Goal: Task Accomplishment & Management: Manage account settings

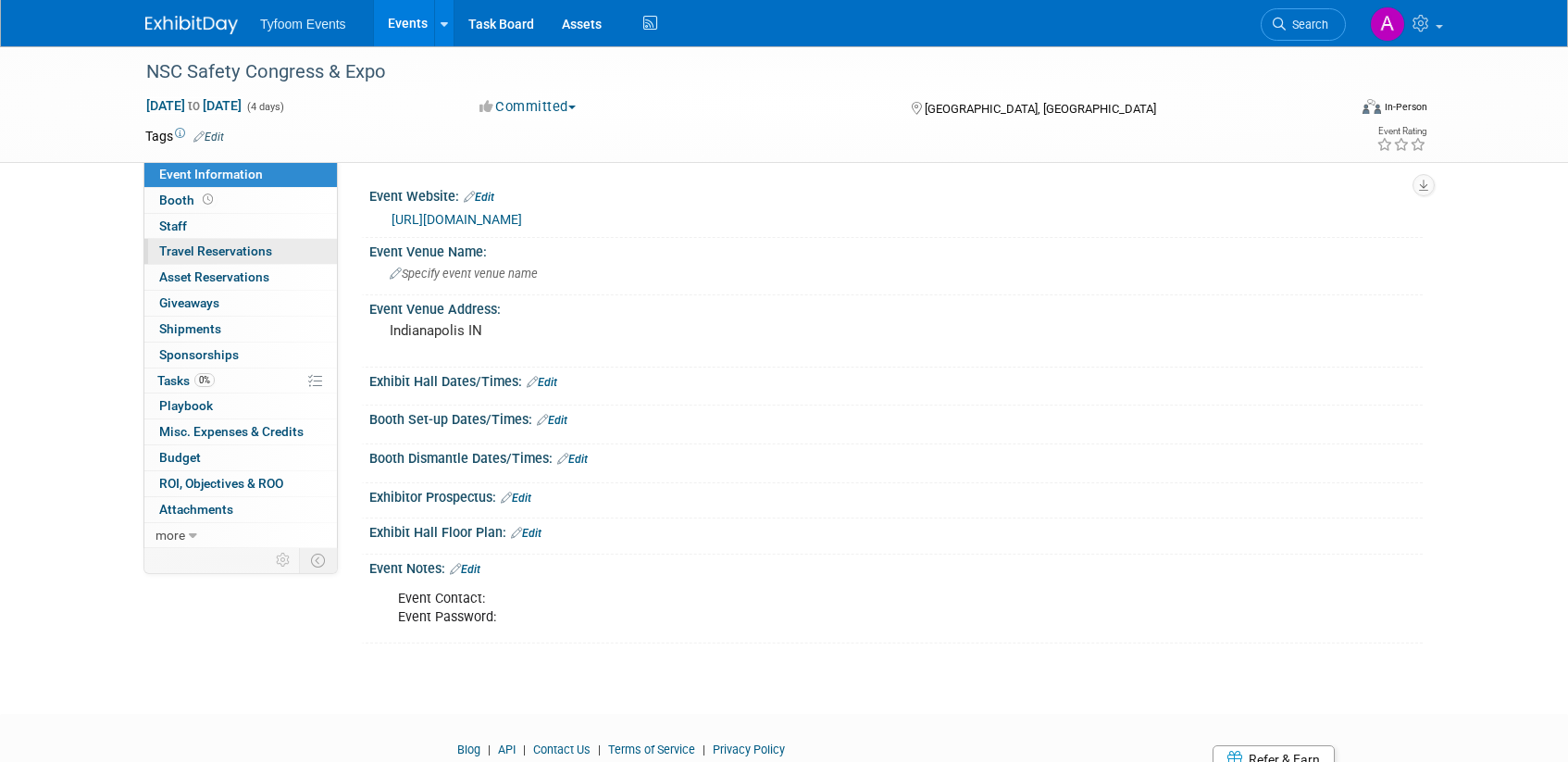
click at [192, 248] on span "Travel Reservations 0" at bounding box center [215, 251] width 113 height 15
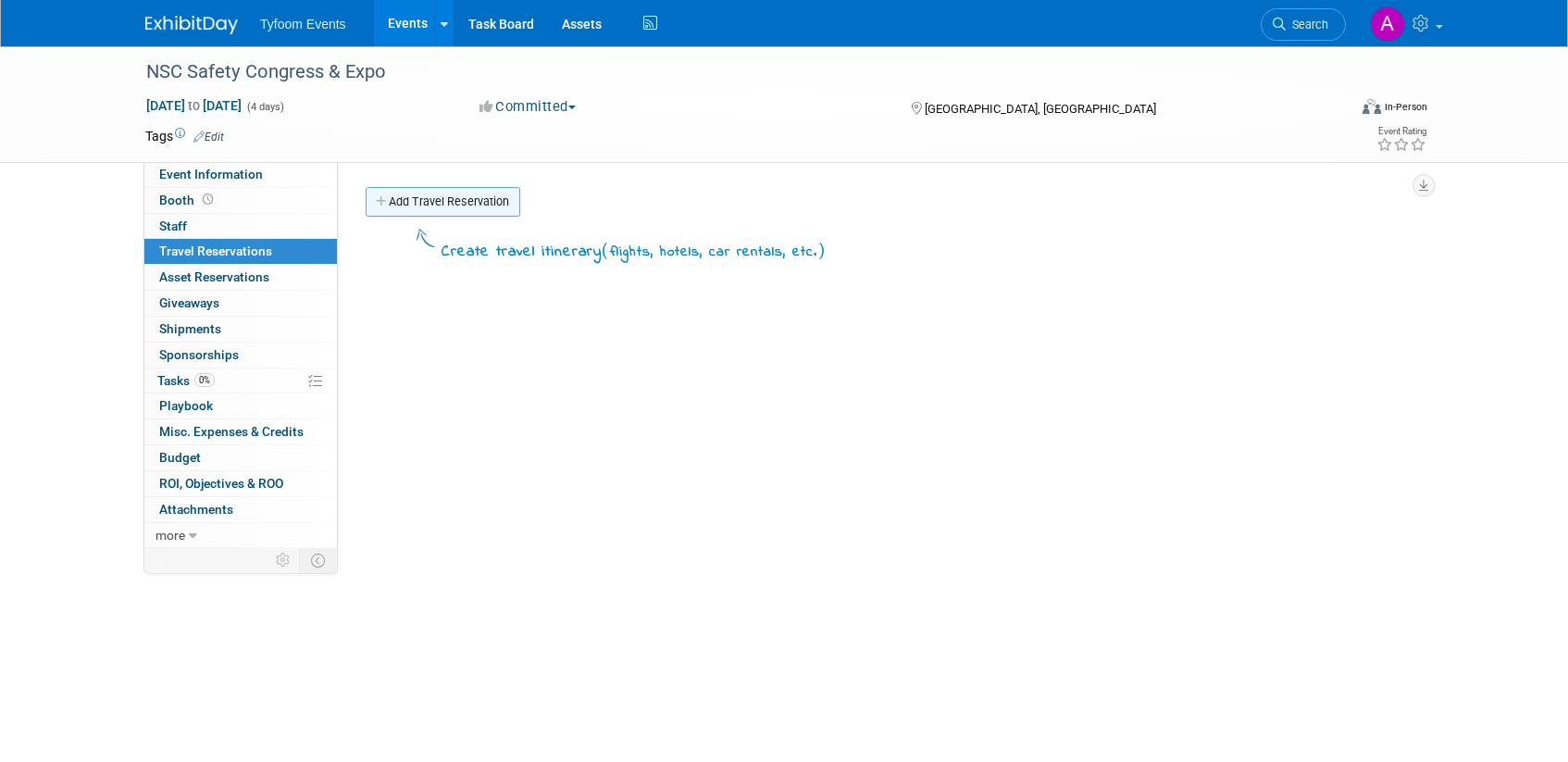
click at [402, 195] on link "Add Travel Reservation" at bounding box center [443, 202] width 155 height 30
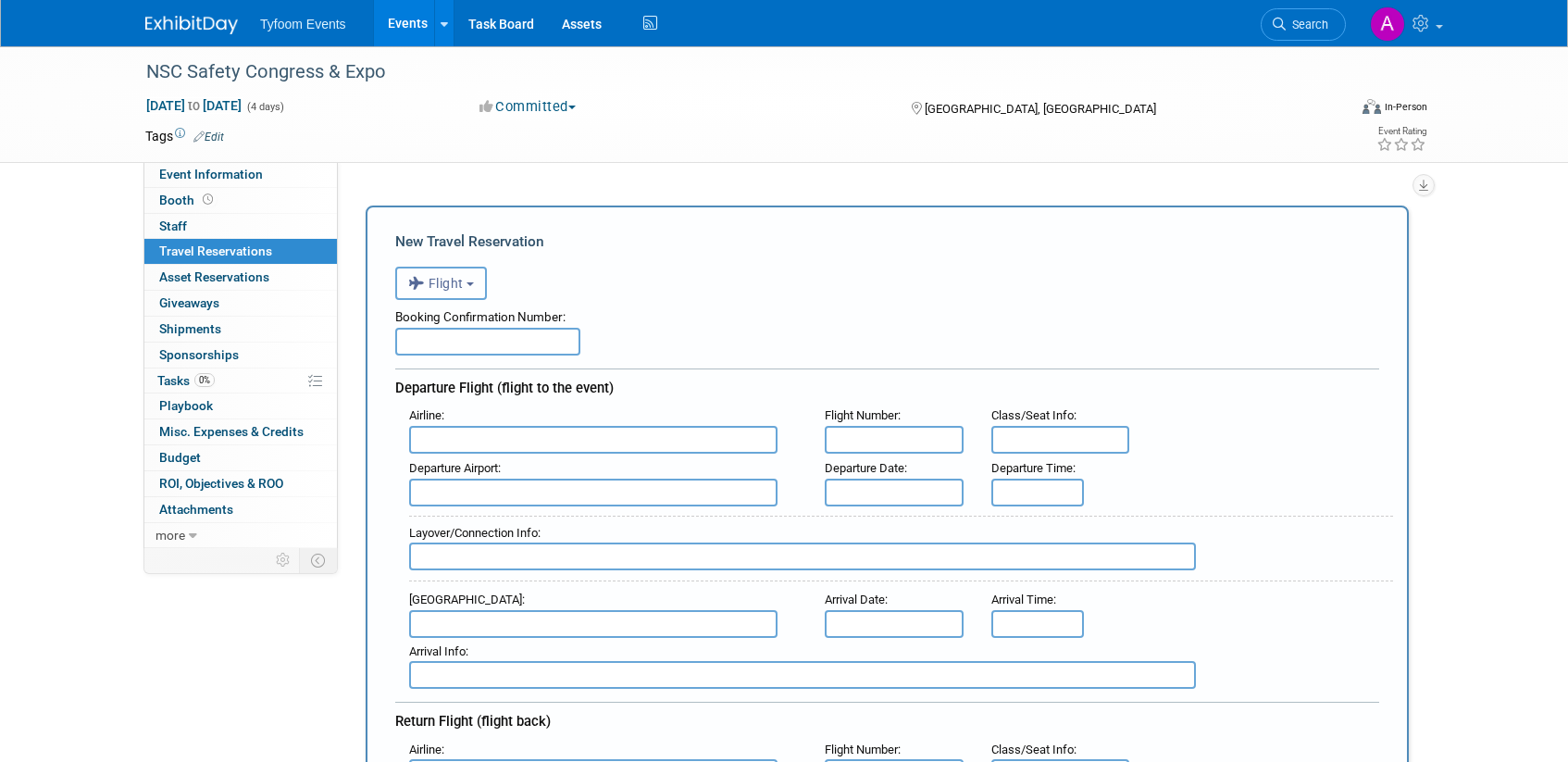
click at [486, 288] on button "Flight" at bounding box center [441, 283] width 91 height 34
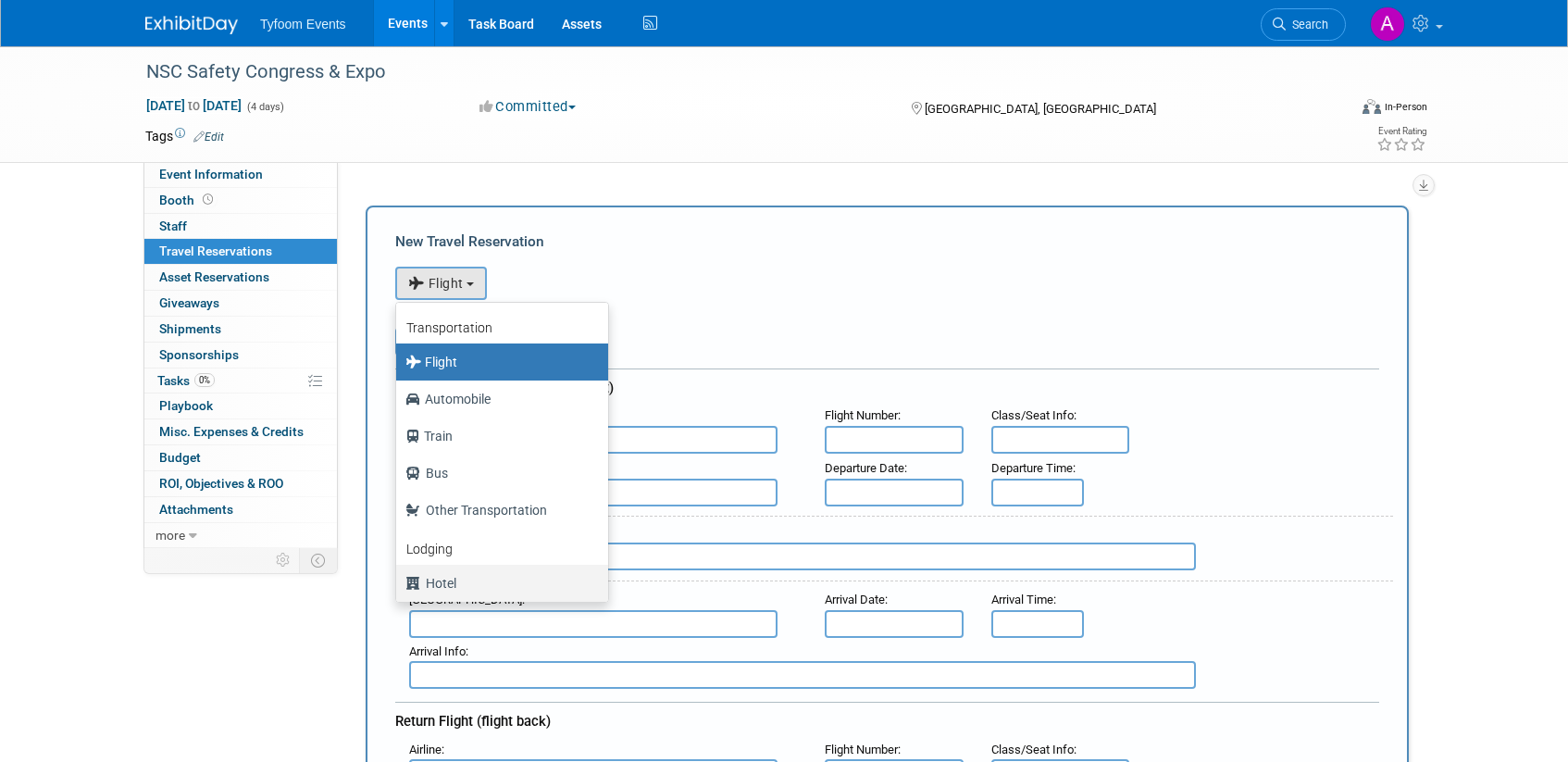
click at [474, 577] on label "Hotel" at bounding box center [498, 583] width 184 height 30
click at [399, 577] on input "Hotel" at bounding box center [392, 580] width 12 height 12
select select "6"
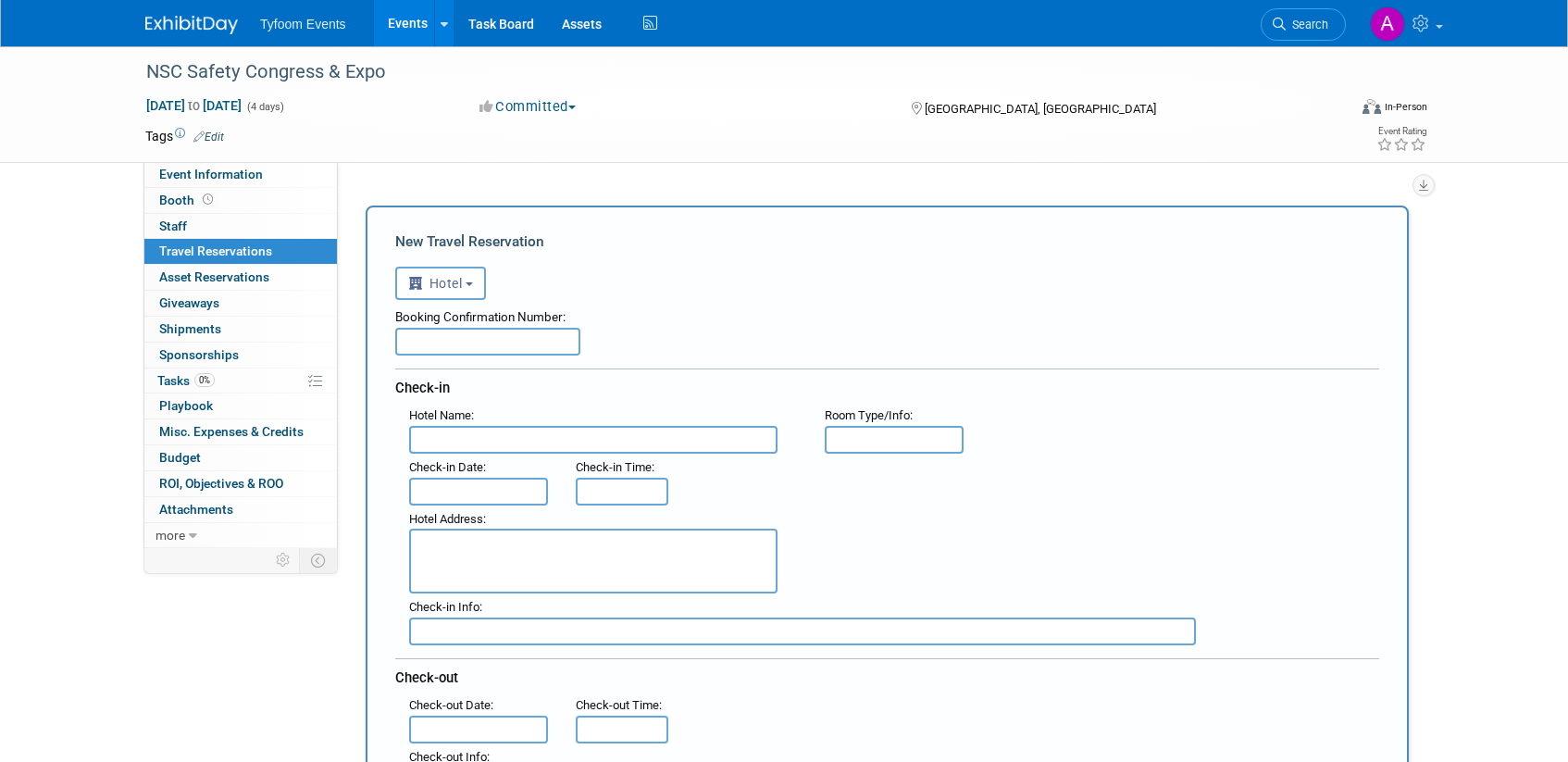
paste input "The Westin Indianapolis"
type input "The Westin Indianapolis"
click at [442, 485] on input "text" at bounding box center [478, 492] width 139 height 28
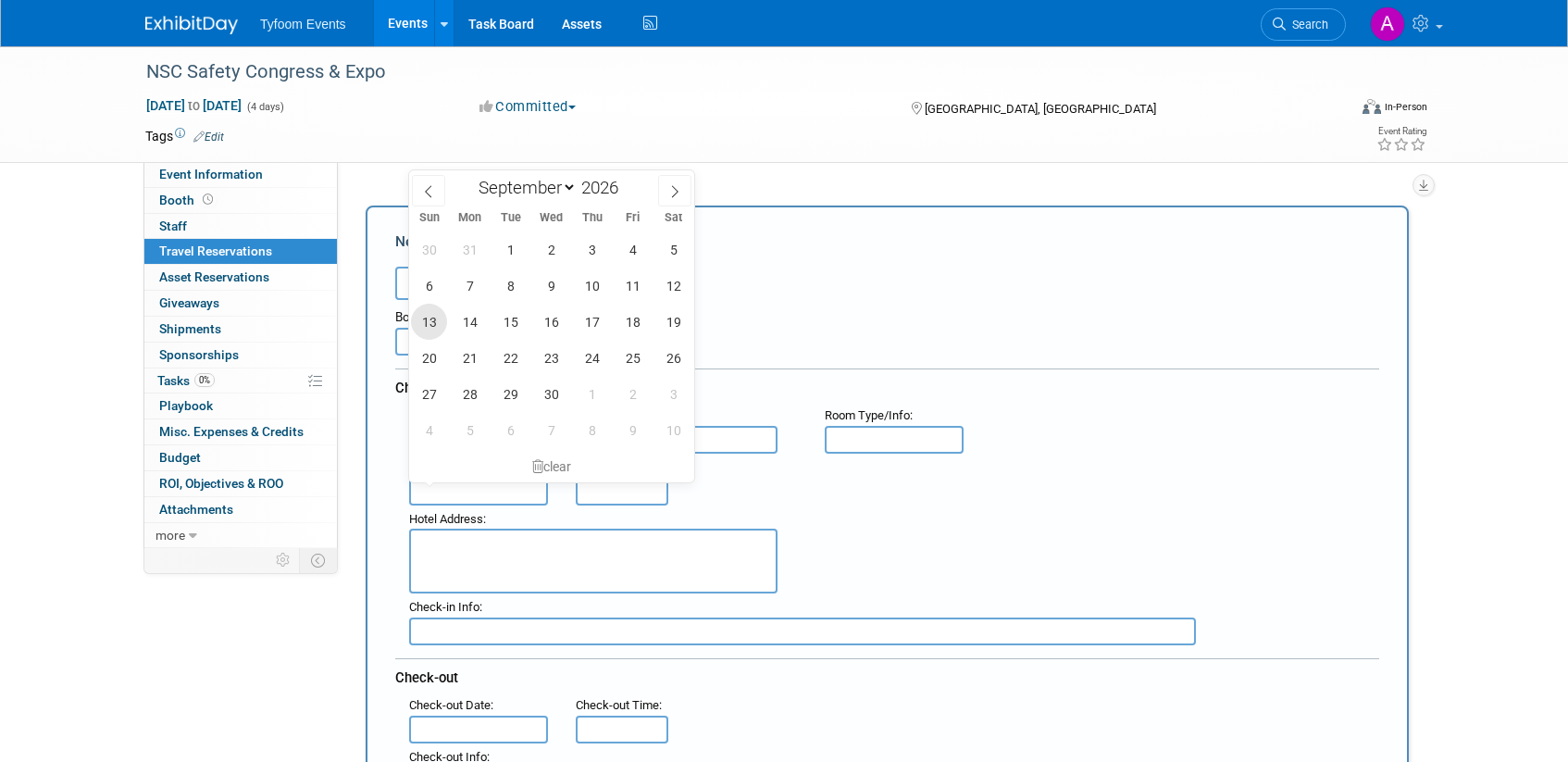
click at [433, 326] on span "13" at bounding box center [429, 321] width 36 height 36
type input "[DATE]"
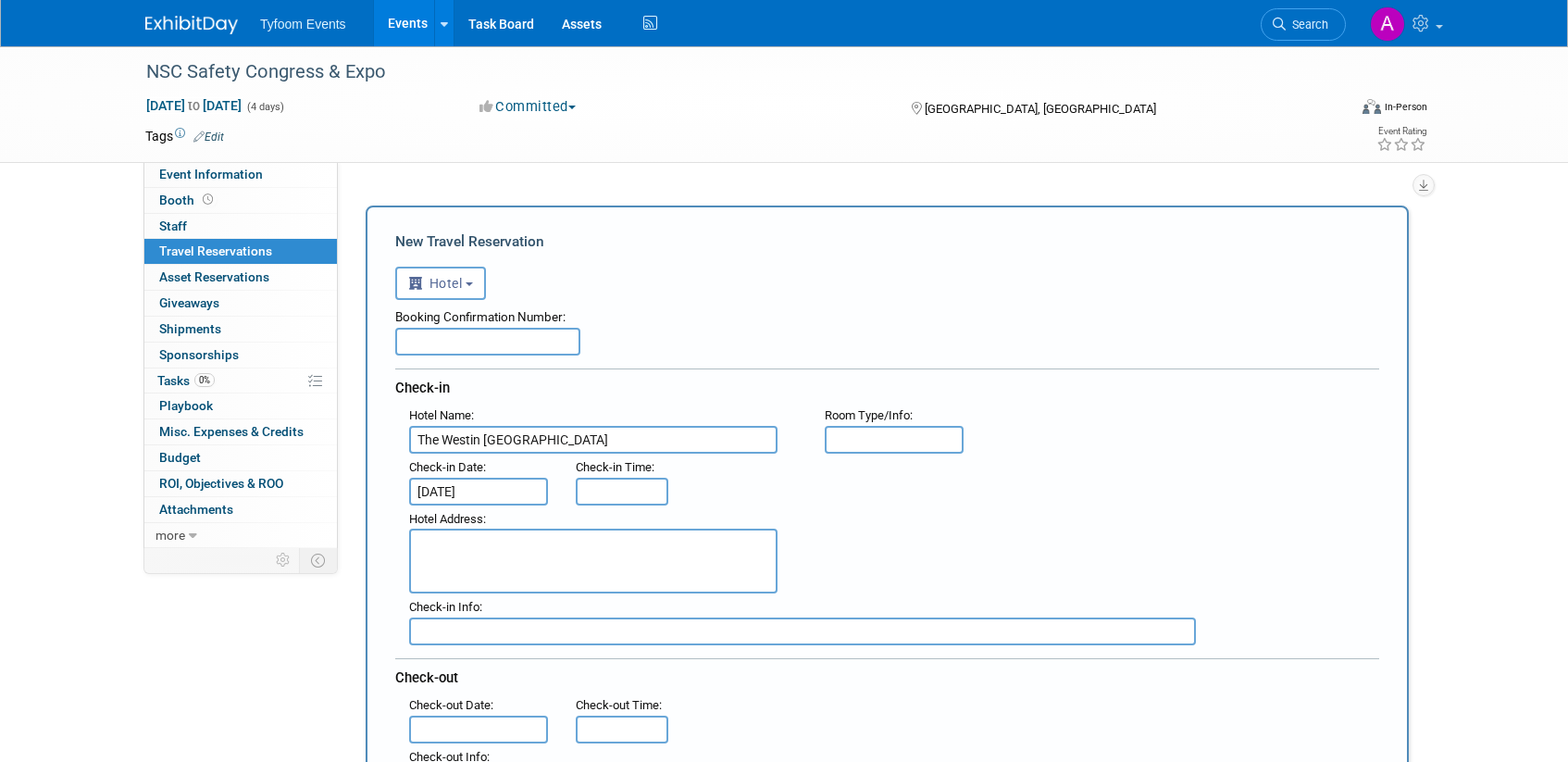
type input "3:00 PM"
click at [609, 488] on input "3:00 PM" at bounding box center [621, 492] width 92 height 28
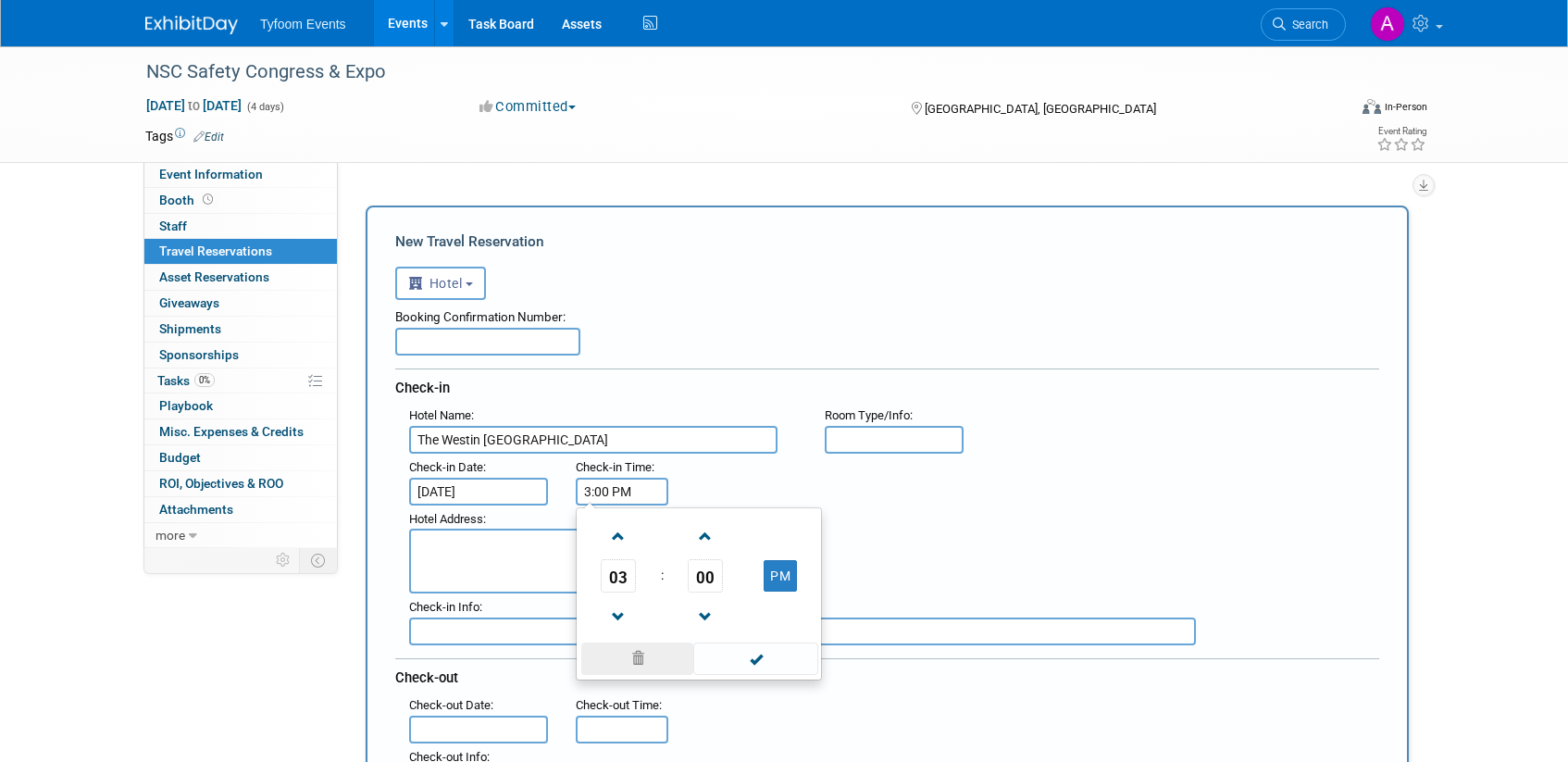
click at [644, 657] on span at bounding box center [637, 658] width 112 height 33
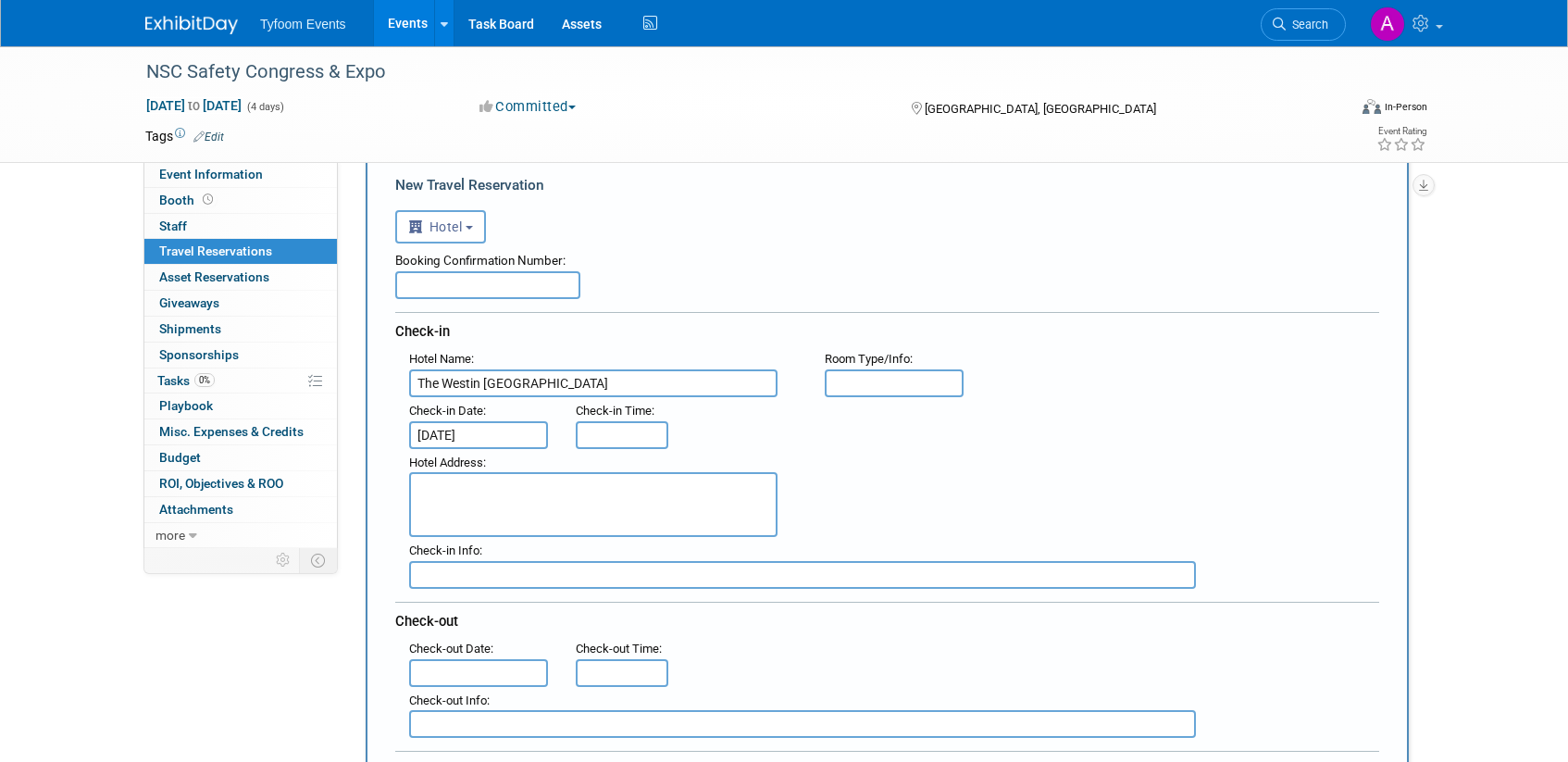
scroll to position [153, 0]
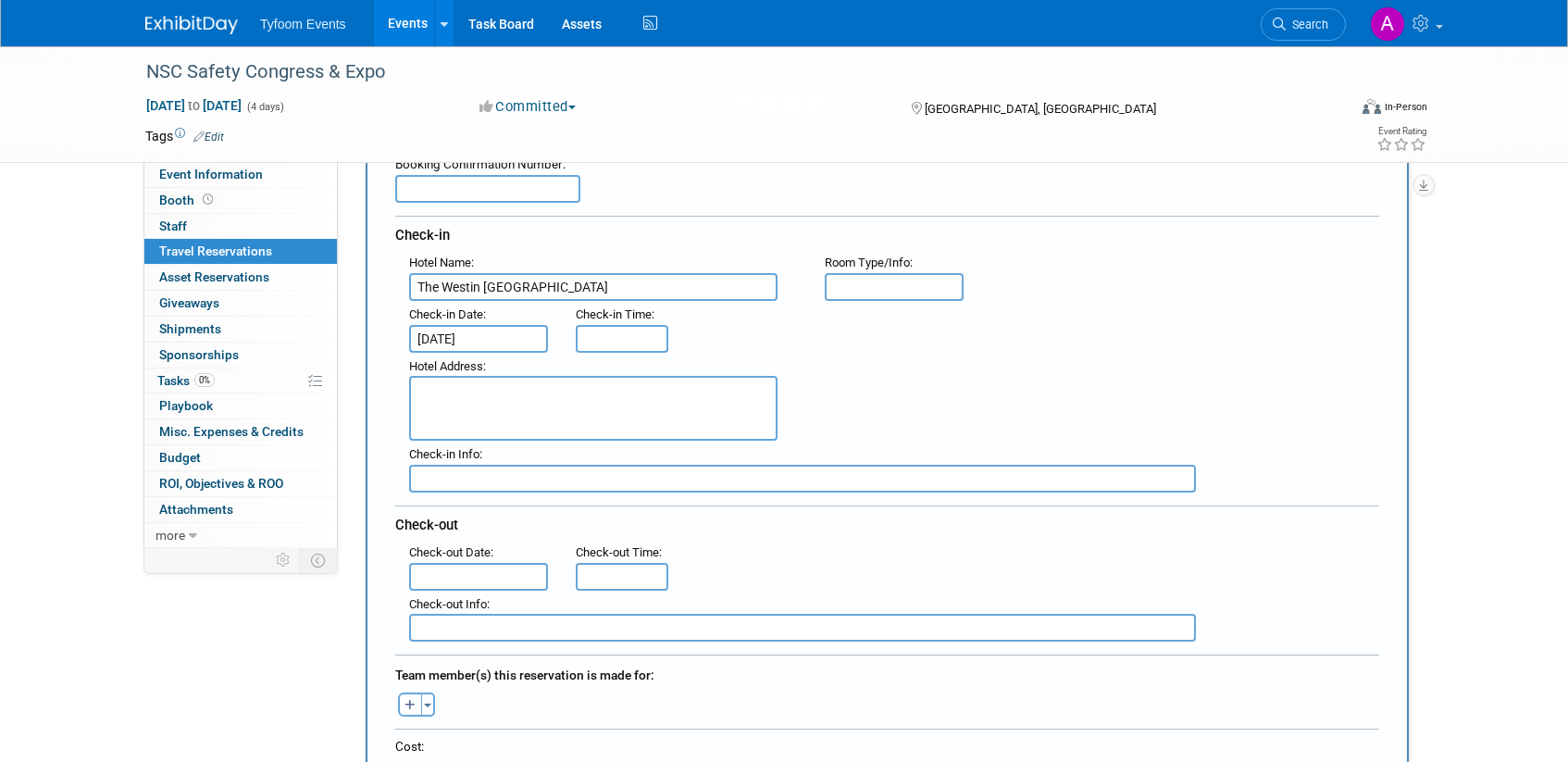
click at [449, 578] on input "text" at bounding box center [478, 577] width 139 height 28
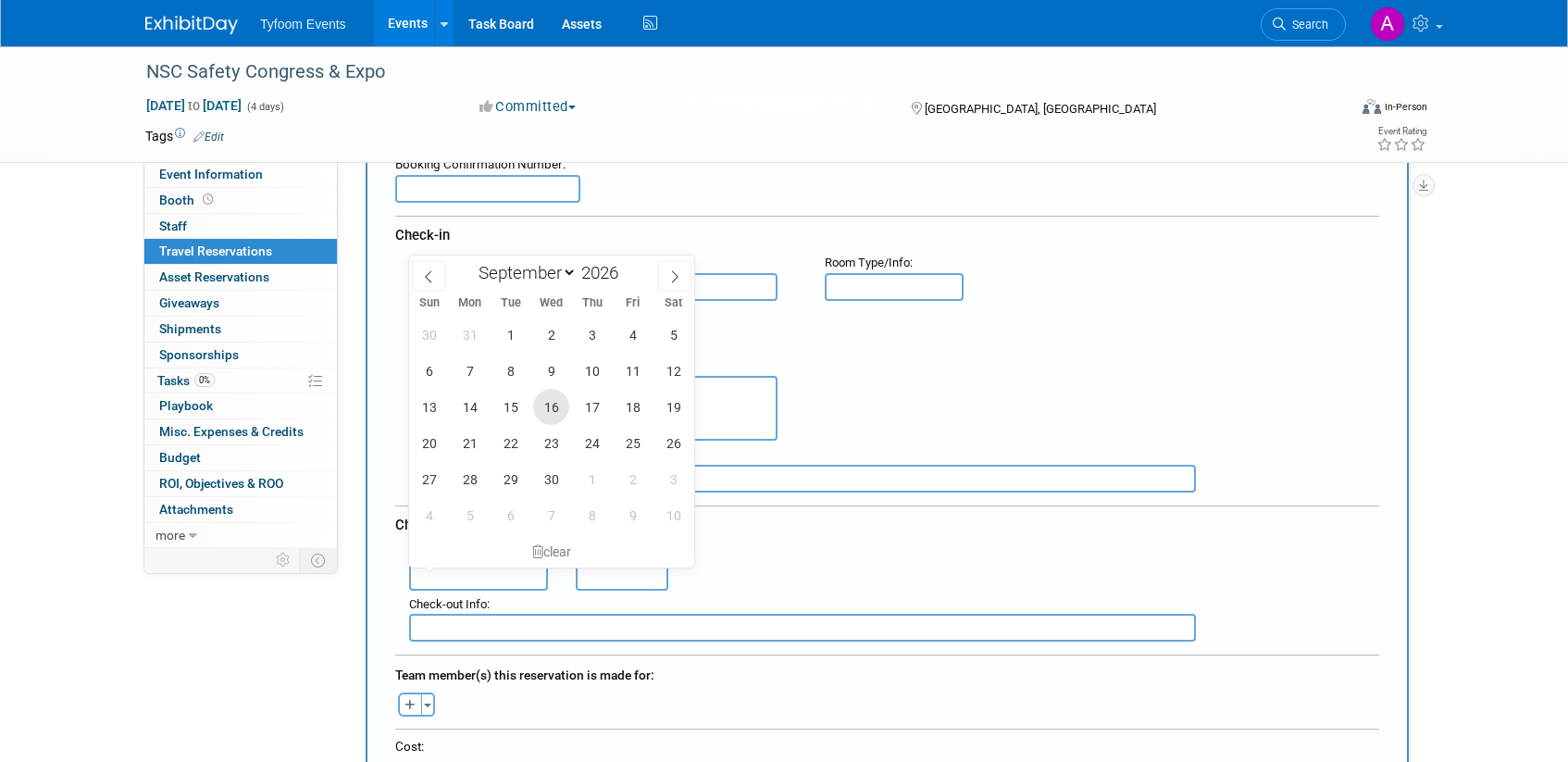
click at [551, 402] on span "16" at bounding box center [551, 406] width 36 height 36
type input "[DATE]"
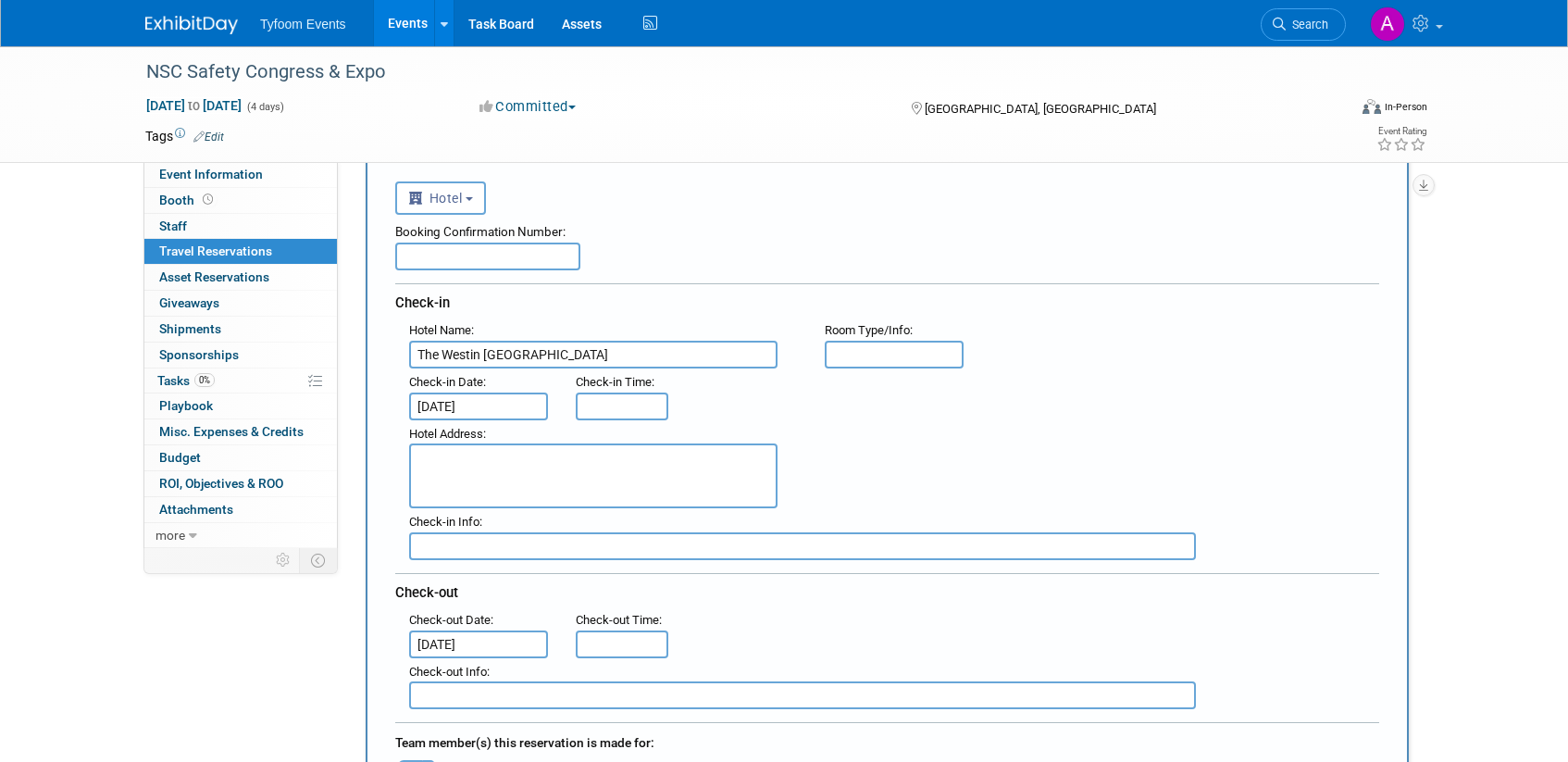
scroll to position [127, 0]
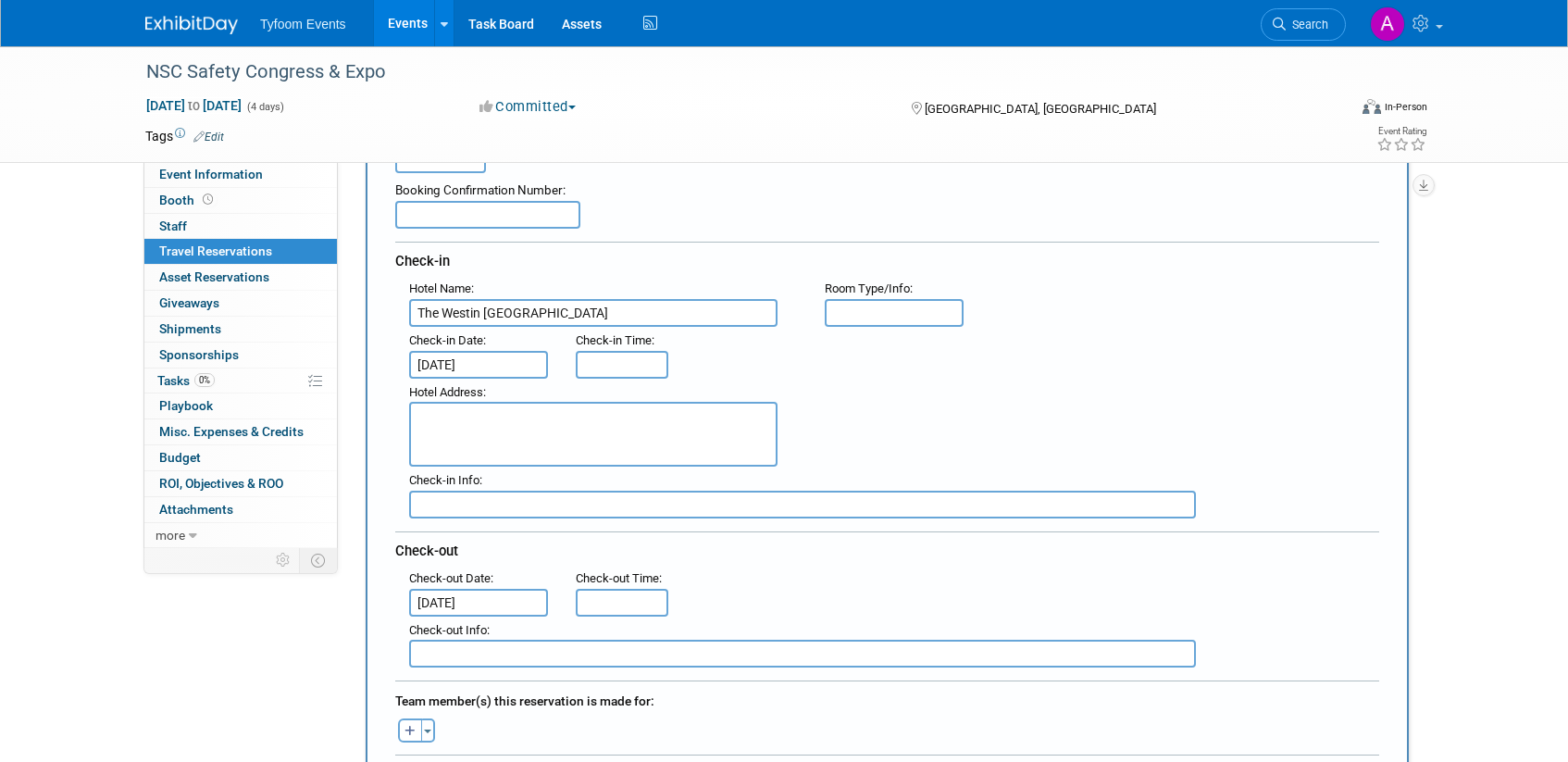
click at [853, 411] on div "Hotel Address :" at bounding box center [893, 422] width 998 height 88
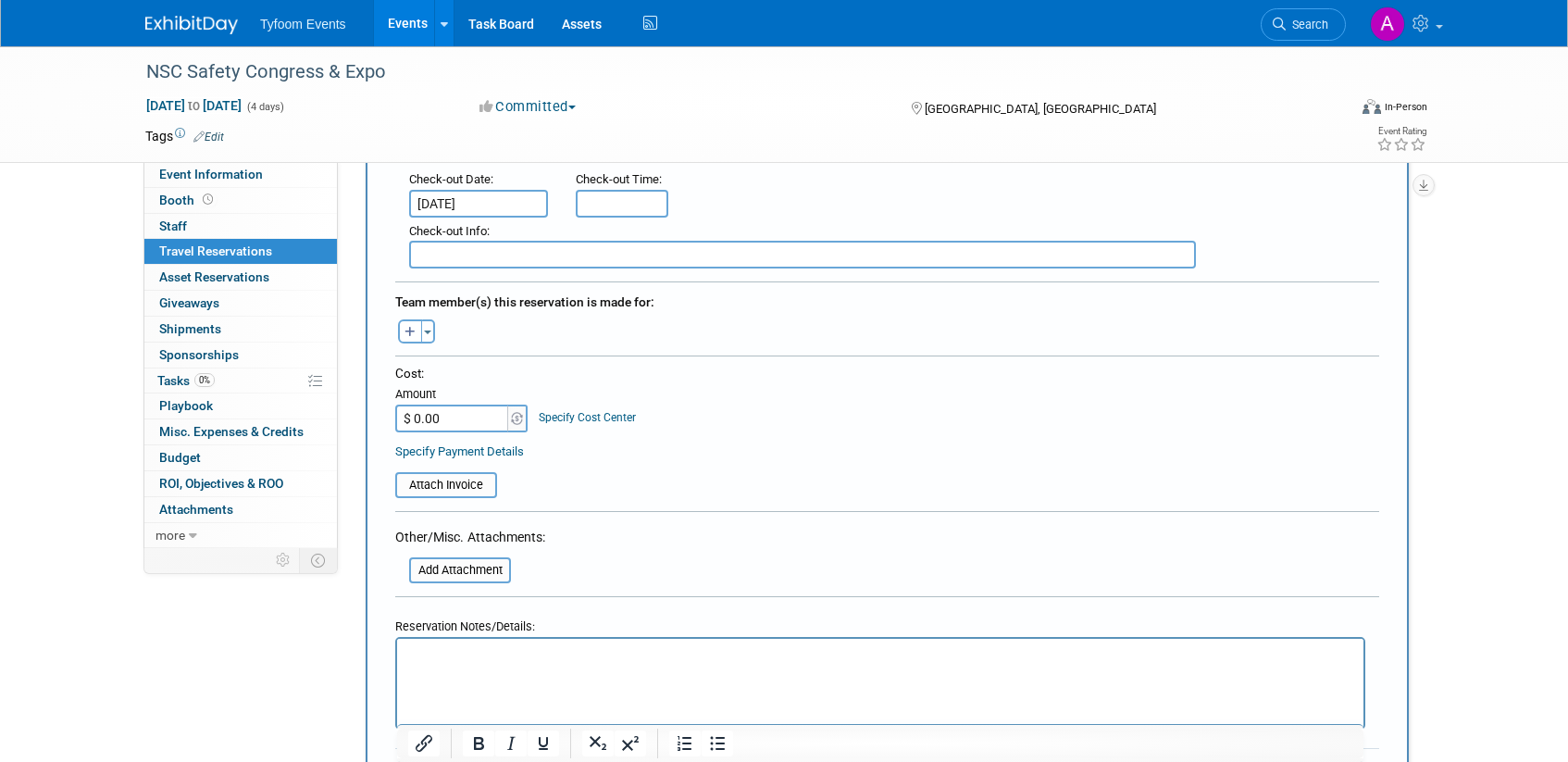
scroll to position [512, 0]
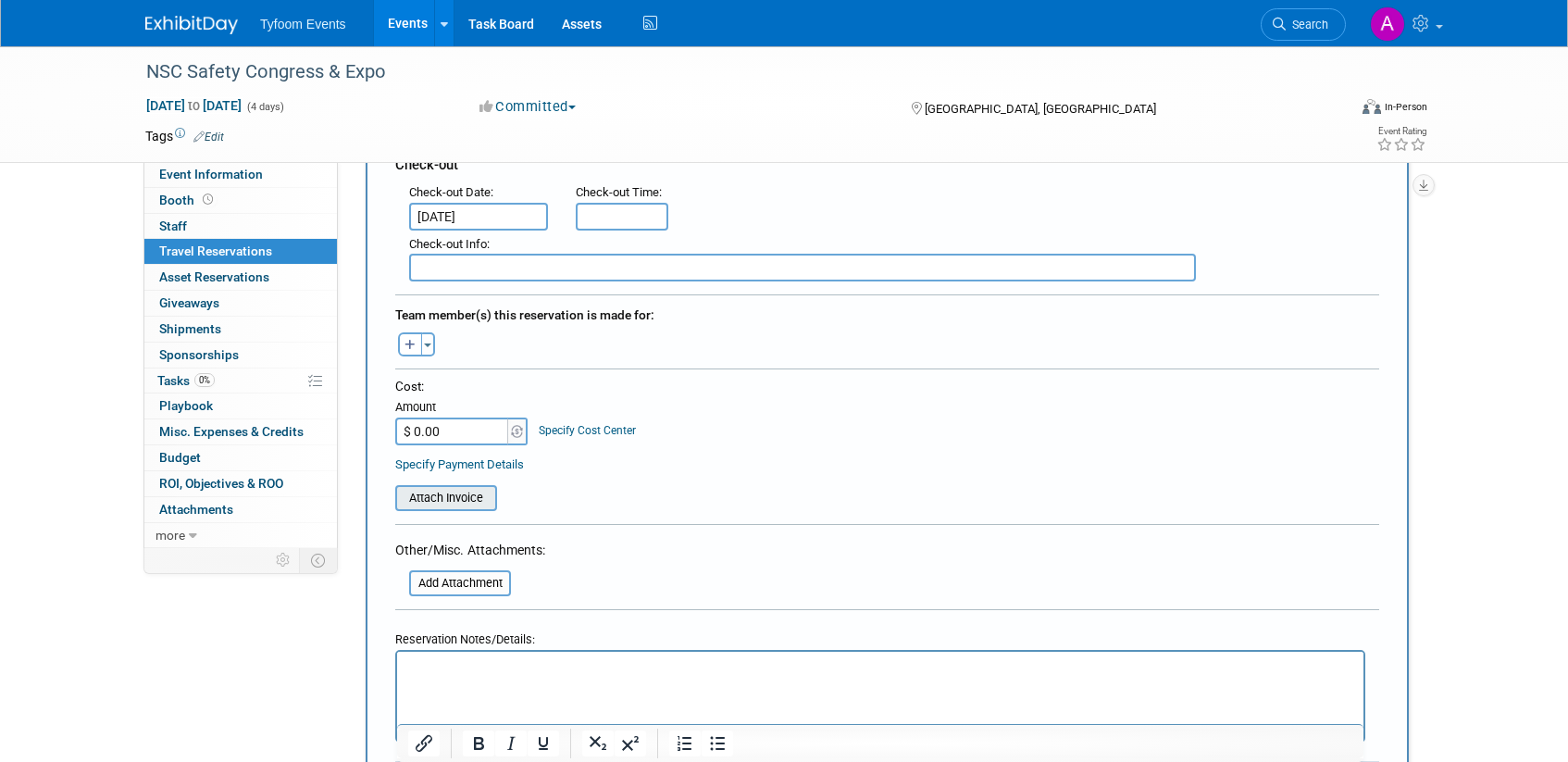
click at [457, 500] on input "file" at bounding box center [385, 498] width 220 height 22
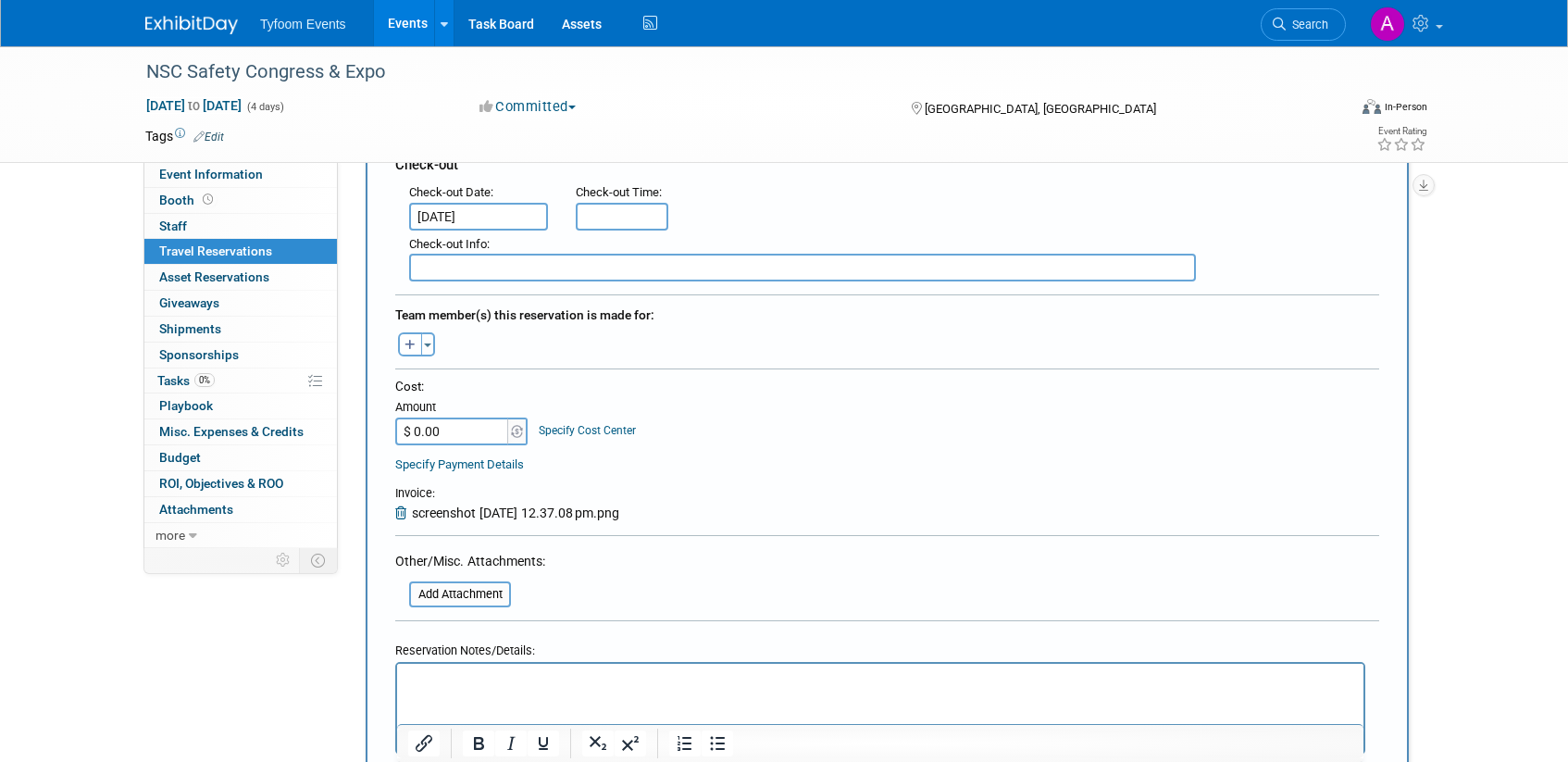
scroll to position [878, 0]
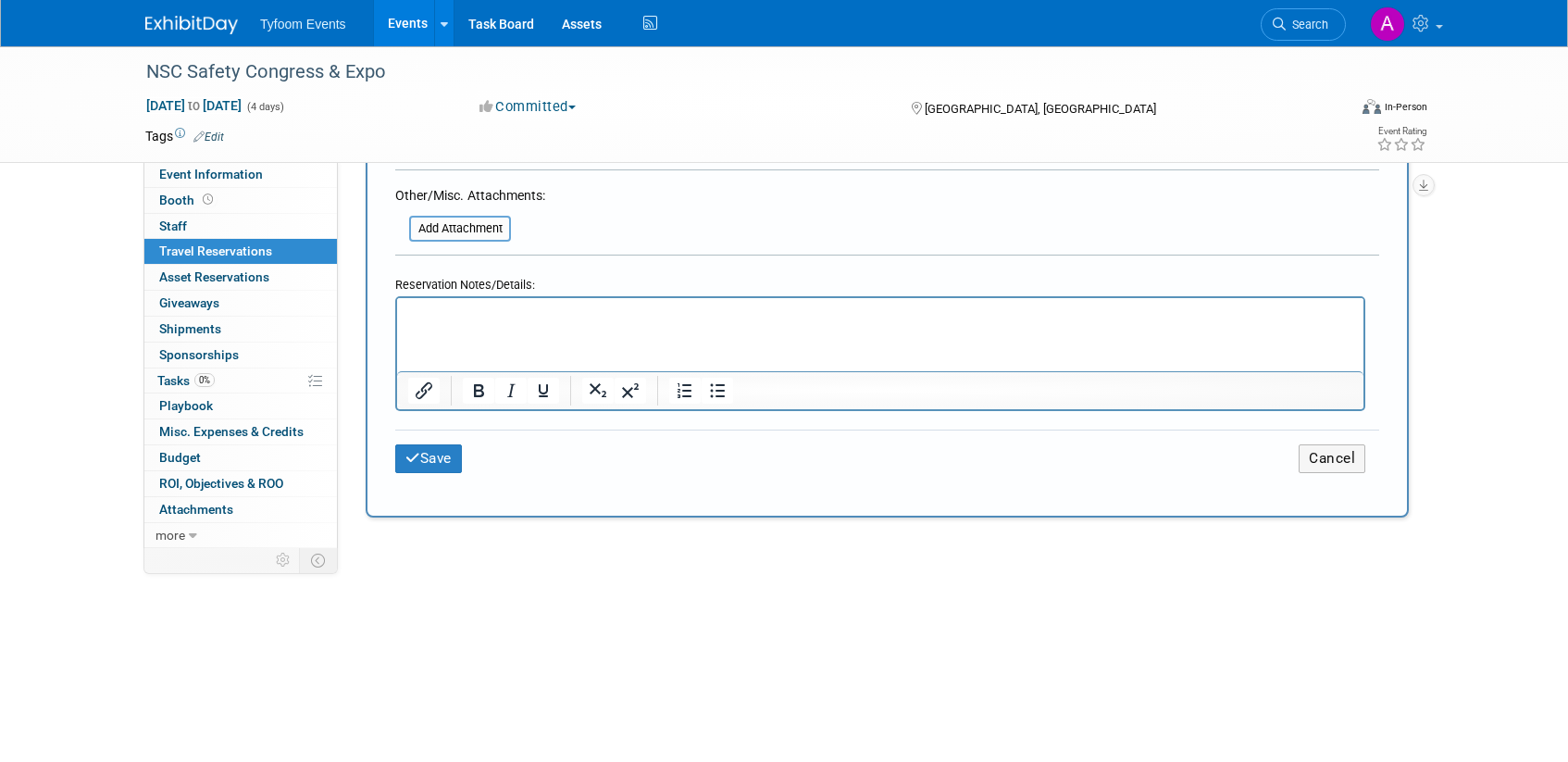
click at [418, 316] on p "Rich Text Area. Press ALT-0 for help." at bounding box center [880, 314] width 945 height 20
click at [535, 309] on p "We have 6 rooms reseved with on-peak" at bounding box center [880, 314] width 945 height 20
click at [0, 0] on lt-span "reserved" at bounding box center [0, 0] width 0 height 0
click at [439, 461] on button "Save" at bounding box center [429, 458] width 67 height 29
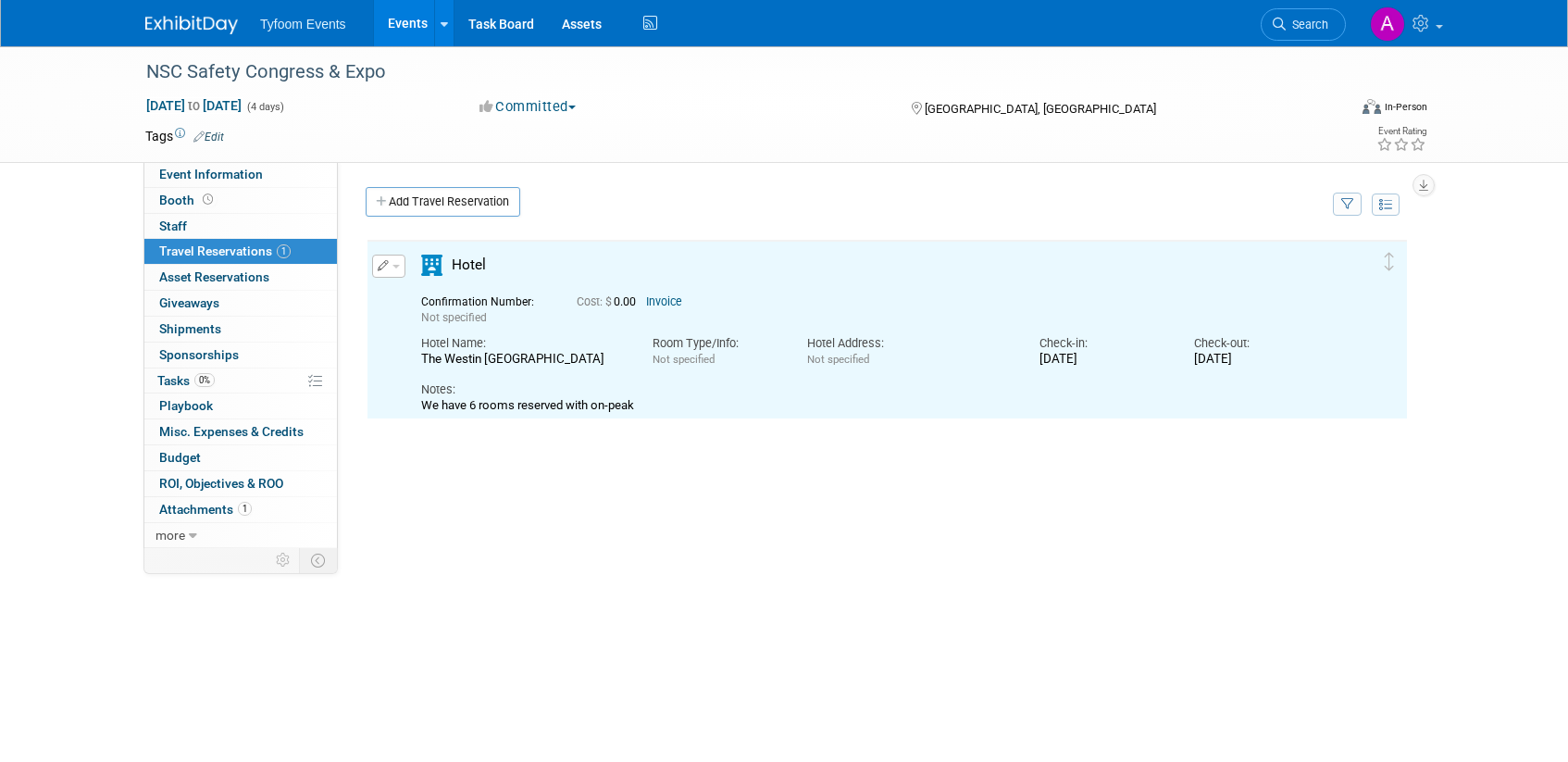
scroll to position [0, 0]
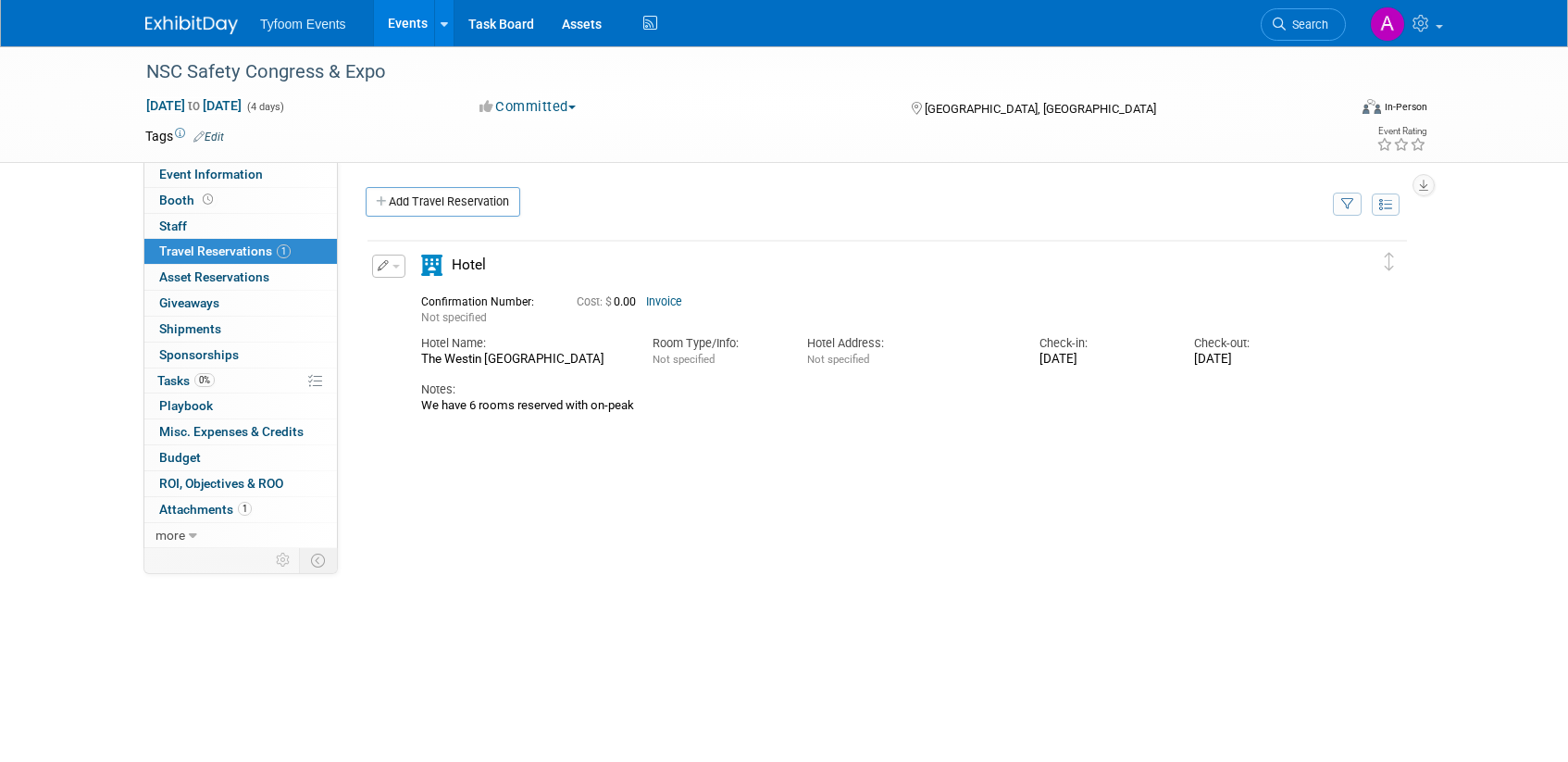
click at [390, 265] on button "button" at bounding box center [389, 265] width 34 height 23
click at [423, 295] on button "Edit Reservation" at bounding box center [451, 298] width 157 height 27
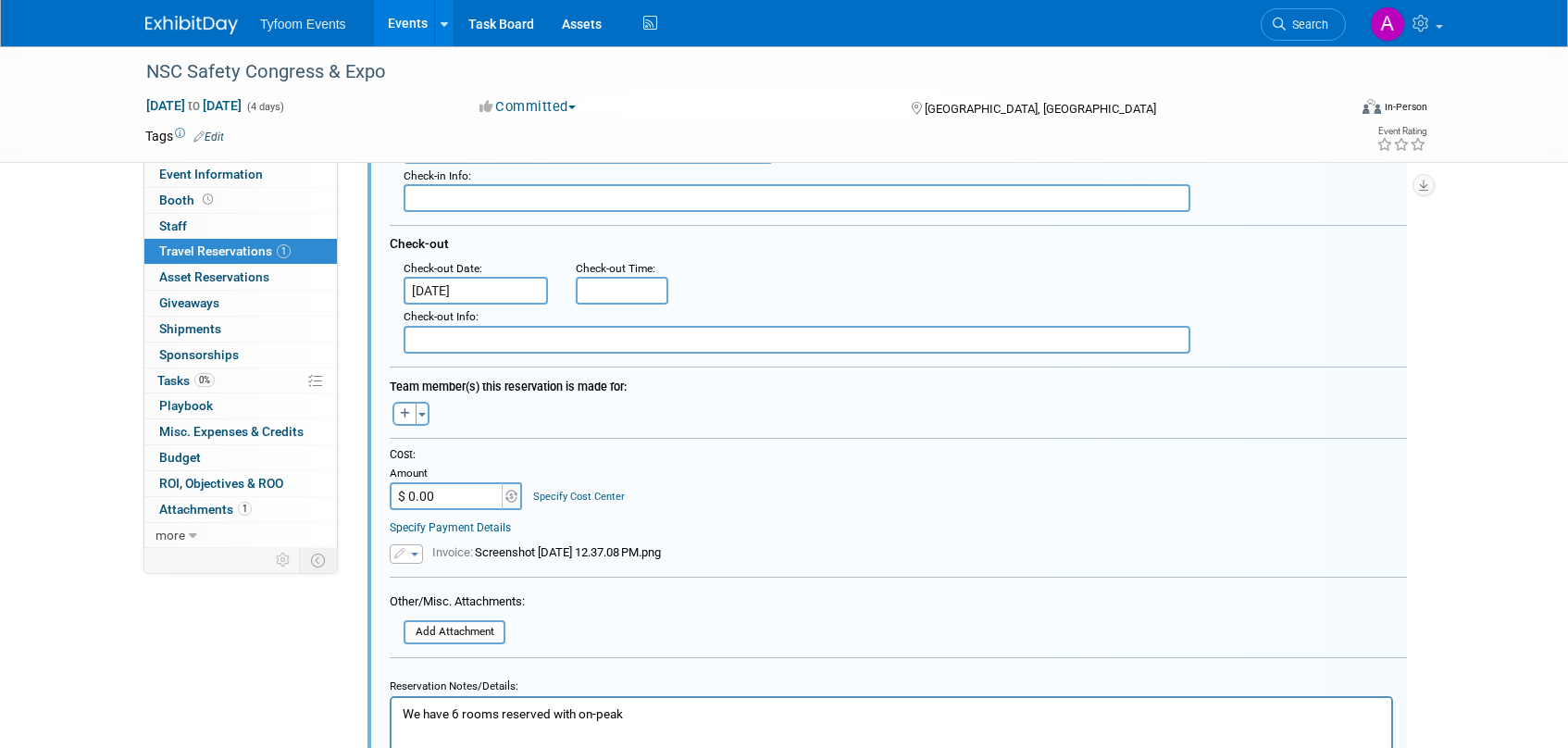
scroll to position [417, 0]
click at [601, 551] on span "Invoice: Screenshot 2025-09-16 at 12.37.08 PM.png" at bounding box center [546, 550] width 228 height 14
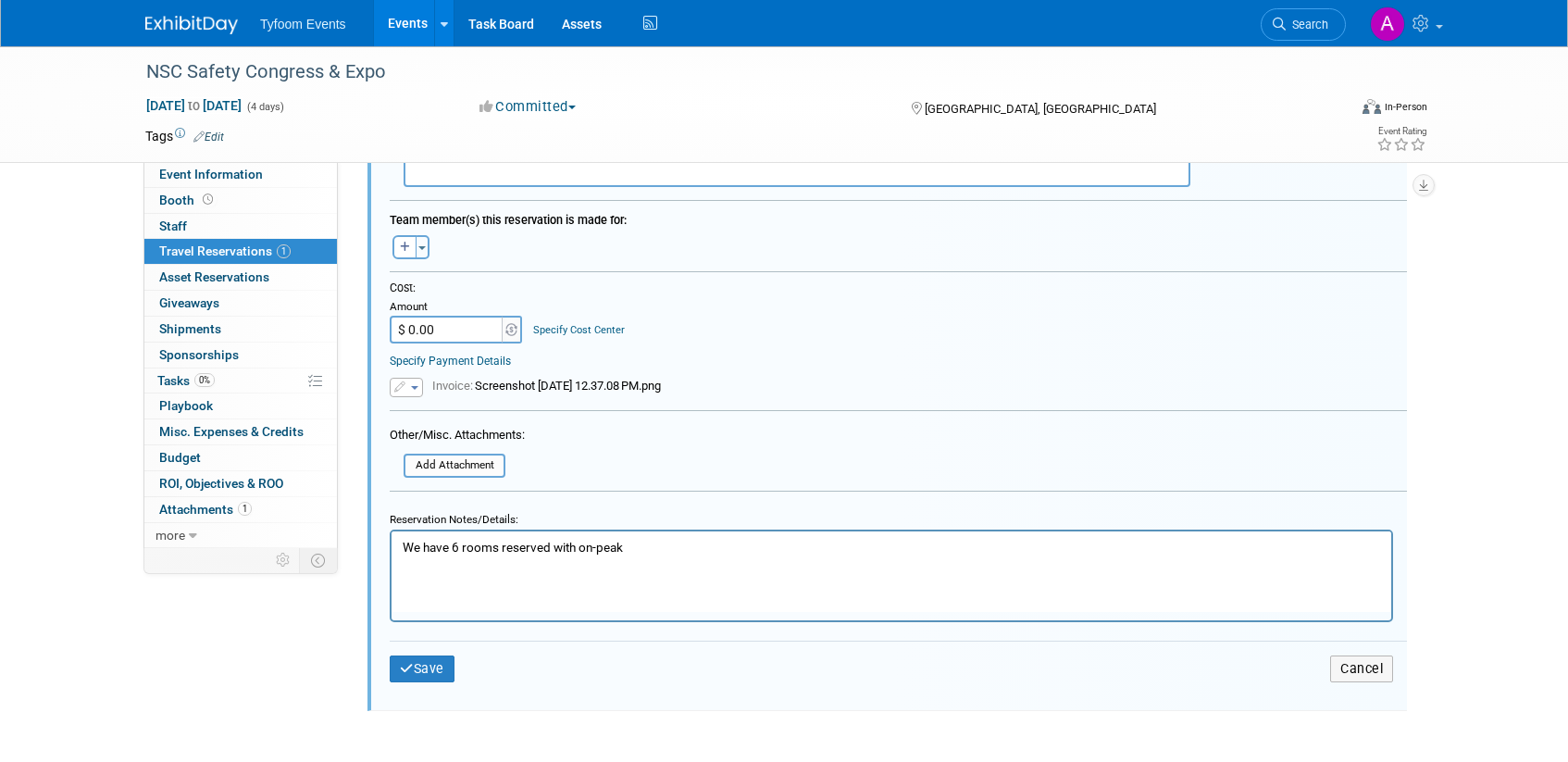
scroll to position [633, 0]
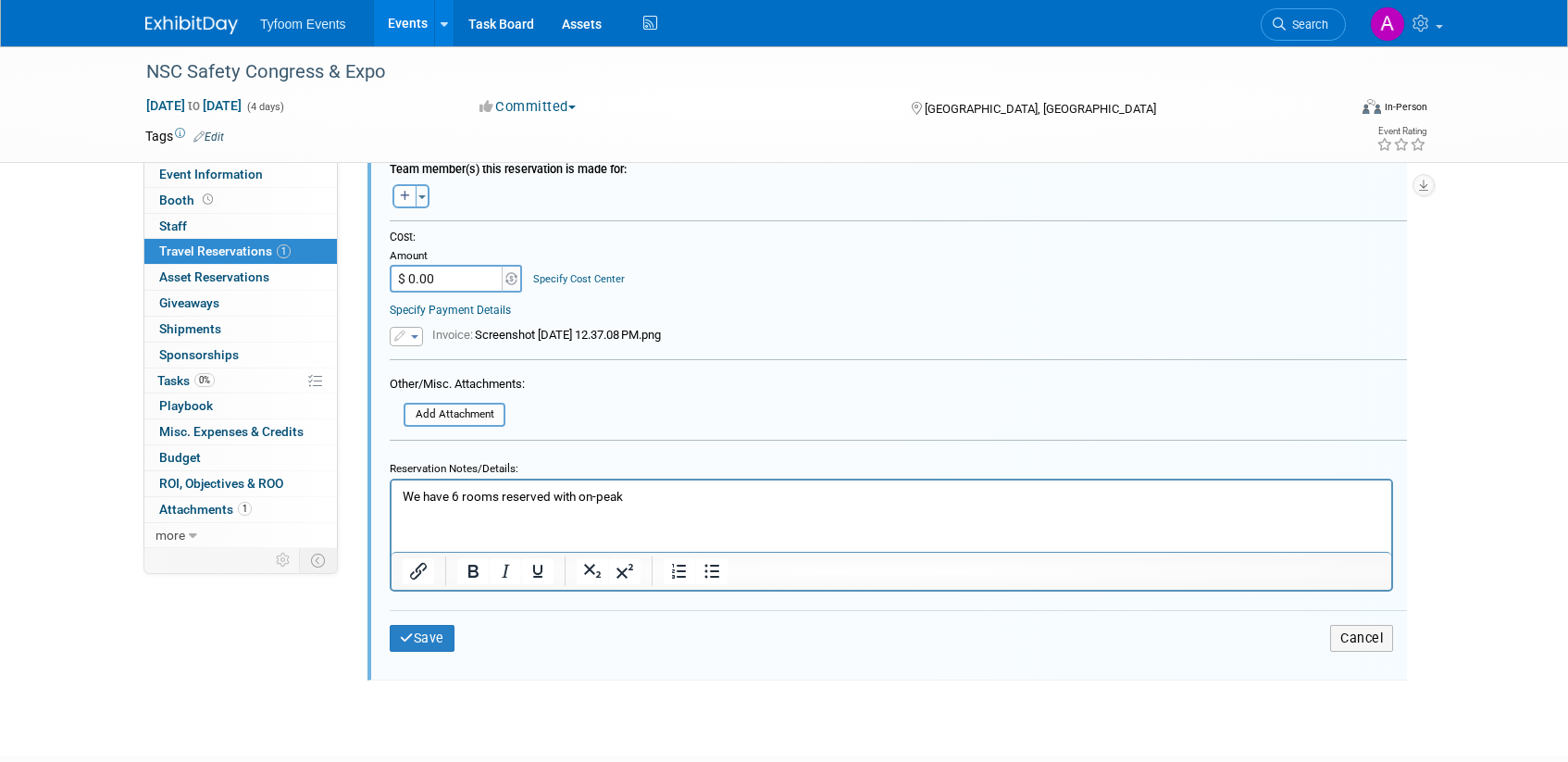
click at [419, 273] on input "$ 0.00" at bounding box center [447, 279] width 116 height 28
click at [767, 301] on div "Cost: Amount $ 5,496.00 Specify Cost Center Cost Center -- Not Specified --" at bounding box center [898, 273] width 1017 height 88
click at [461, 279] on input "$ 5,496.00" at bounding box center [447, 279] width 116 height 28
type input "$ 5,496.66"
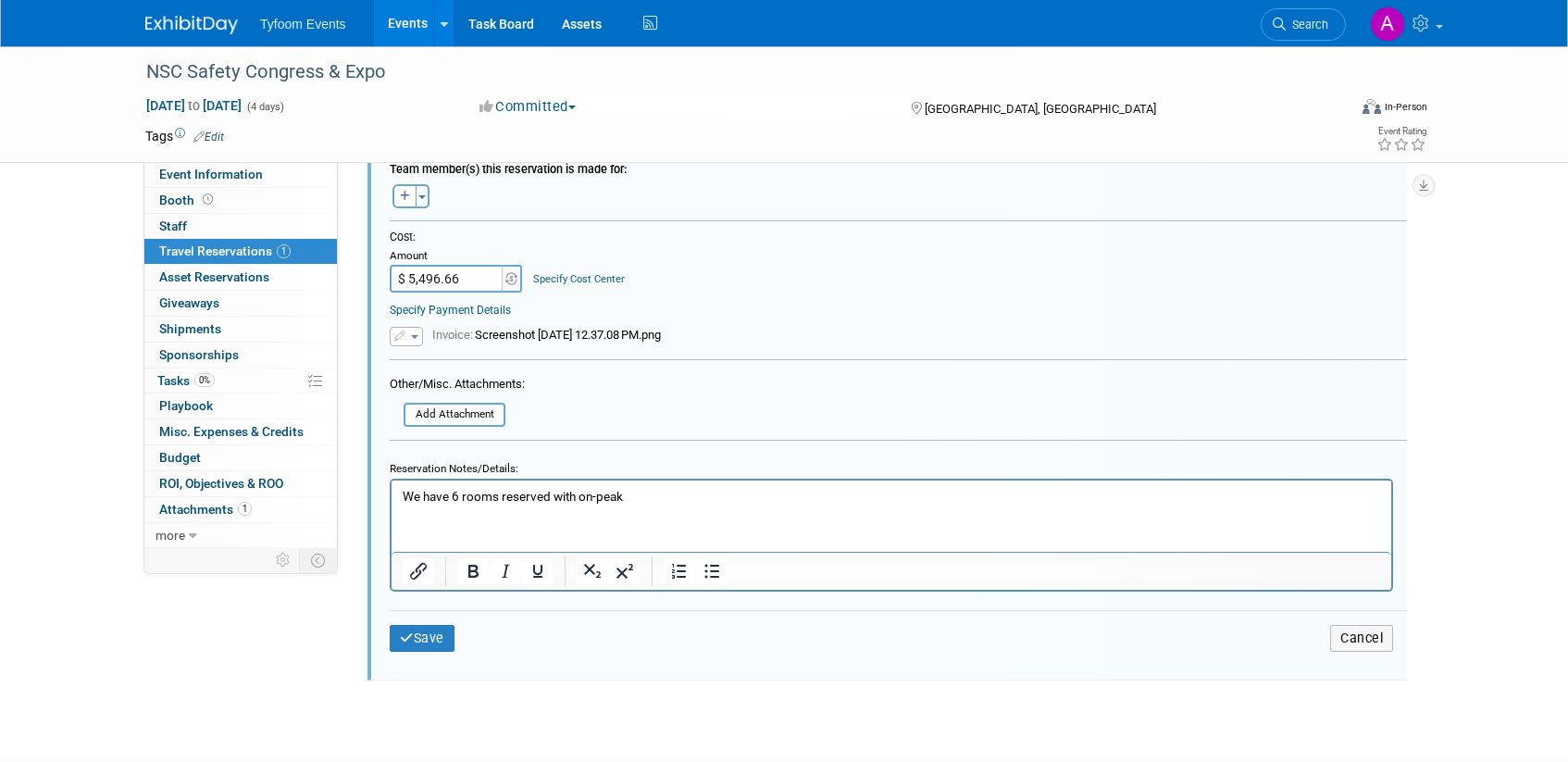
click at [773, 259] on div "Cost: Amount $ 5,496.66 Specify Cost Center Cost Center -- Not Specified --" at bounding box center [898, 261] width 1017 height 63
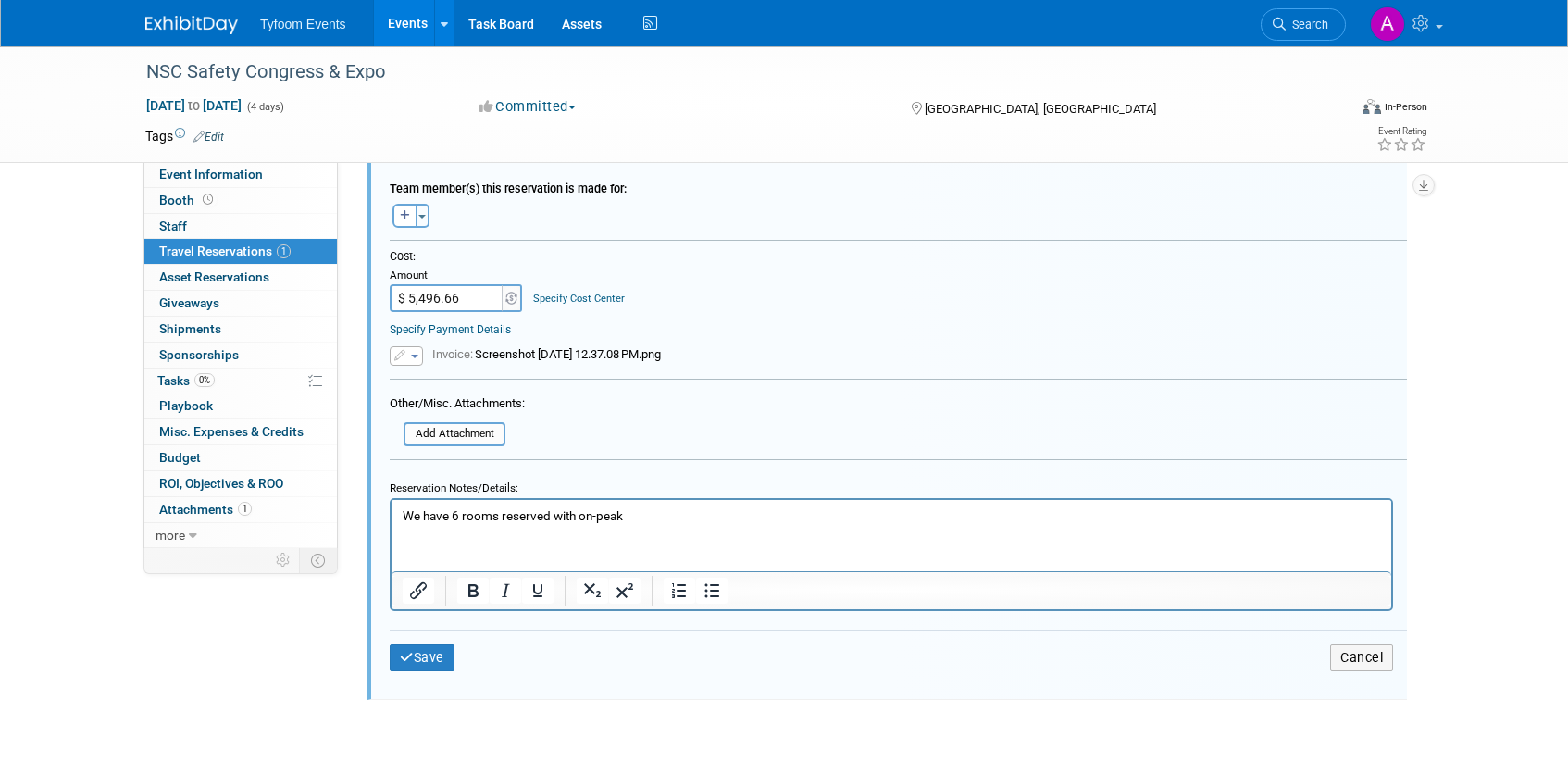
scroll to position [705, 0]
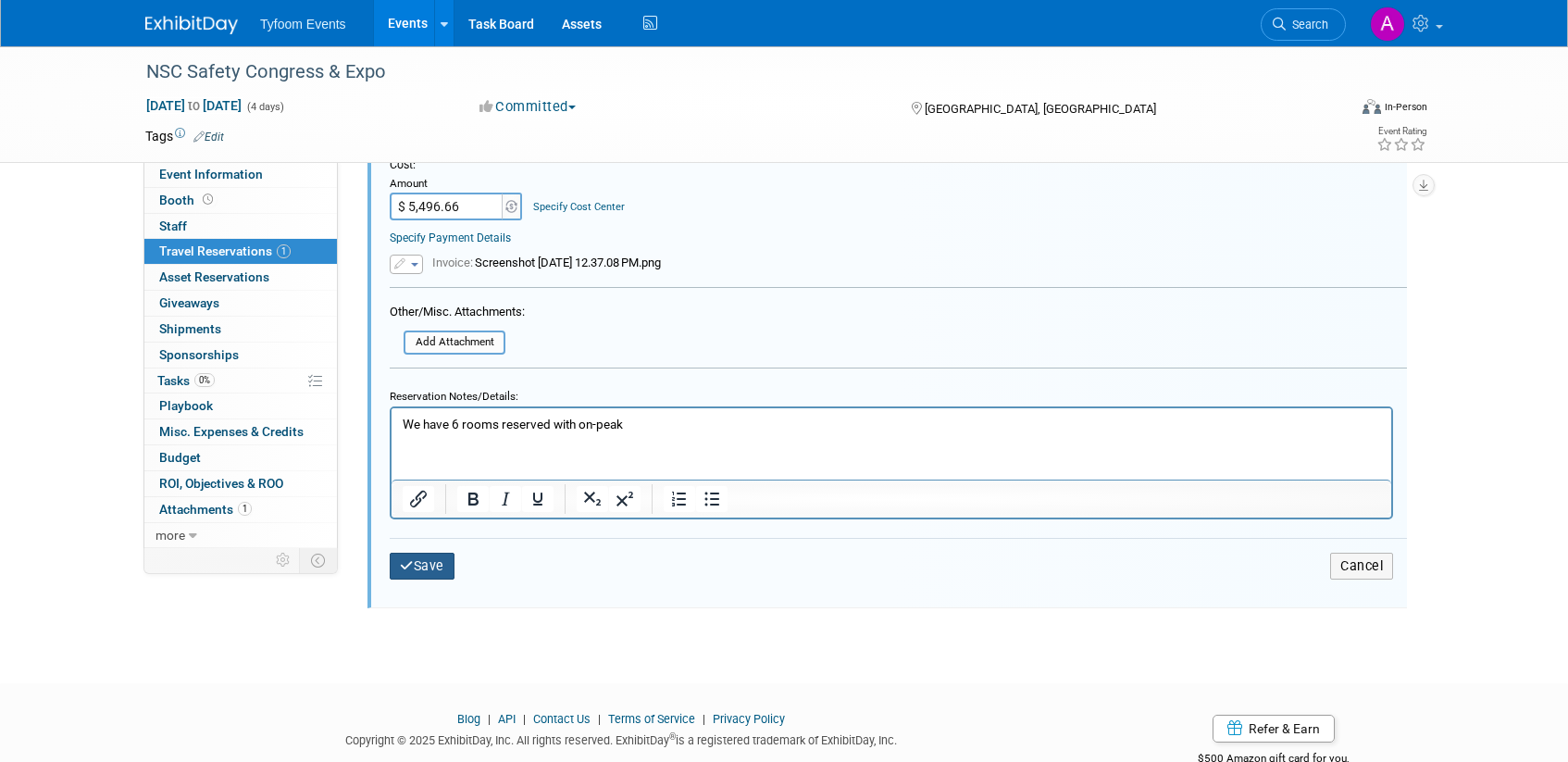
click at [421, 565] on button "Save" at bounding box center [422, 565] width 65 height 27
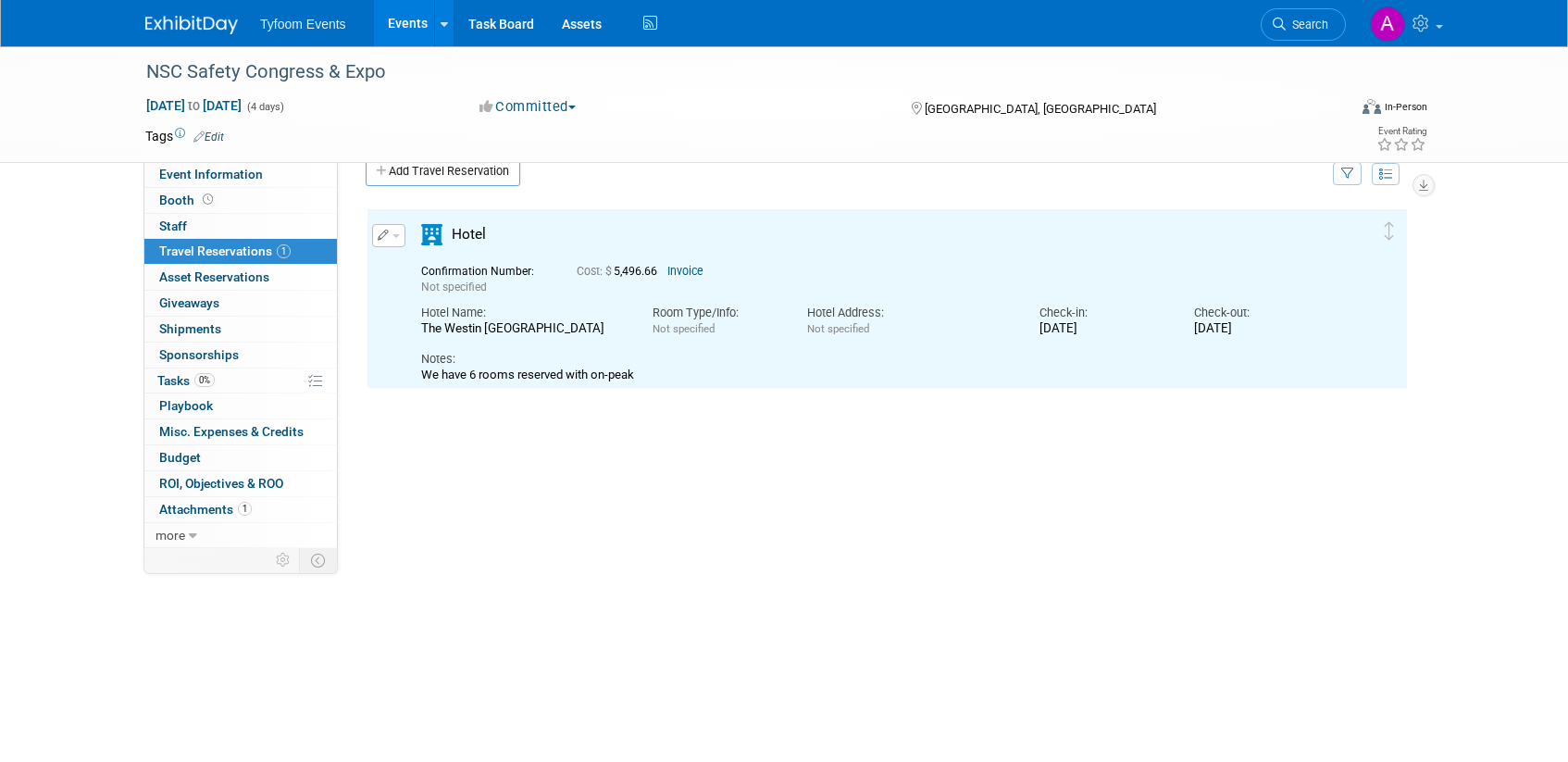
scroll to position [0, 0]
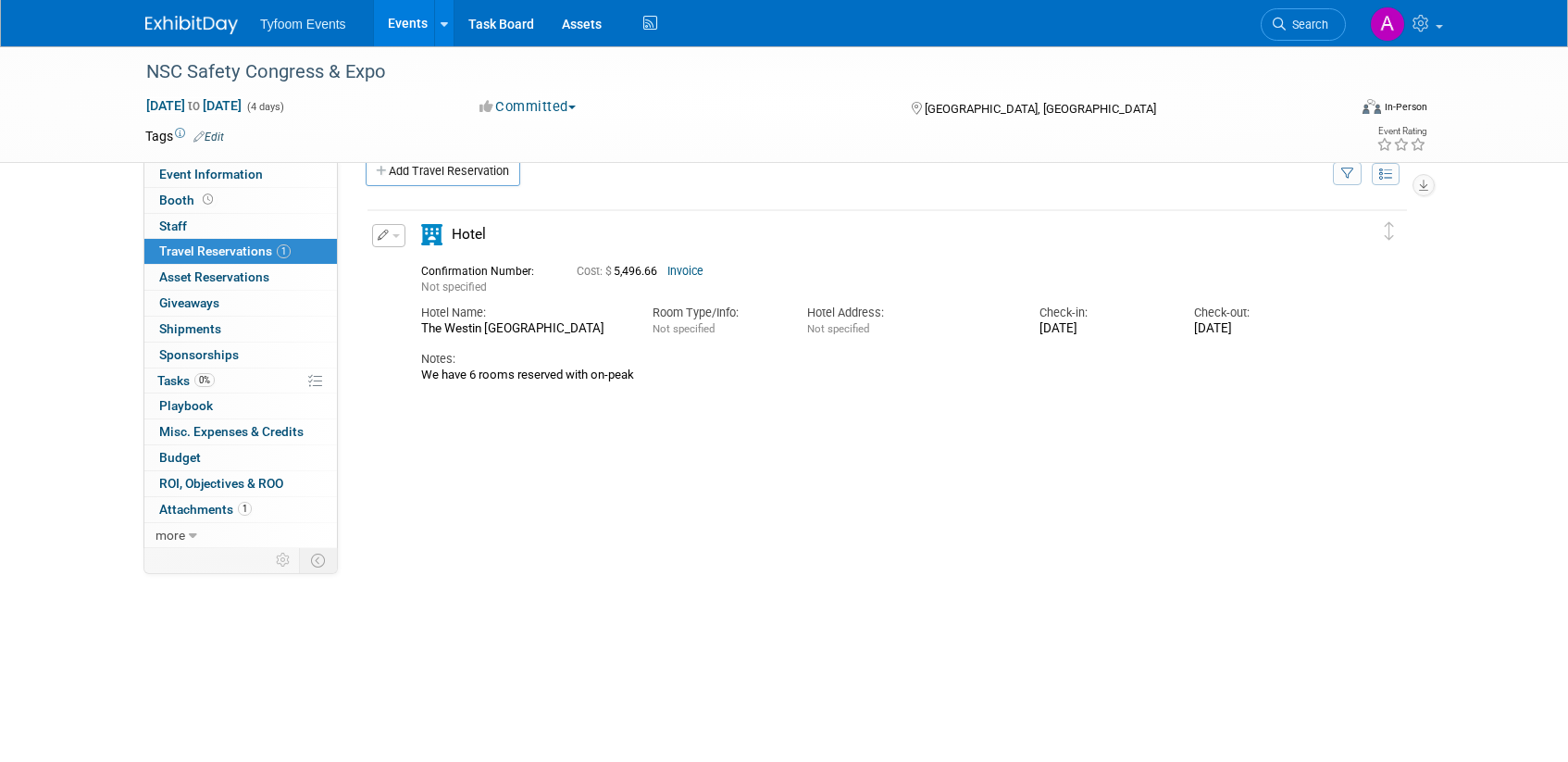
click at [689, 265] on link "Invoice" at bounding box center [685, 271] width 36 height 13
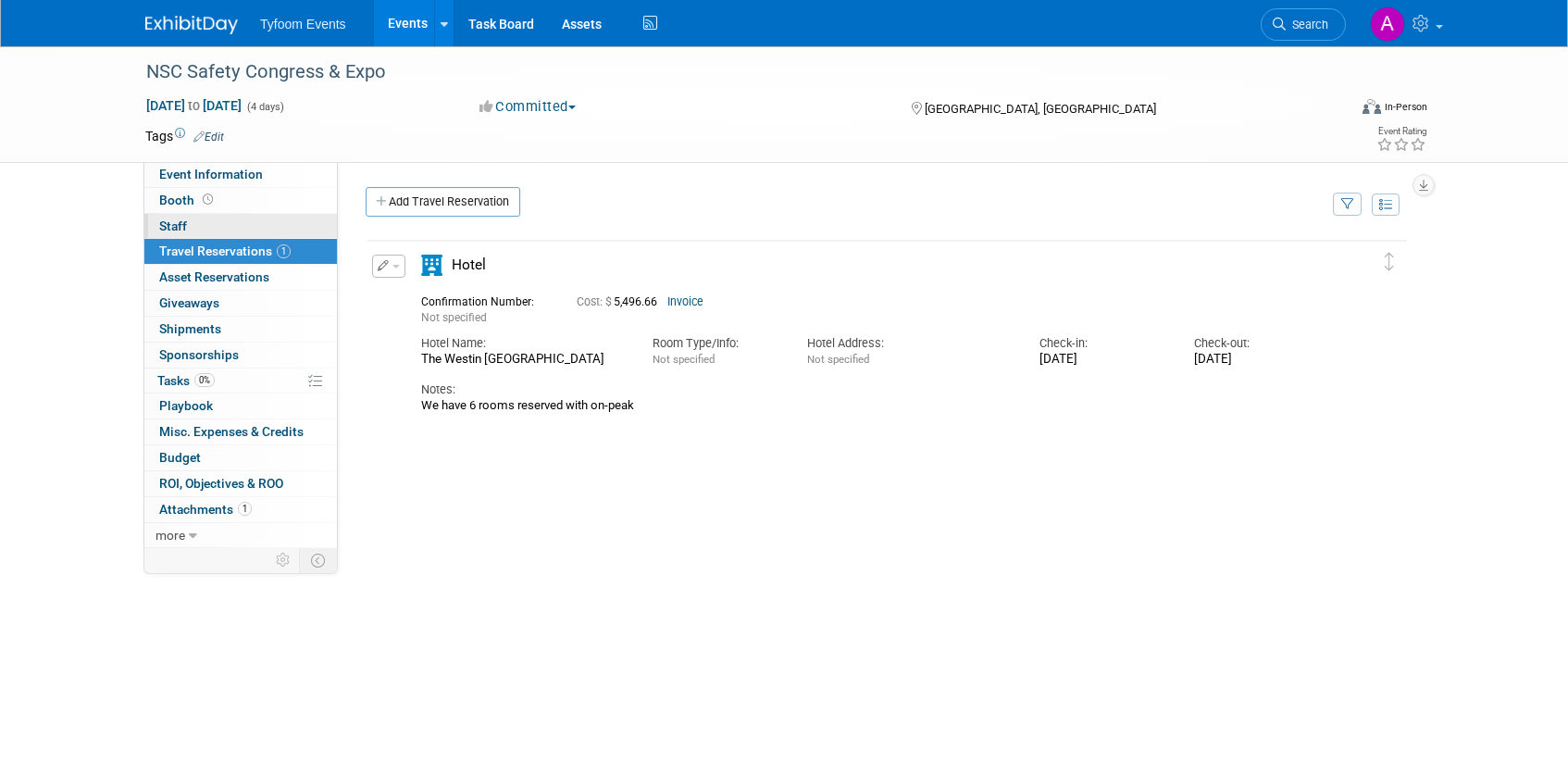
click at [185, 213] on link "0 Staff 0" at bounding box center [240, 225] width 193 height 25
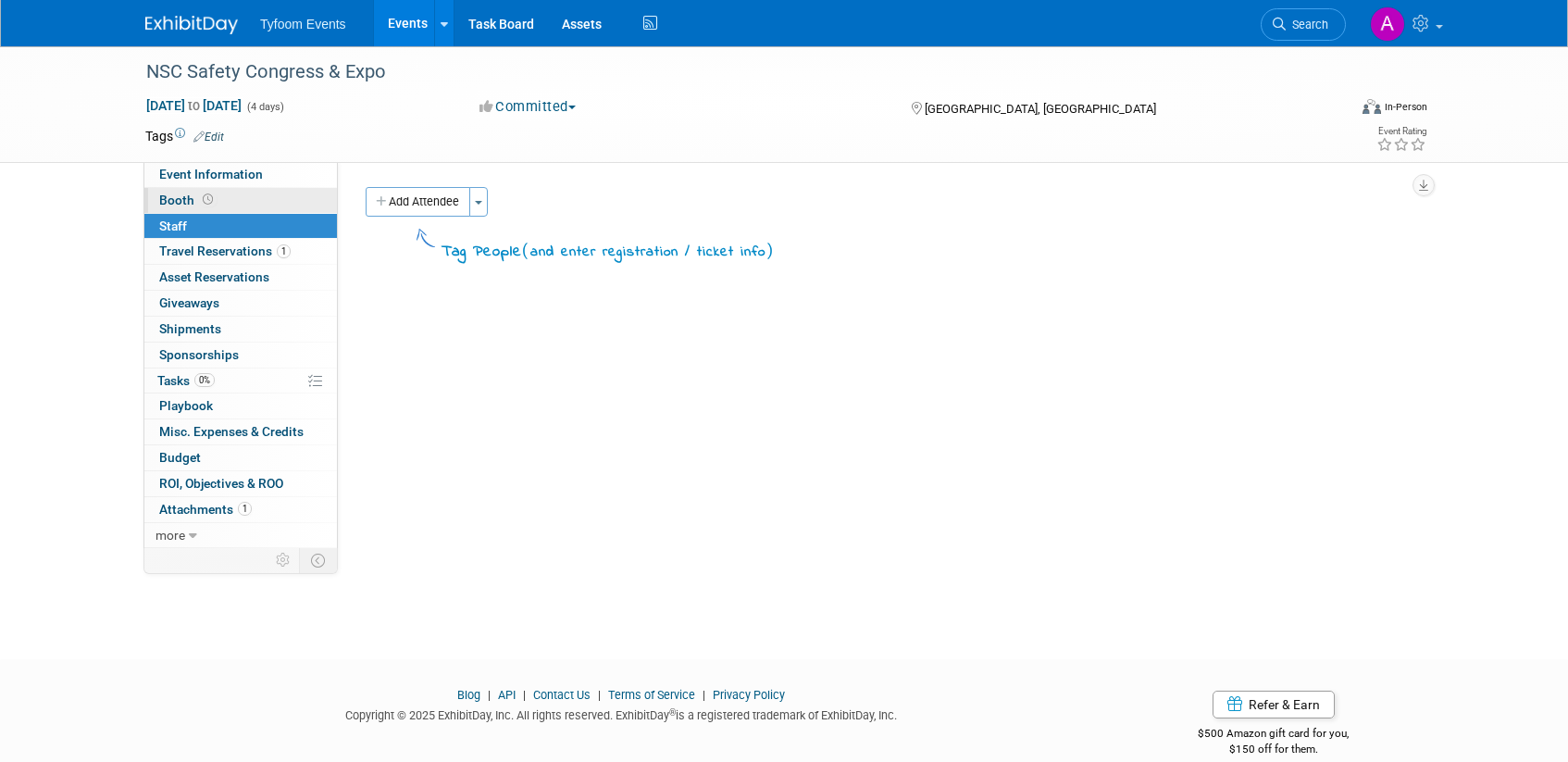
click at [178, 200] on span "Booth" at bounding box center [188, 200] width 58 height 15
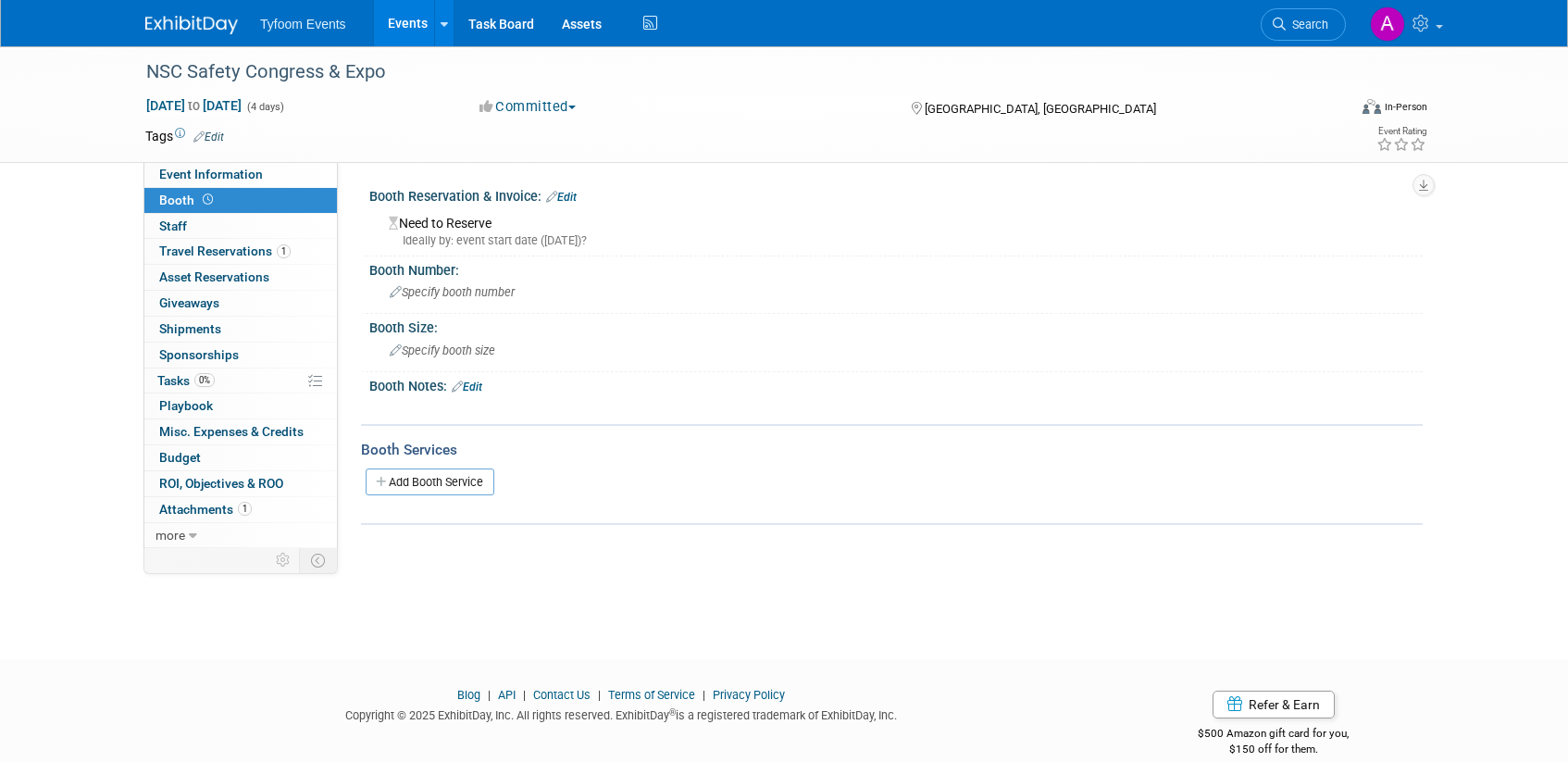
click at [576, 197] on link "Edit" at bounding box center [561, 197] width 31 height 13
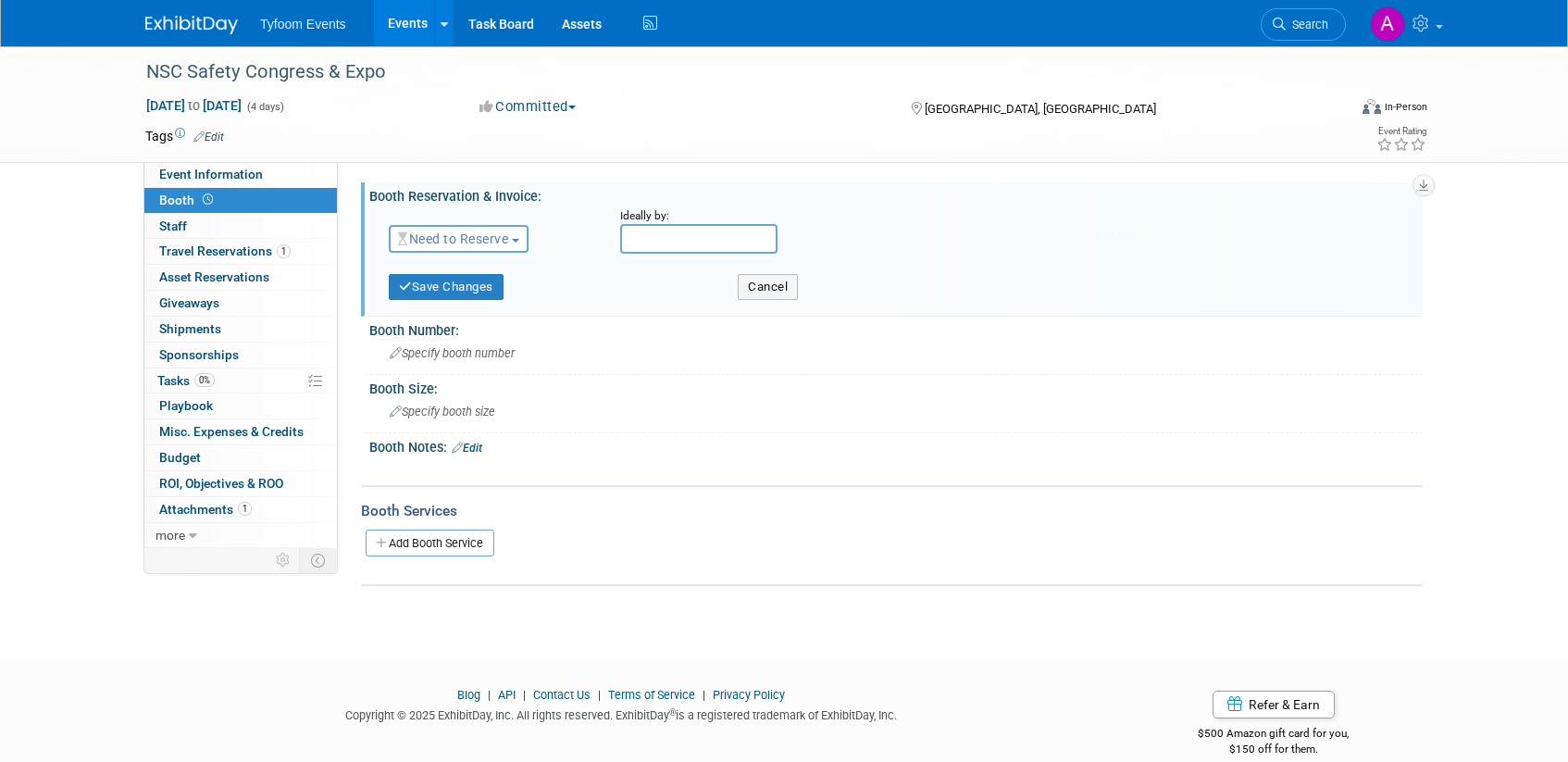
click at [508, 244] on span "Need to Reserve" at bounding box center [453, 238] width 110 height 15
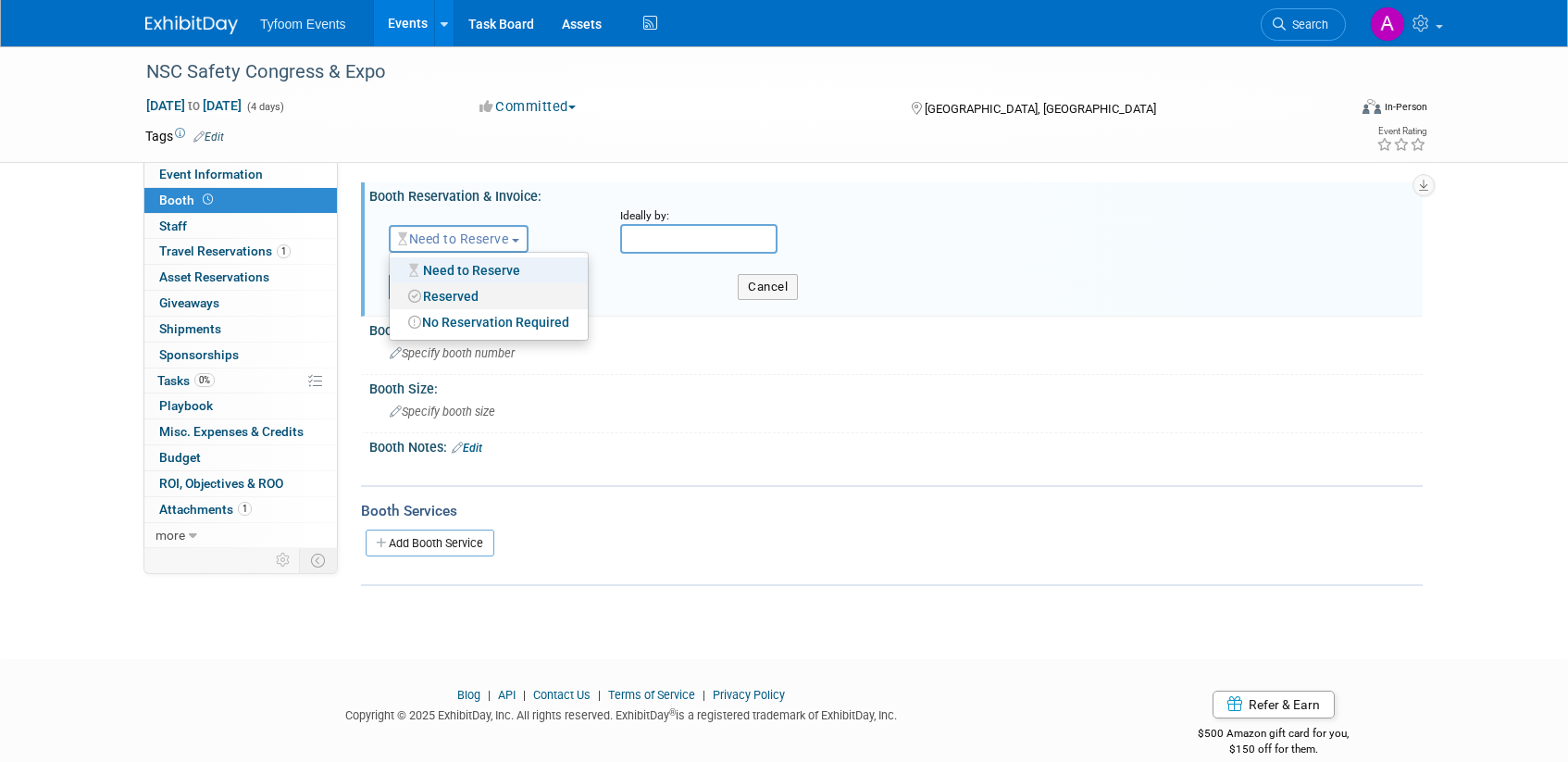
click at [484, 298] on link "Reserved" at bounding box center [488, 296] width 198 height 26
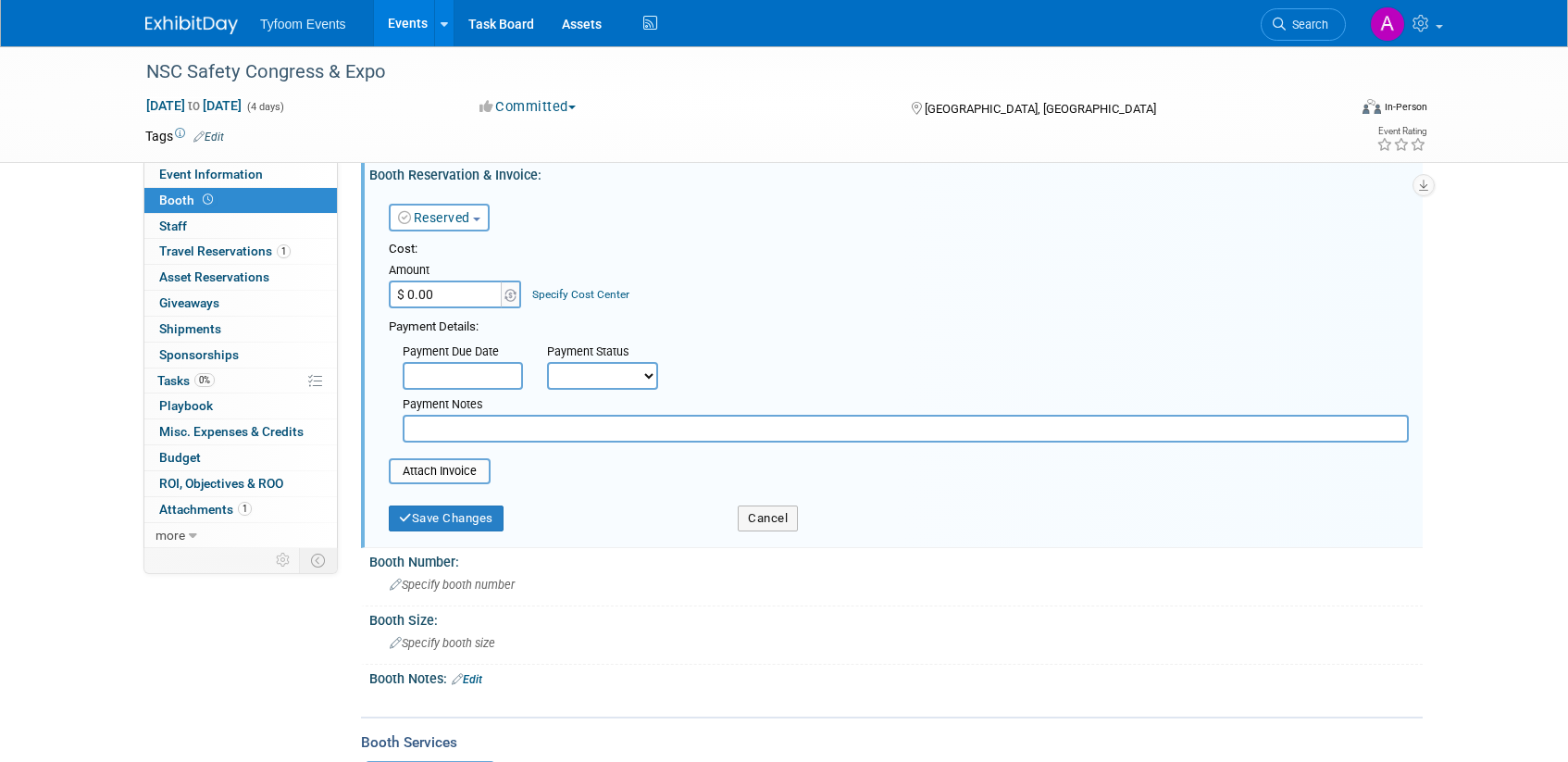
scroll to position [22, 0]
click at [457, 524] on button "Save Changes" at bounding box center [445, 517] width 115 height 26
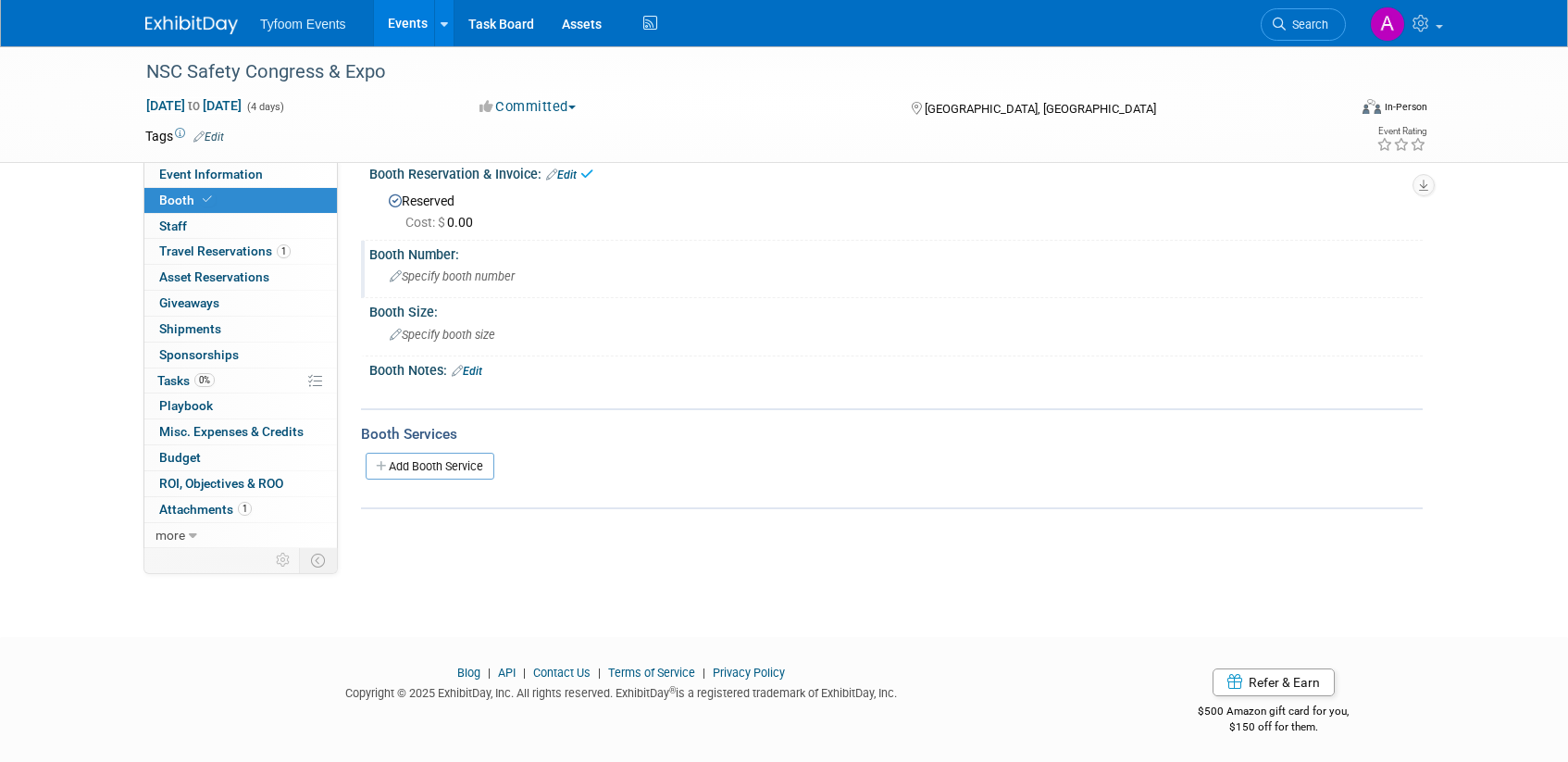
click at [452, 287] on div "Specify booth number" at bounding box center [895, 276] width 1026 height 29
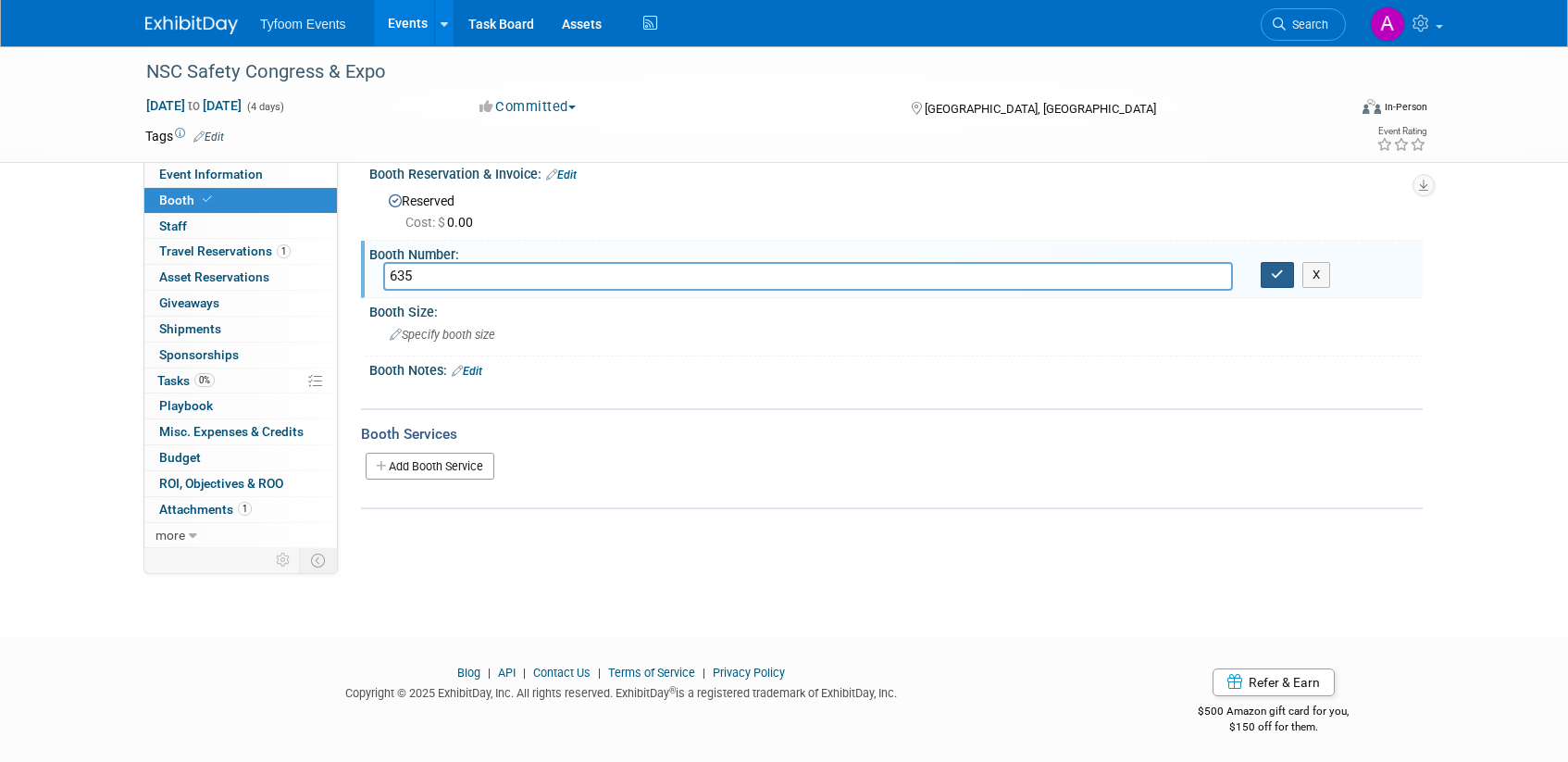
type input "635"
drag, startPoint x: 1277, startPoint y: 279, endPoint x: 928, endPoint y: 303, distance: 349.8
click at [1276, 279] on icon "button" at bounding box center [1277, 274] width 13 height 12
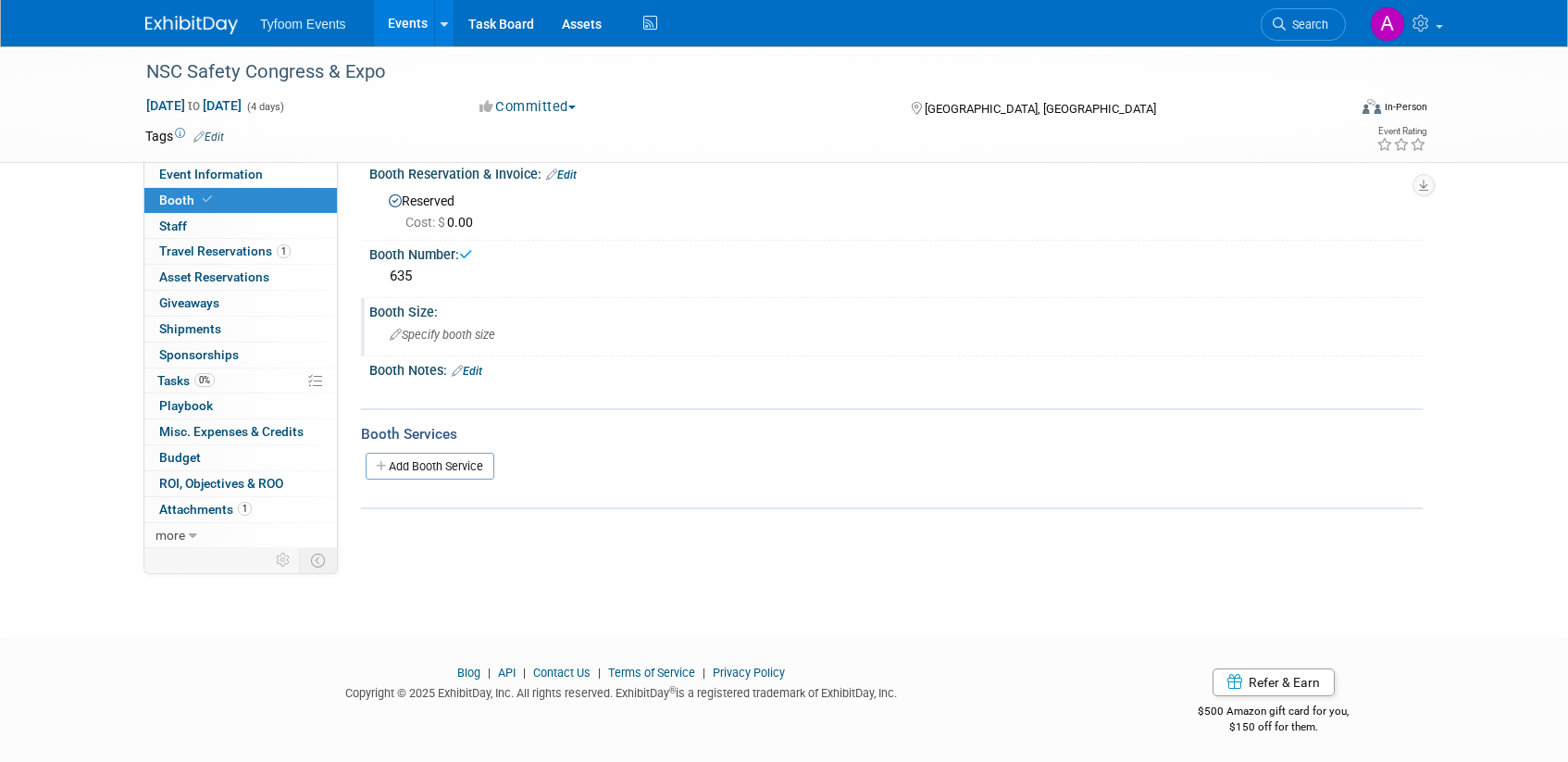
click at [453, 348] on div "Specify booth size" at bounding box center [895, 334] width 1026 height 29
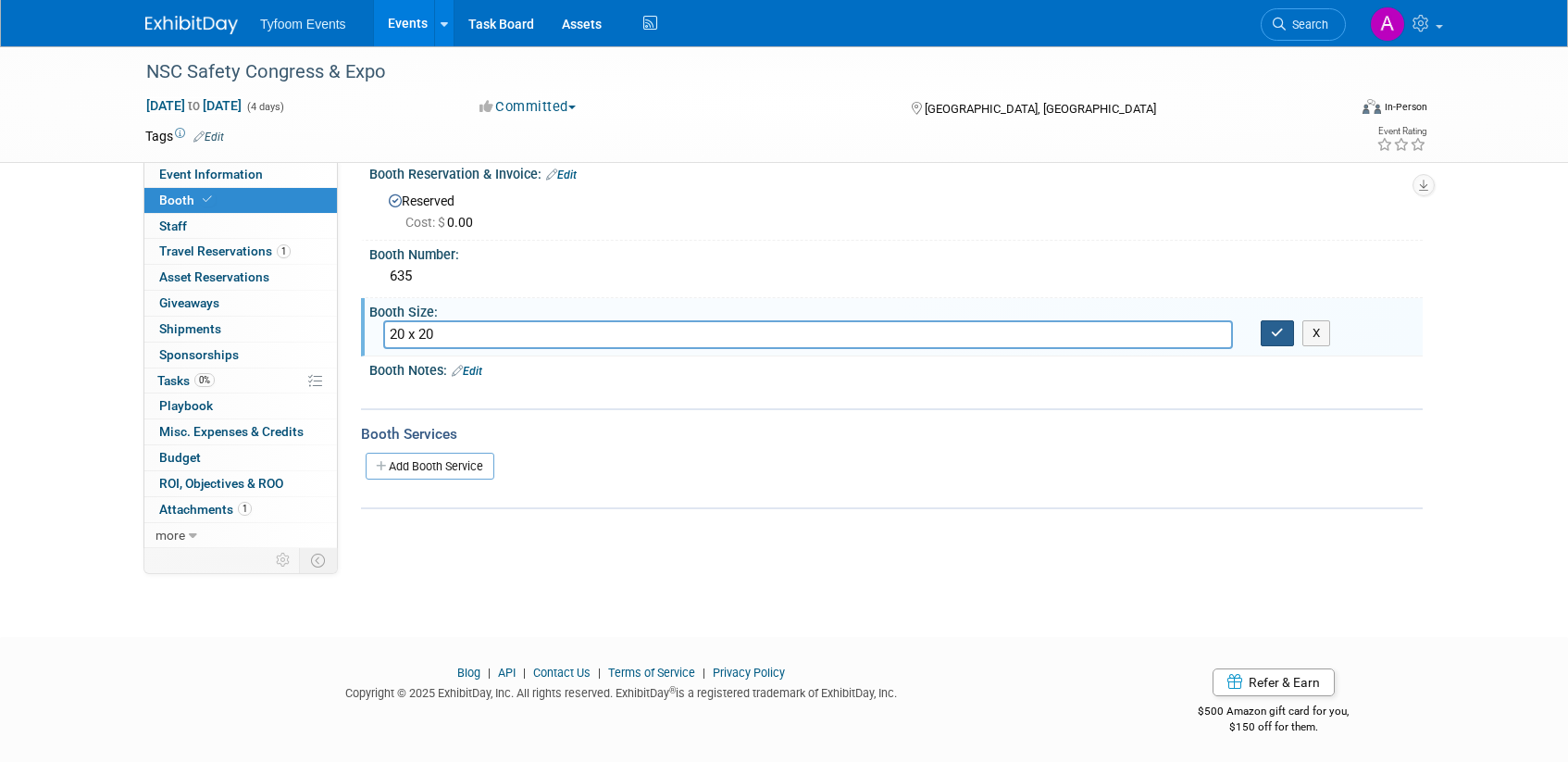
type input "20 x 20"
click at [1275, 336] on icon "button" at bounding box center [1277, 333] width 13 height 12
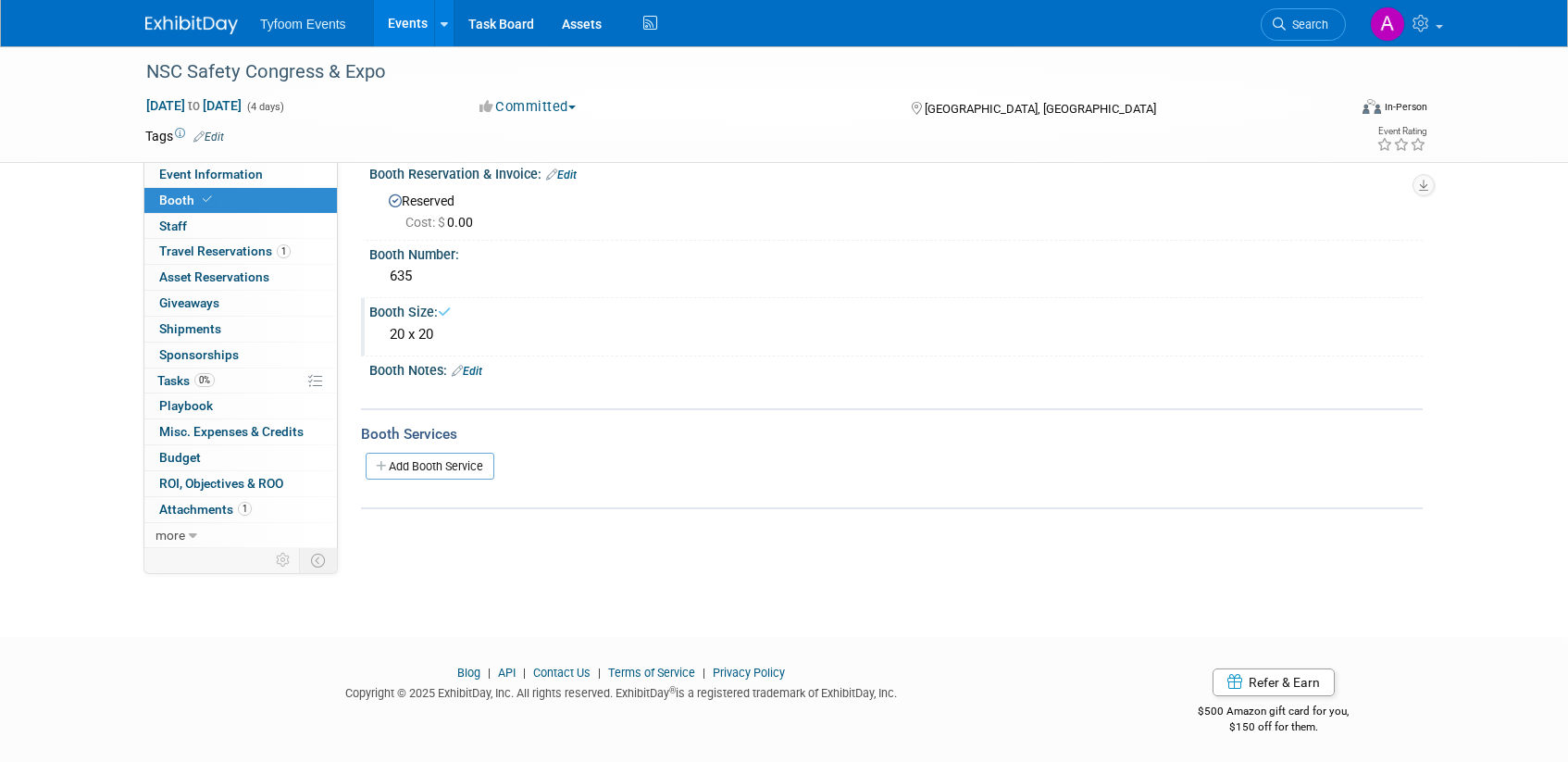
scroll to position [0, 0]
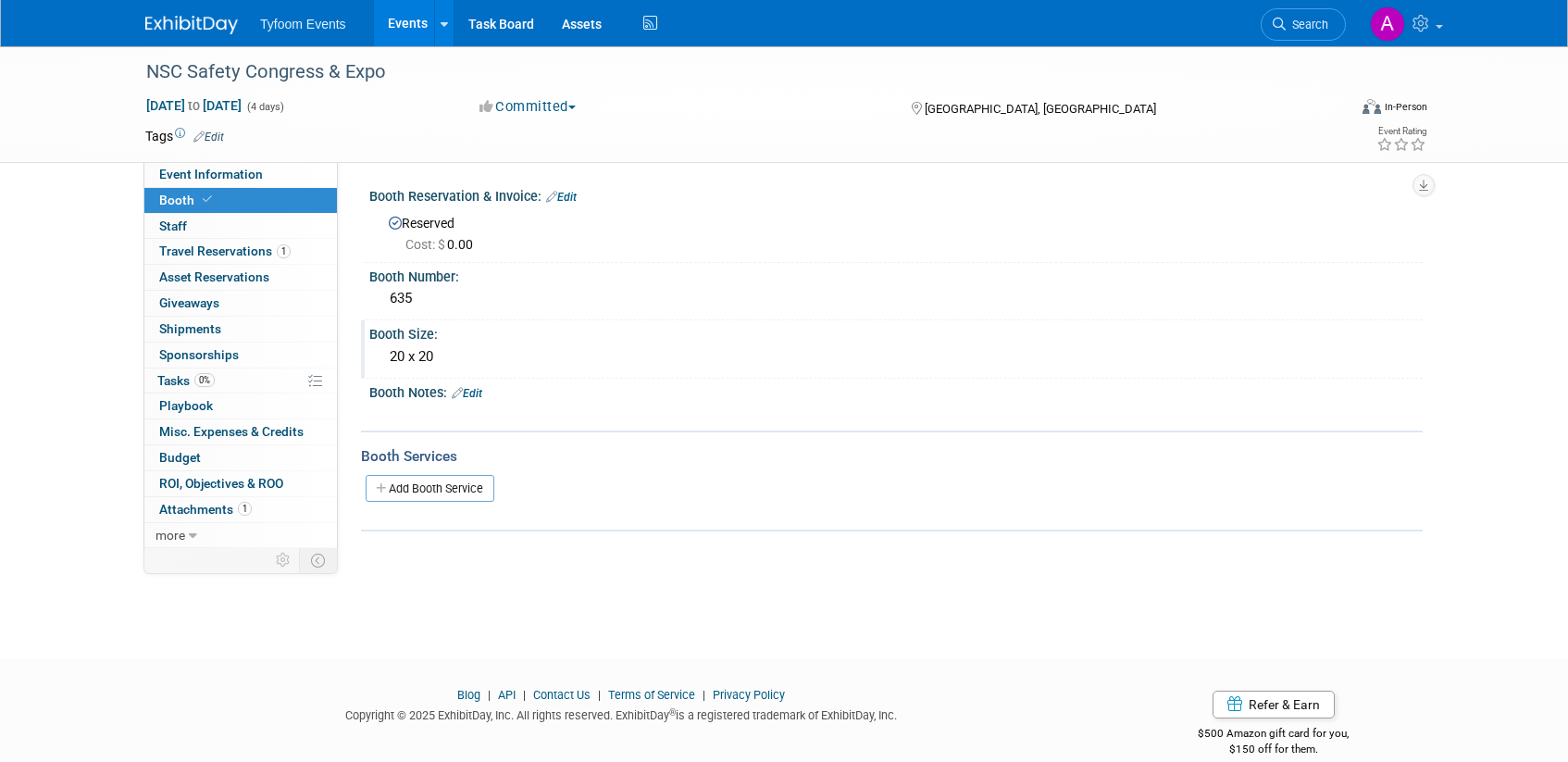
click at [443, 351] on div "20 x 20" at bounding box center [895, 357] width 1026 height 29
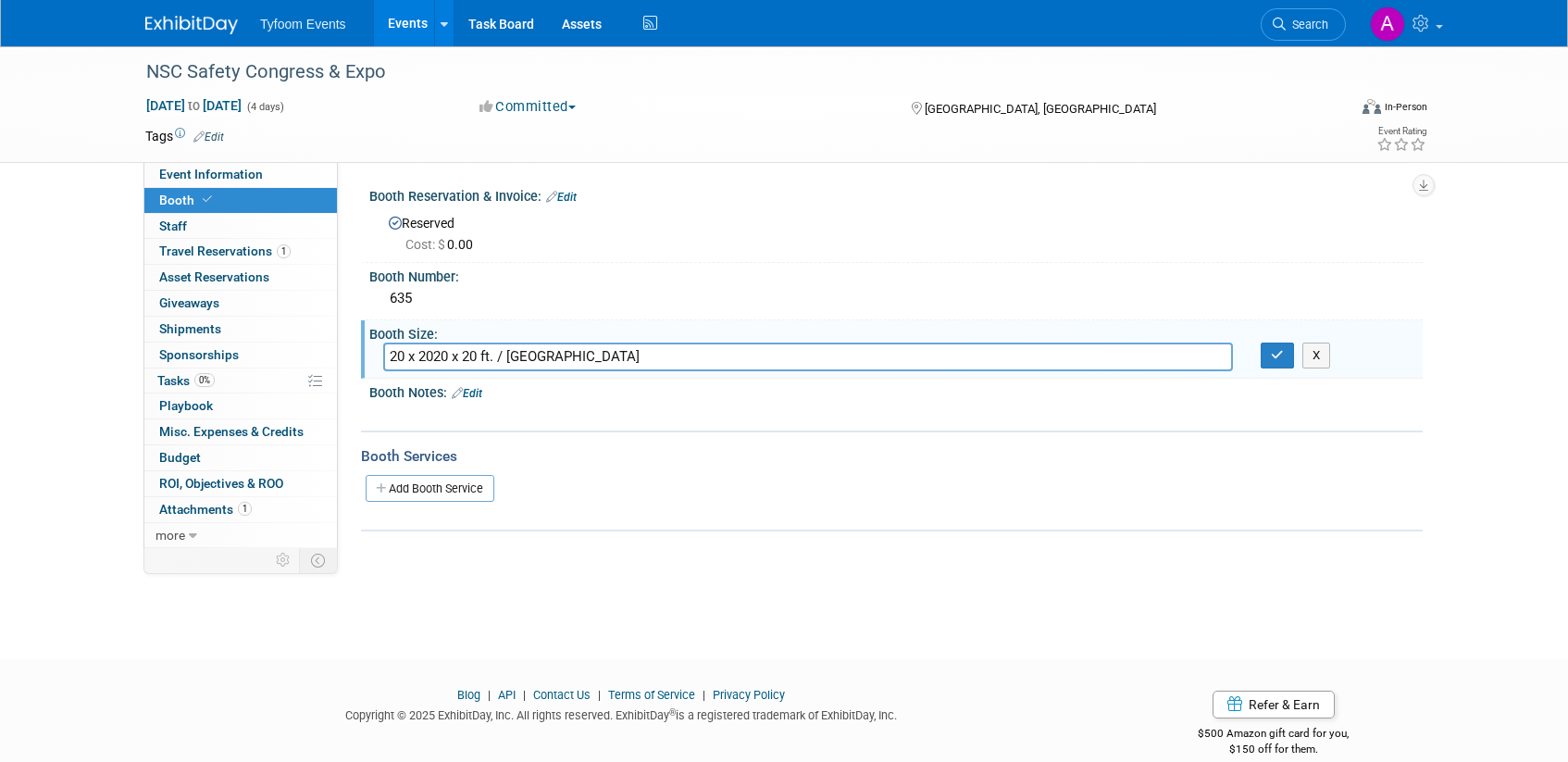
click at [497, 357] on input "20 x 2020 x 20 ft. / Peninsula" at bounding box center [808, 357] width 850 height 29
click at [434, 355] on input "20 x 2020 x 20 ft. / Peninsula" at bounding box center [808, 357] width 850 height 29
type input "20 x 20 ft. / [GEOGRAPHIC_DATA]"
click at [1288, 357] on button "button" at bounding box center [1277, 356] width 34 height 26
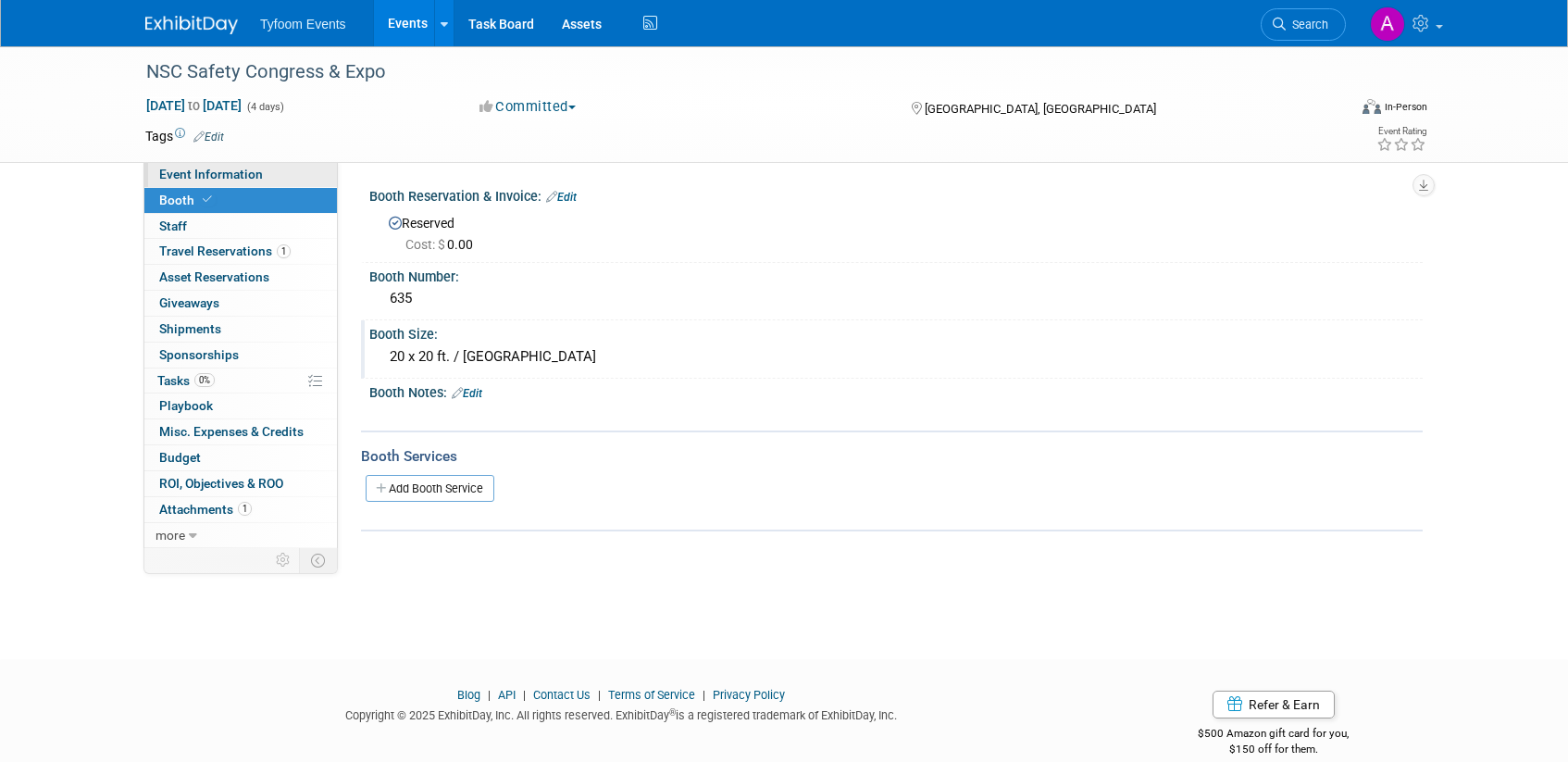
click at [205, 170] on span "Event Information" at bounding box center [211, 174] width 103 height 15
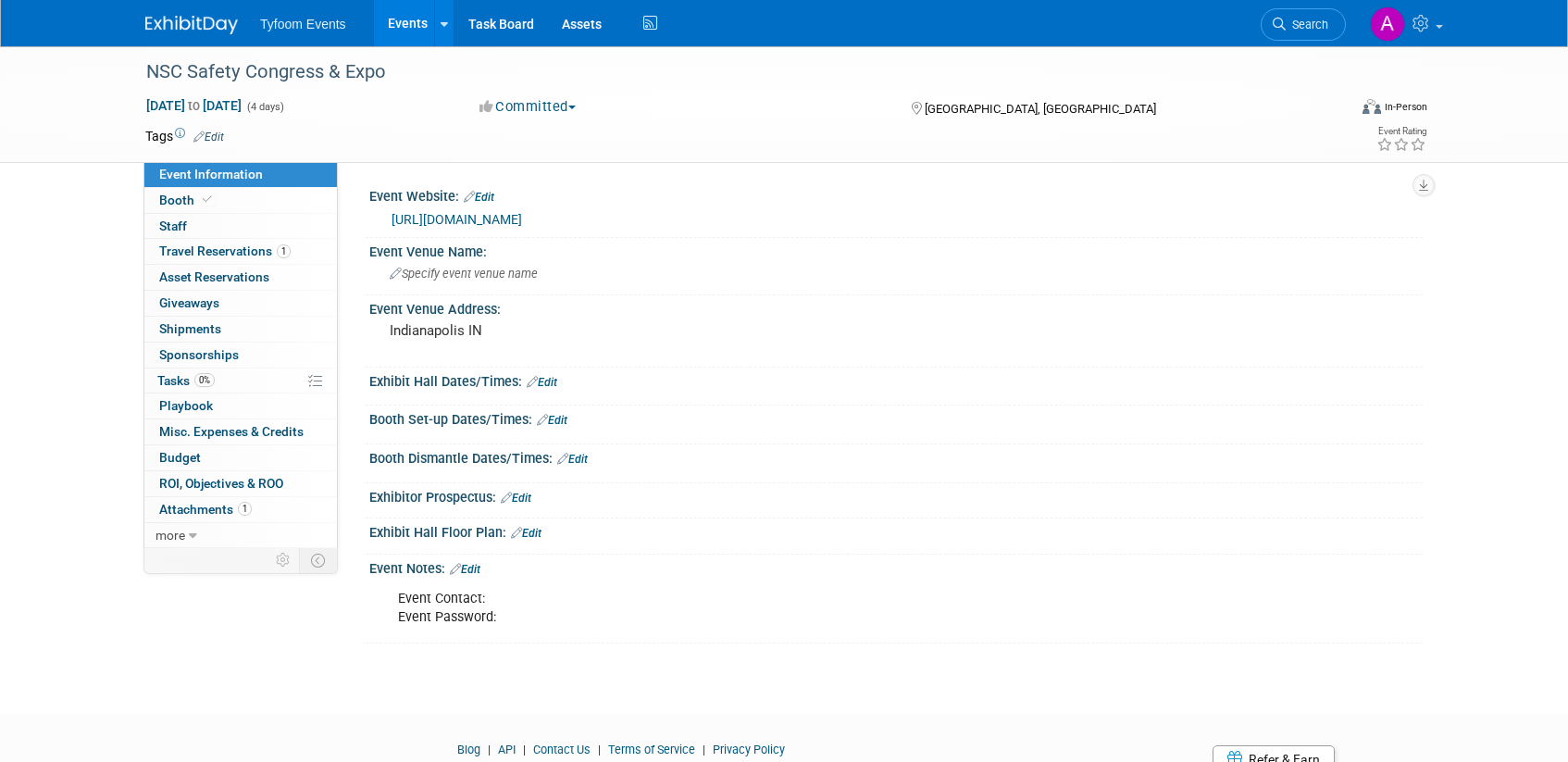
click at [531, 530] on link "Edit" at bounding box center [525, 533] width 31 height 13
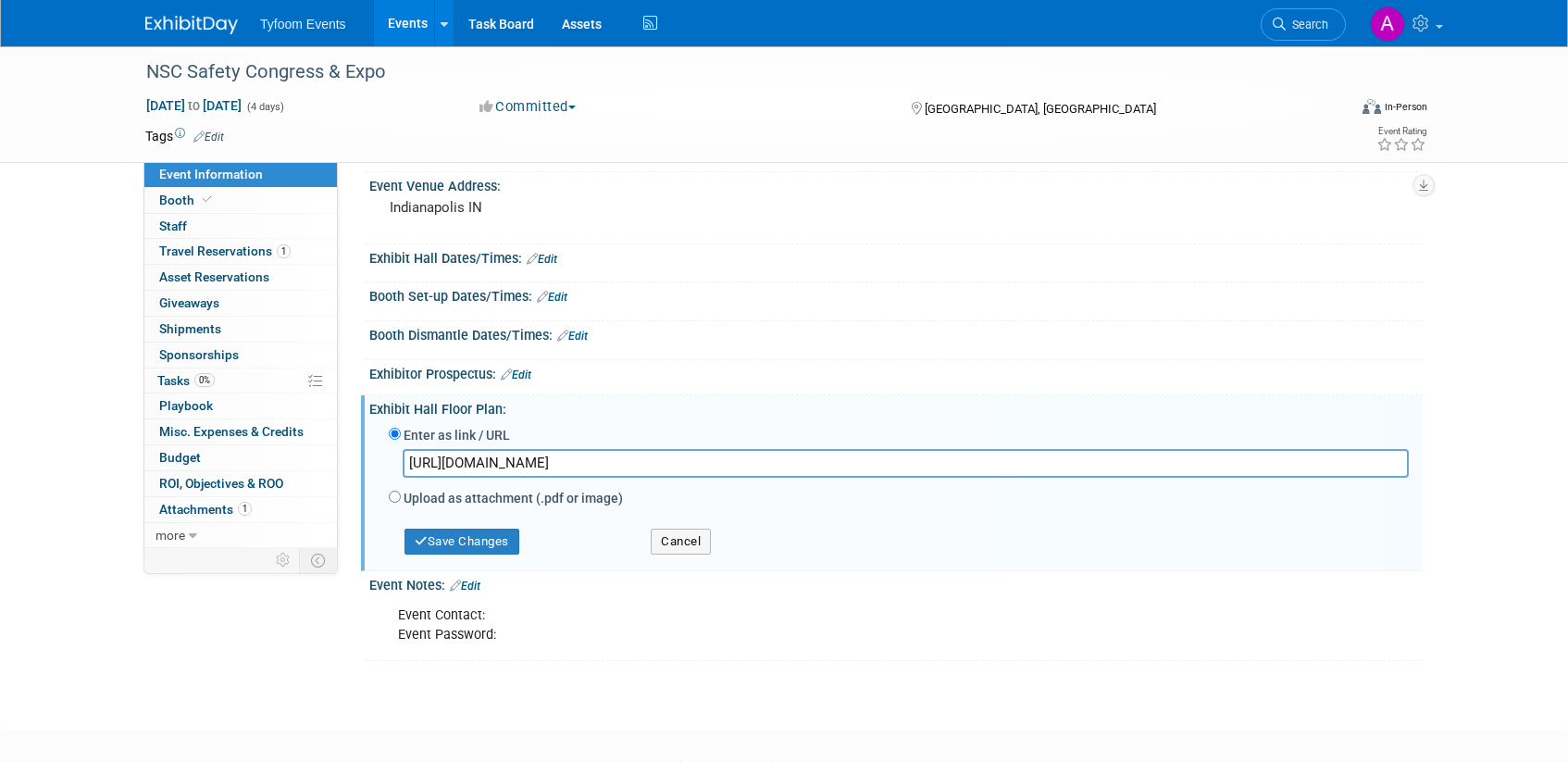
scroll to position [137, 0]
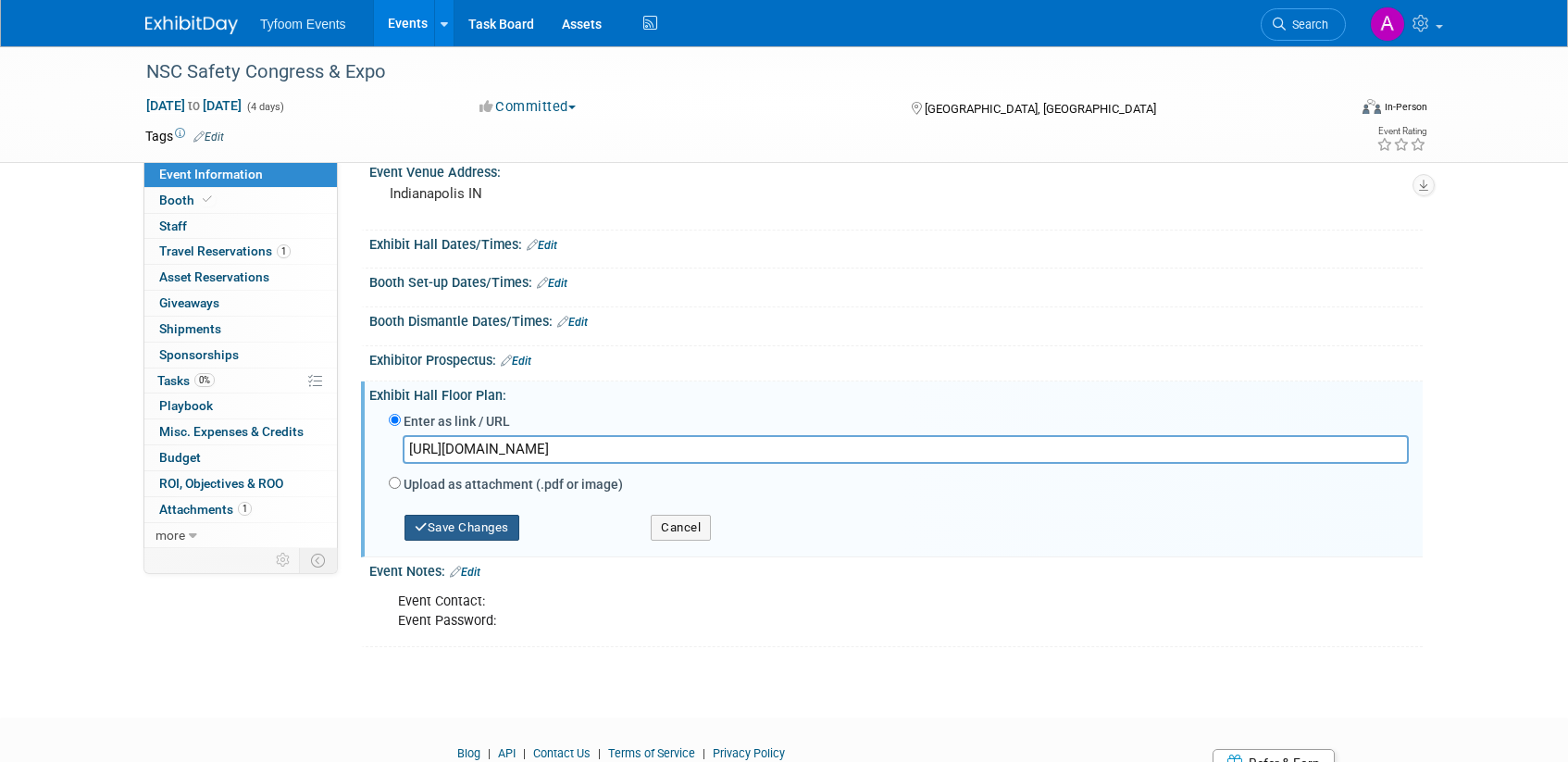
type input "https://www.congress.nsc.org/NSC2026/Public/eventmap.aspx?shMode=E"
click at [480, 532] on button "Save Changes" at bounding box center [461, 527] width 115 height 26
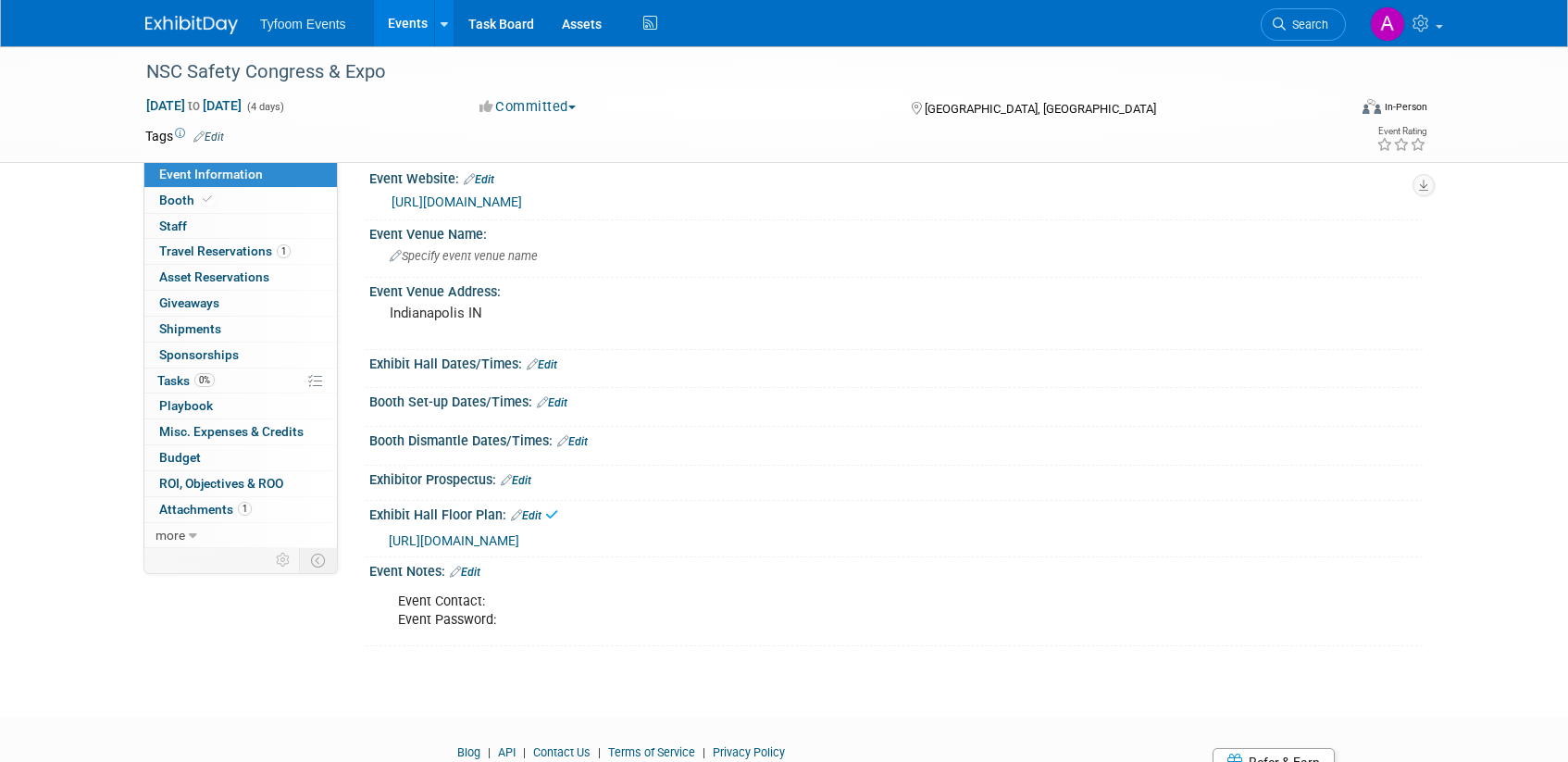
scroll to position [0, 0]
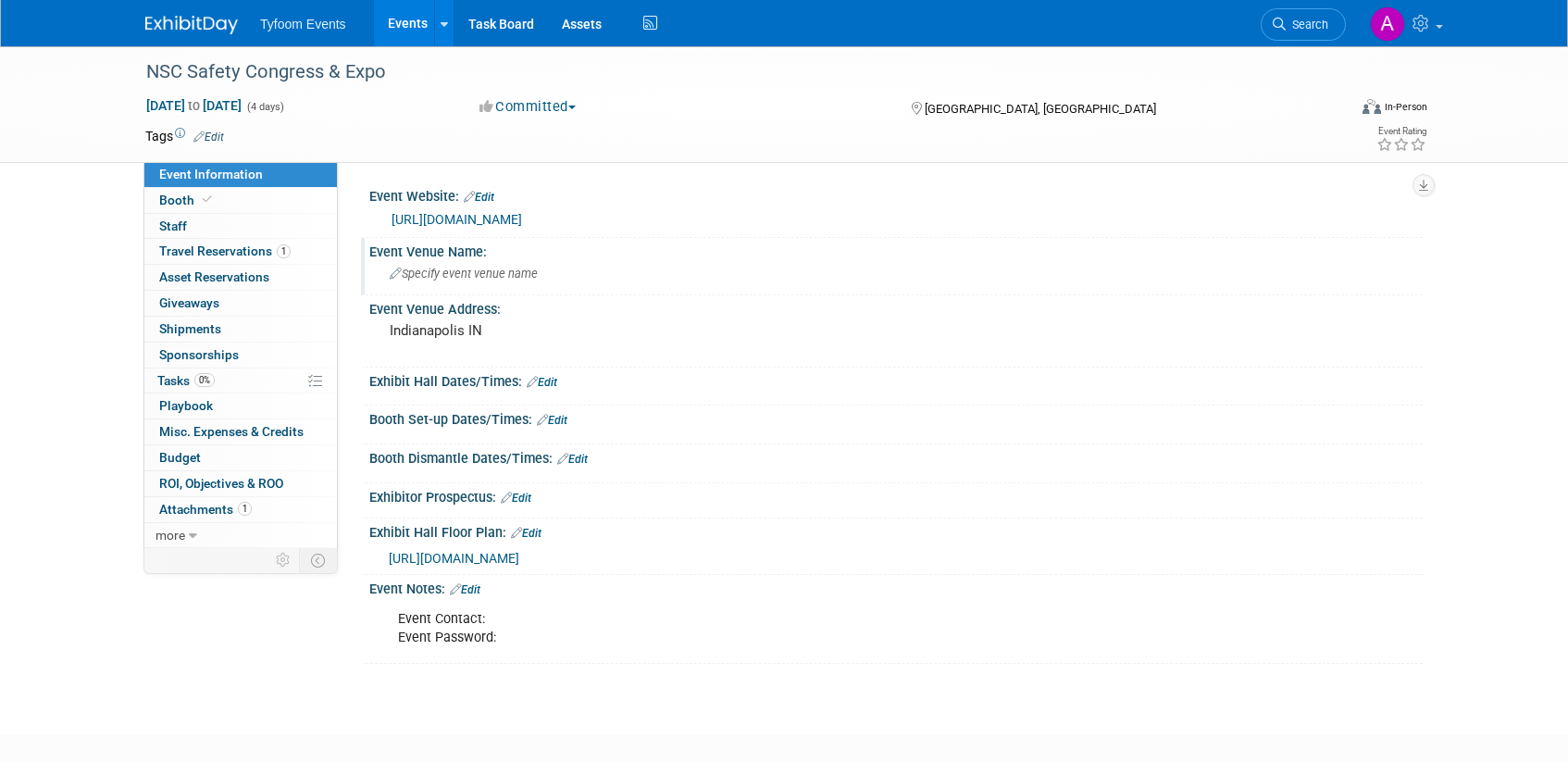
click at [437, 275] on span "Specify event venue name" at bounding box center [463, 273] width 148 height 14
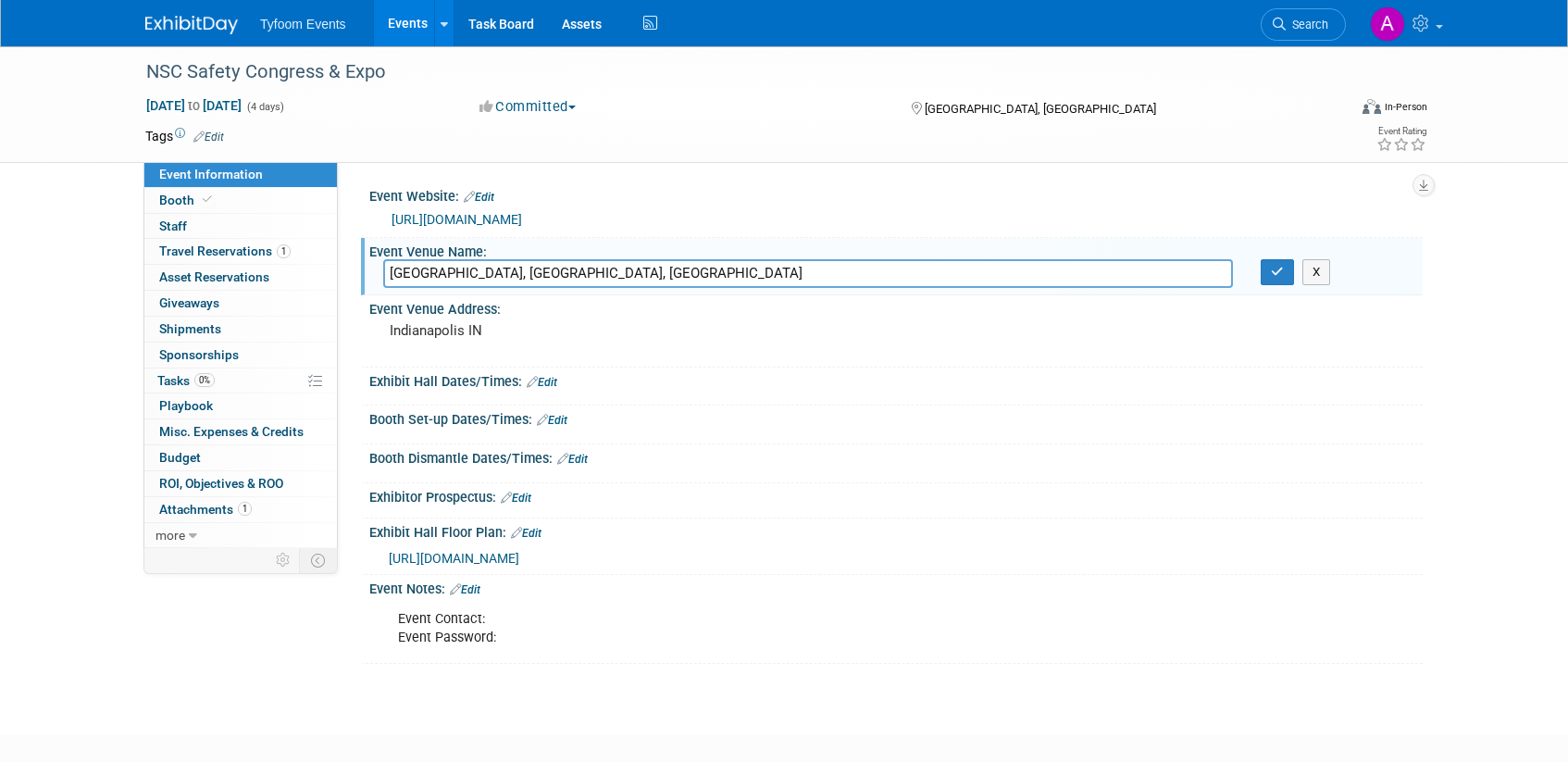
click at [388, 272] on input "ndiana Convention Center, Indianapolis, IN" at bounding box center [808, 273] width 850 height 29
type input "Indiana Convention Center, Indianapolis, IN"
click at [1275, 273] on icon "button" at bounding box center [1277, 271] width 13 height 12
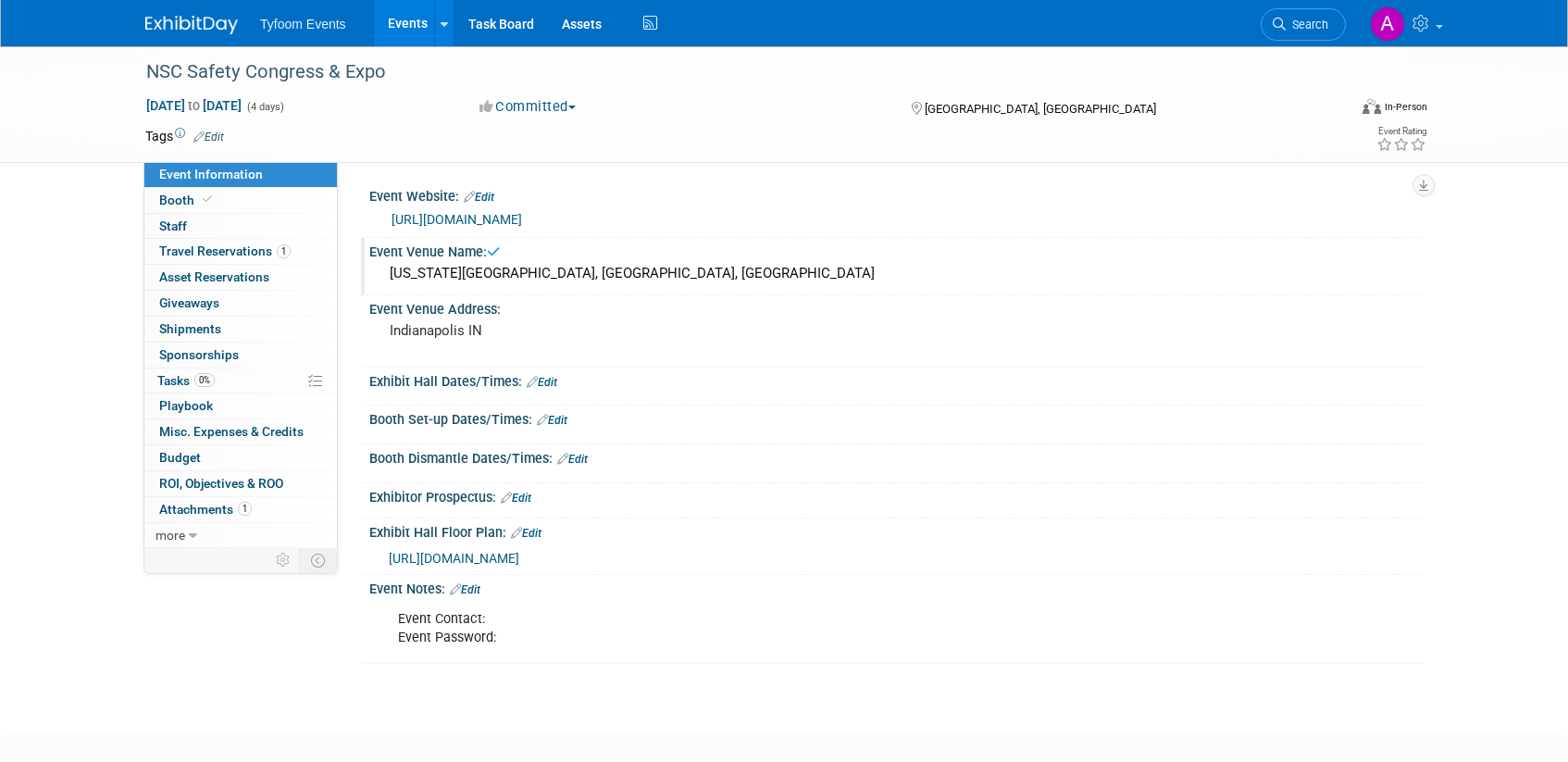
click at [693, 276] on div "Indiana Convention Center, Indianapolis, IN" at bounding box center [895, 273] width 1026 height 29
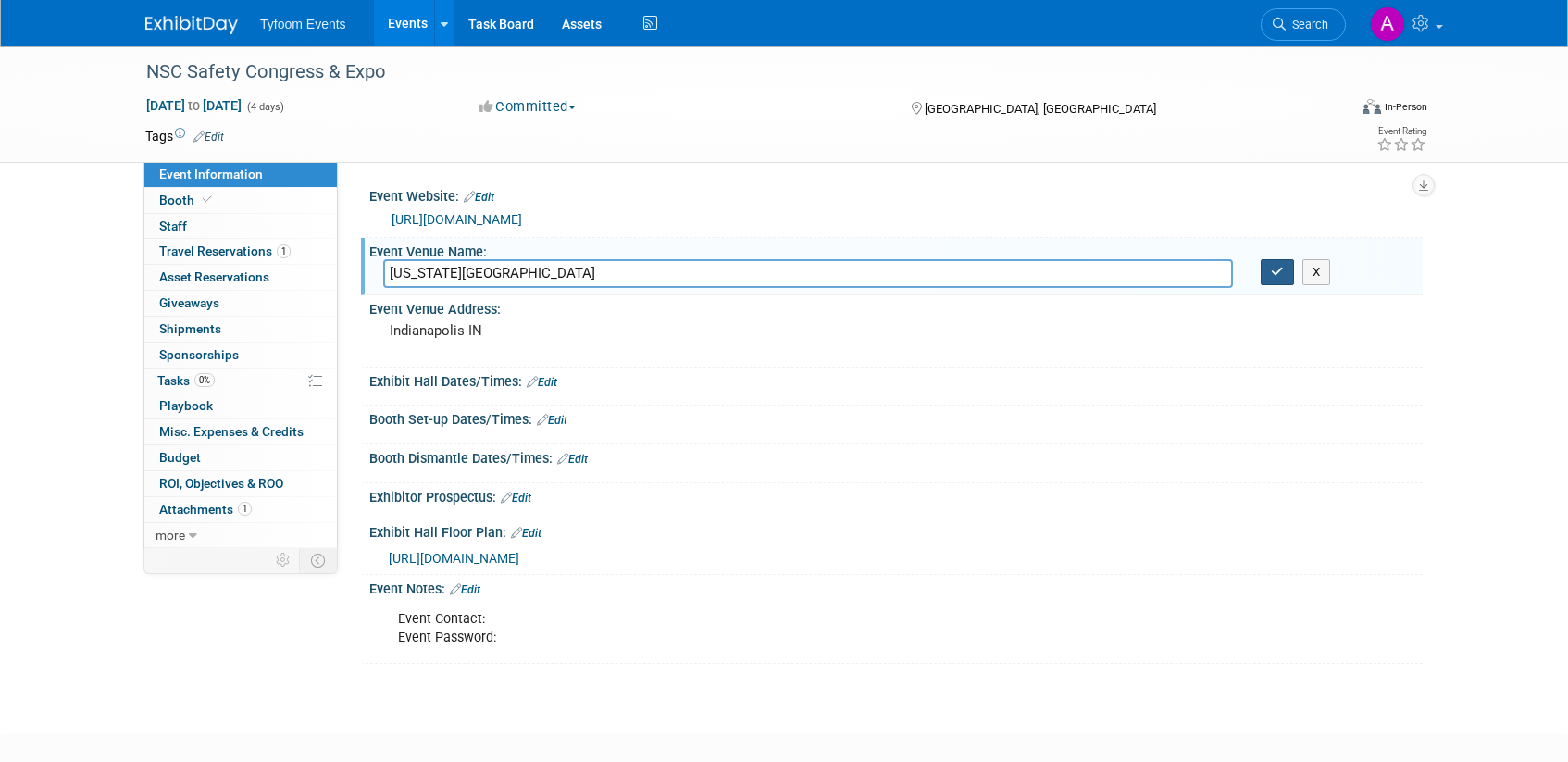
type input "Indiana Convention Center"
click at [1265, 271] on button "button" at bounding box center [1277, 272] width 34 height 26
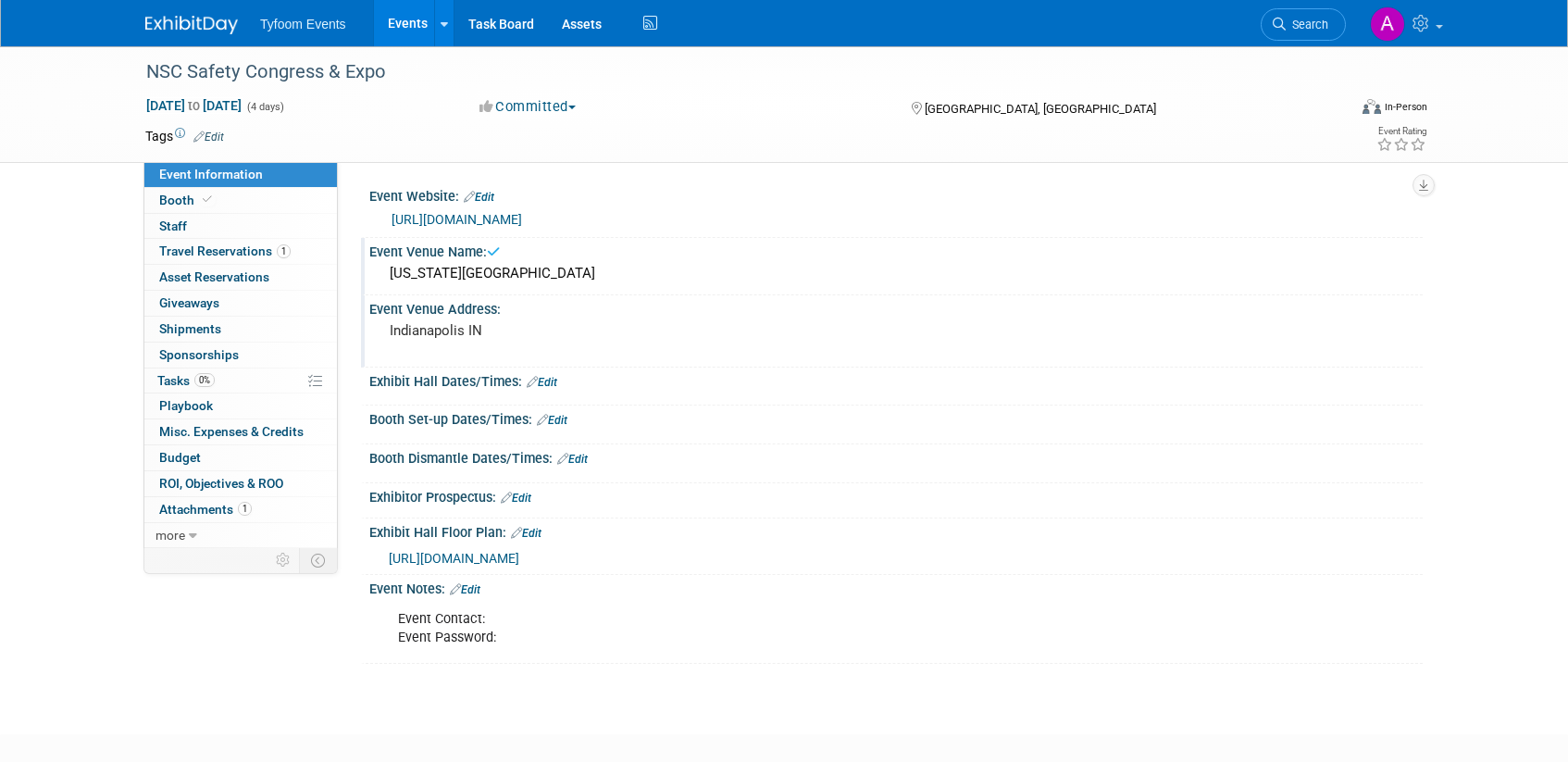
click at [607, 335] on pre "Indianapolis IN" at bounding box center [588, 331] width 398 height 17
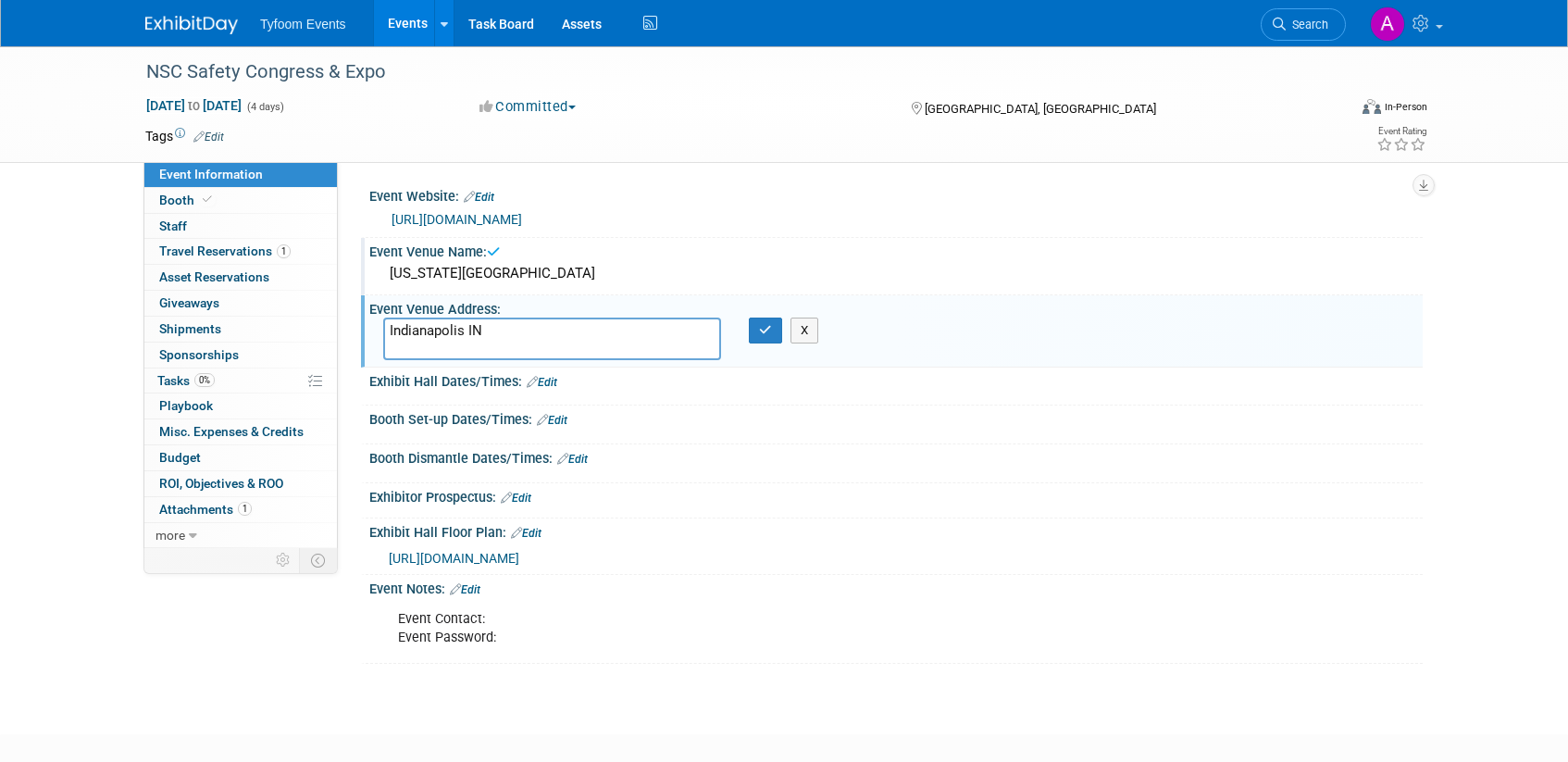
click at [464, 334] on textarea "Indianapolis IN" at bounding box center [552, 339] width 338 height 43
type textarea "[GEOGRAPHIC_DATA], [GEOGRAPHIC_DATA]"
click at [767, 334] on icon "button" at bounding box center [766, 330] width 13 height 12
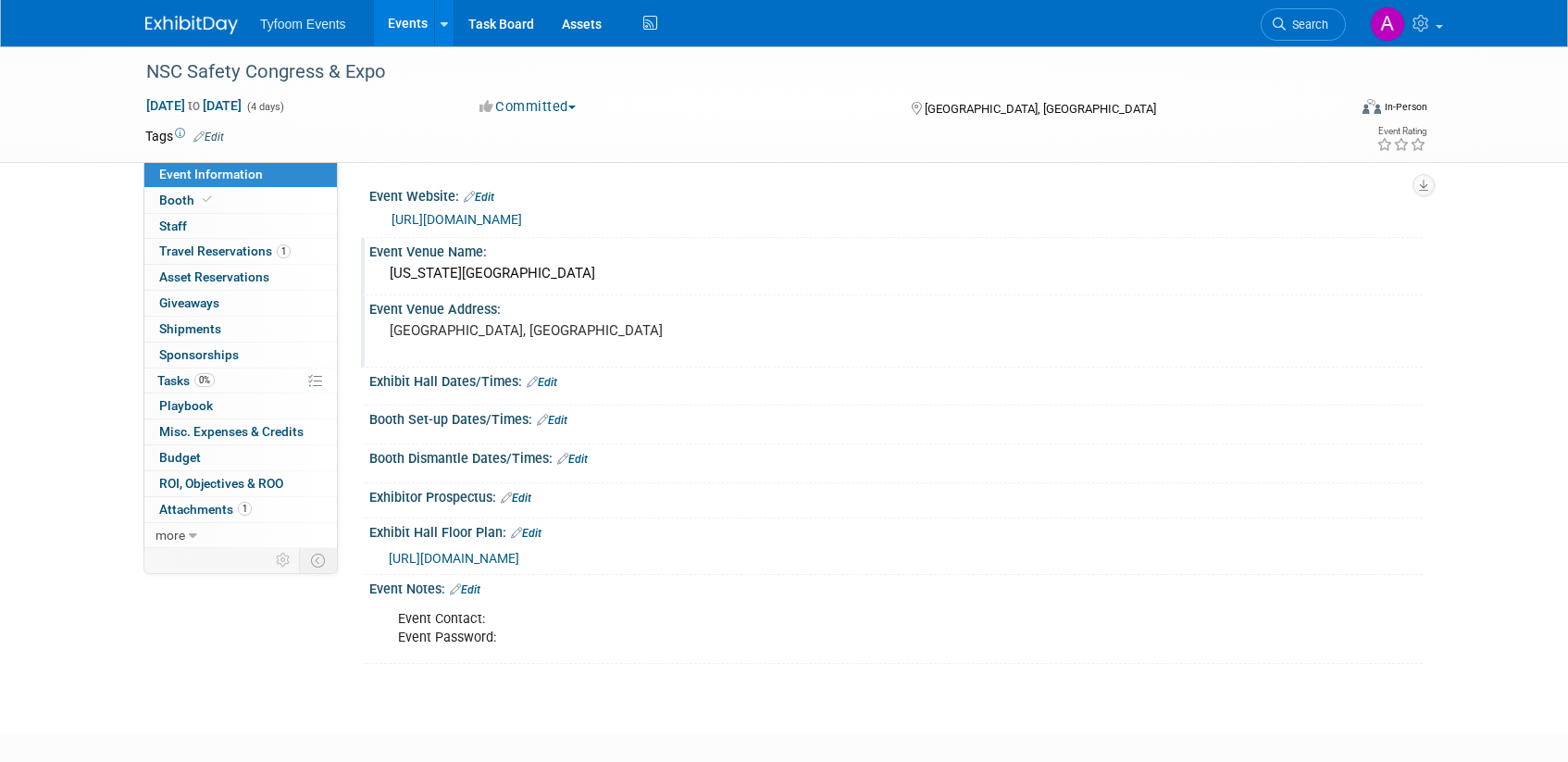
click at [480, 591] on link "Edit" at bounding box center [465, 590] width 31 height 13
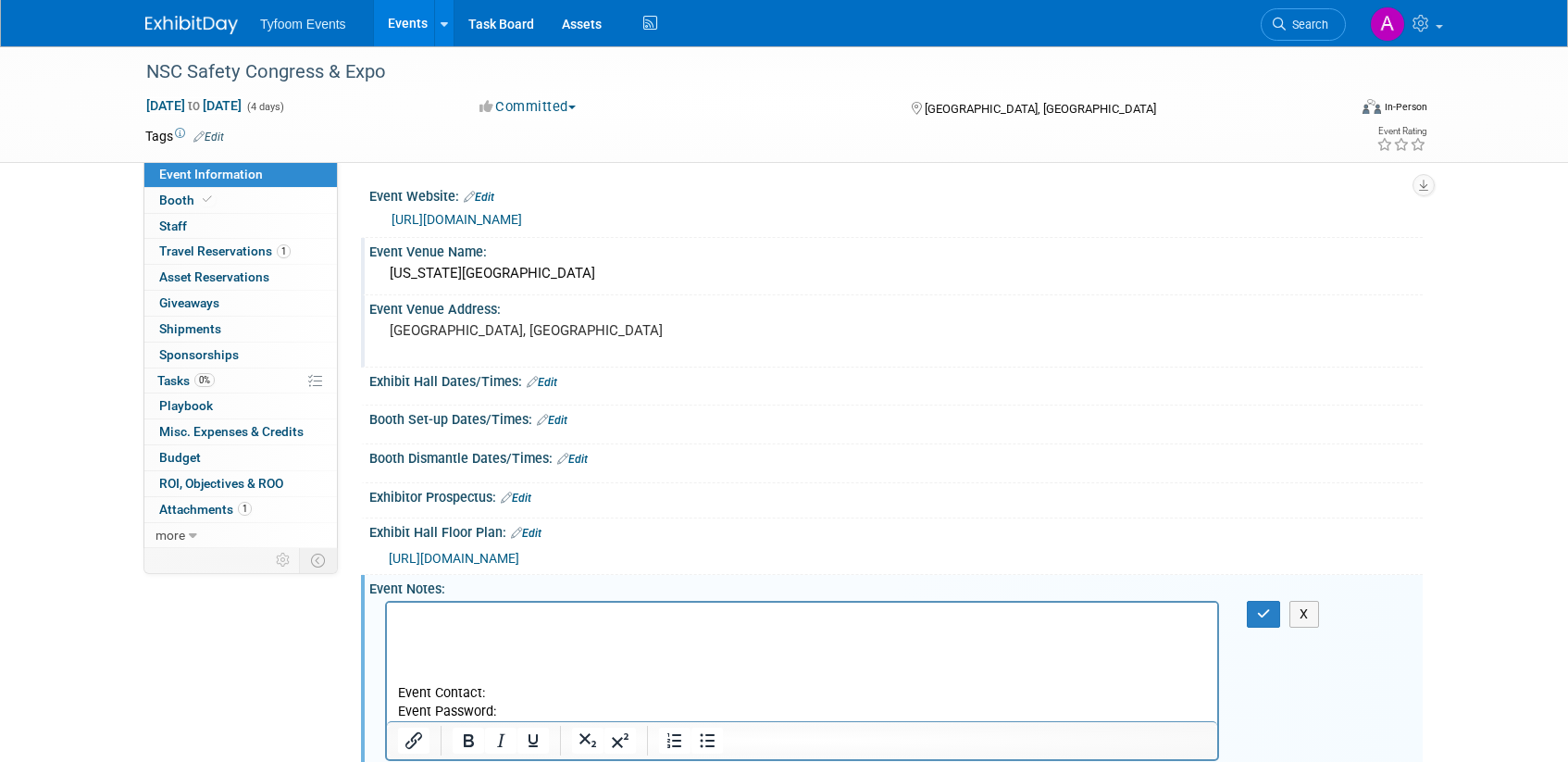
click at [400, 614] on p "Rich Text Area. Press ALT-0 for help." at bounding box center [802, 619] width 809 height 19
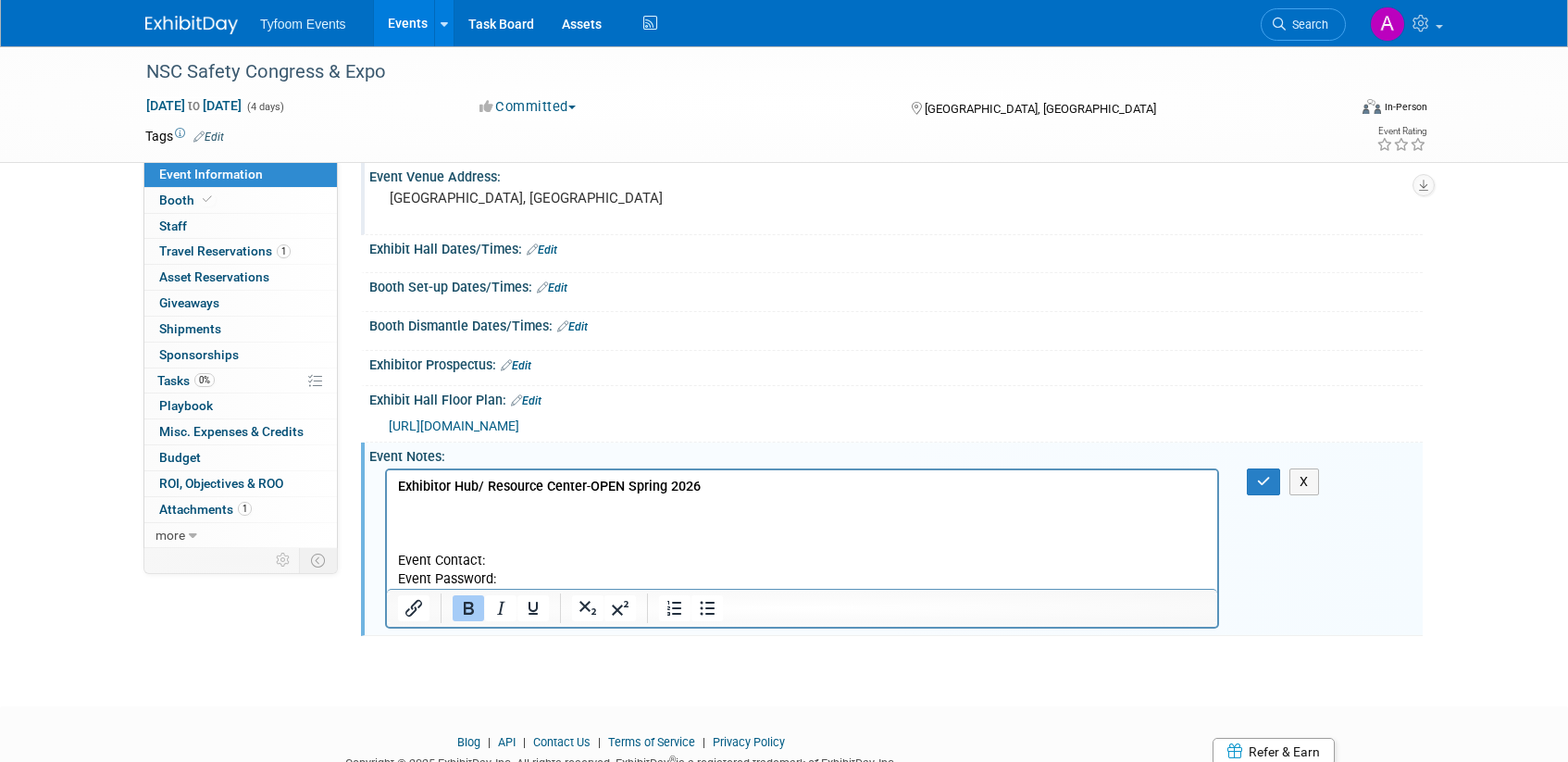
scroll to position [139, 0]
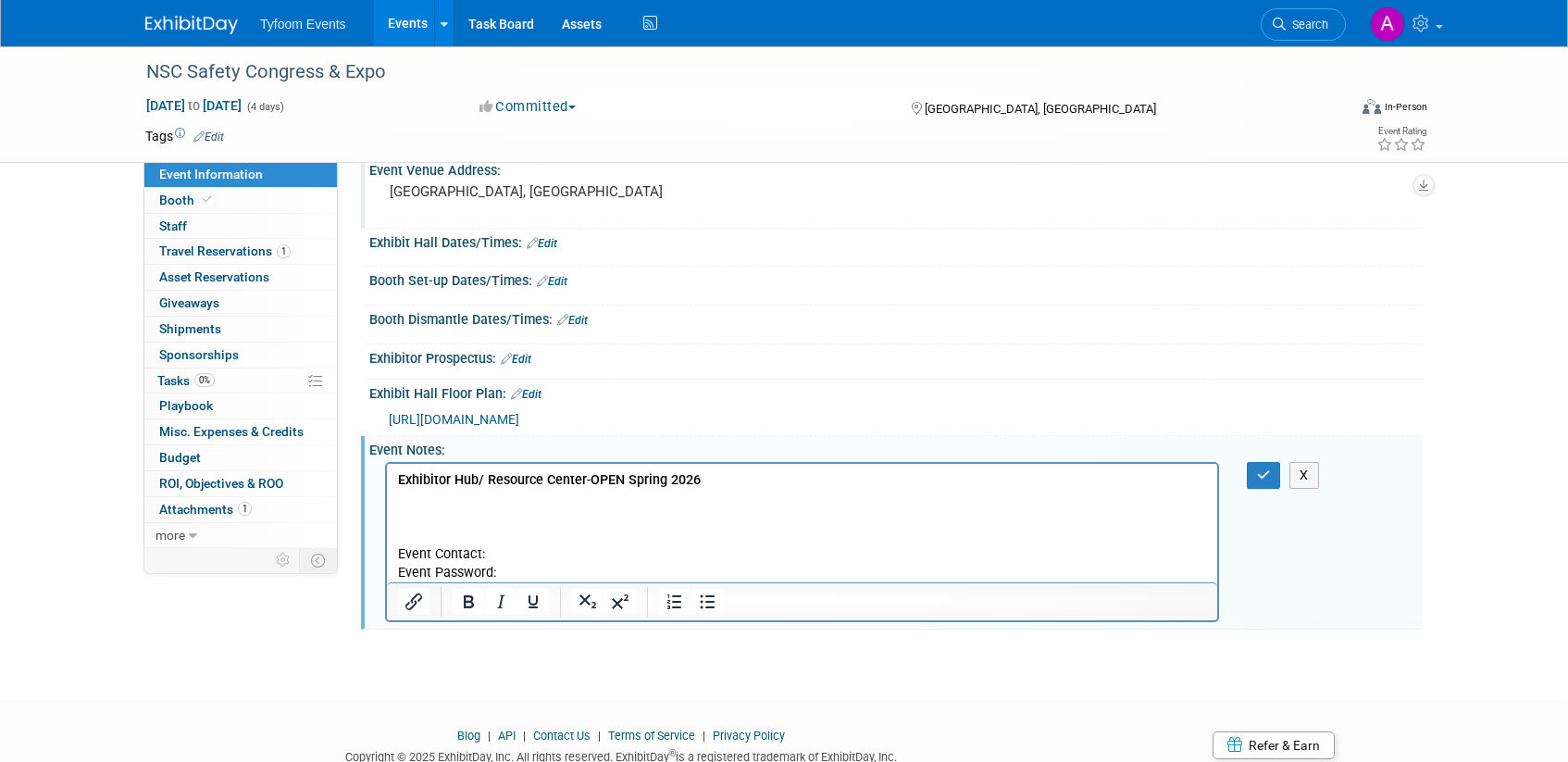
click at [408, 504] on p "Rich Text Area. Press ALT-0 for help." at bounding box center [802, 499] width 809 height 19
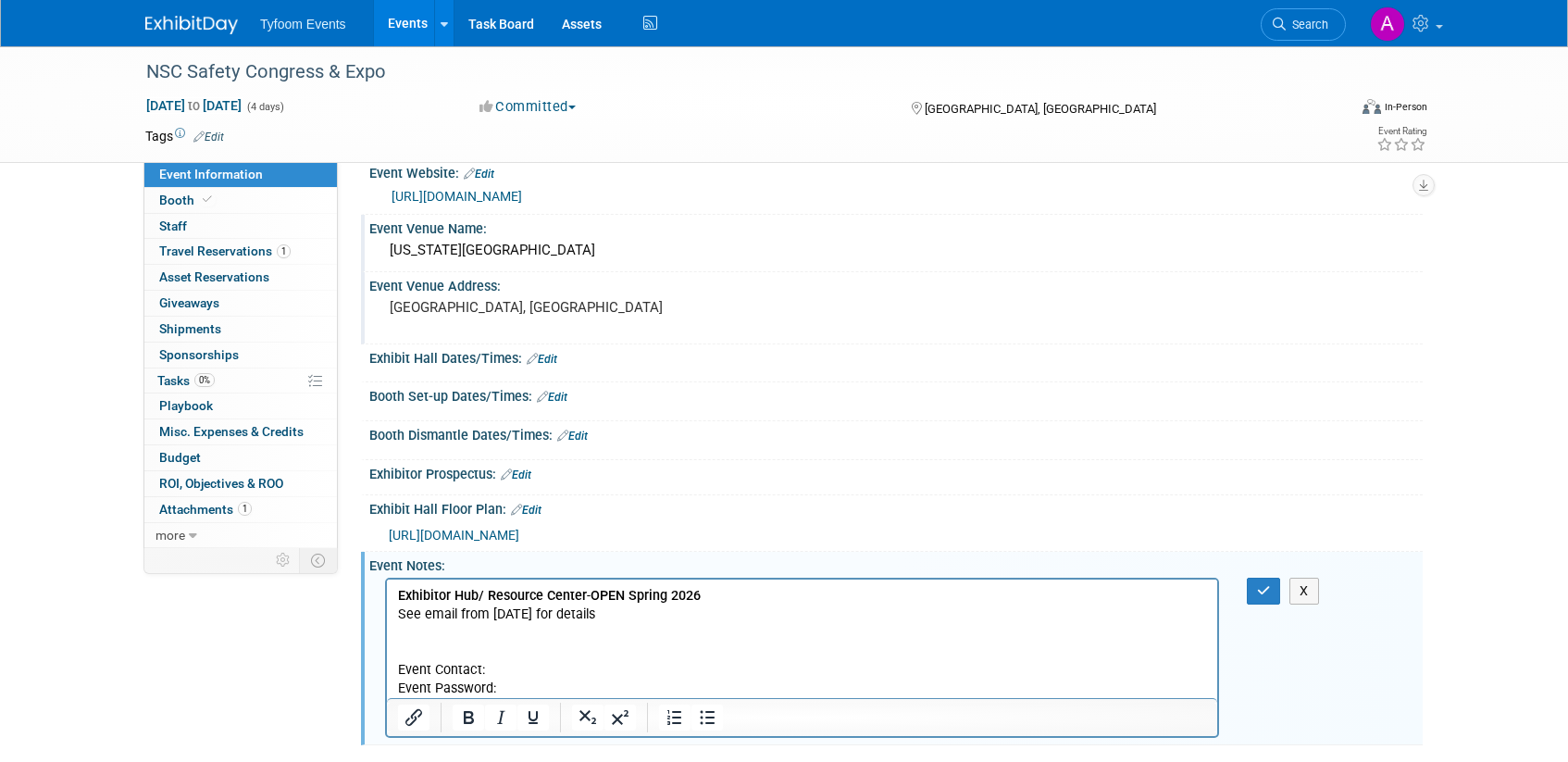
scroll to position [0, 0]
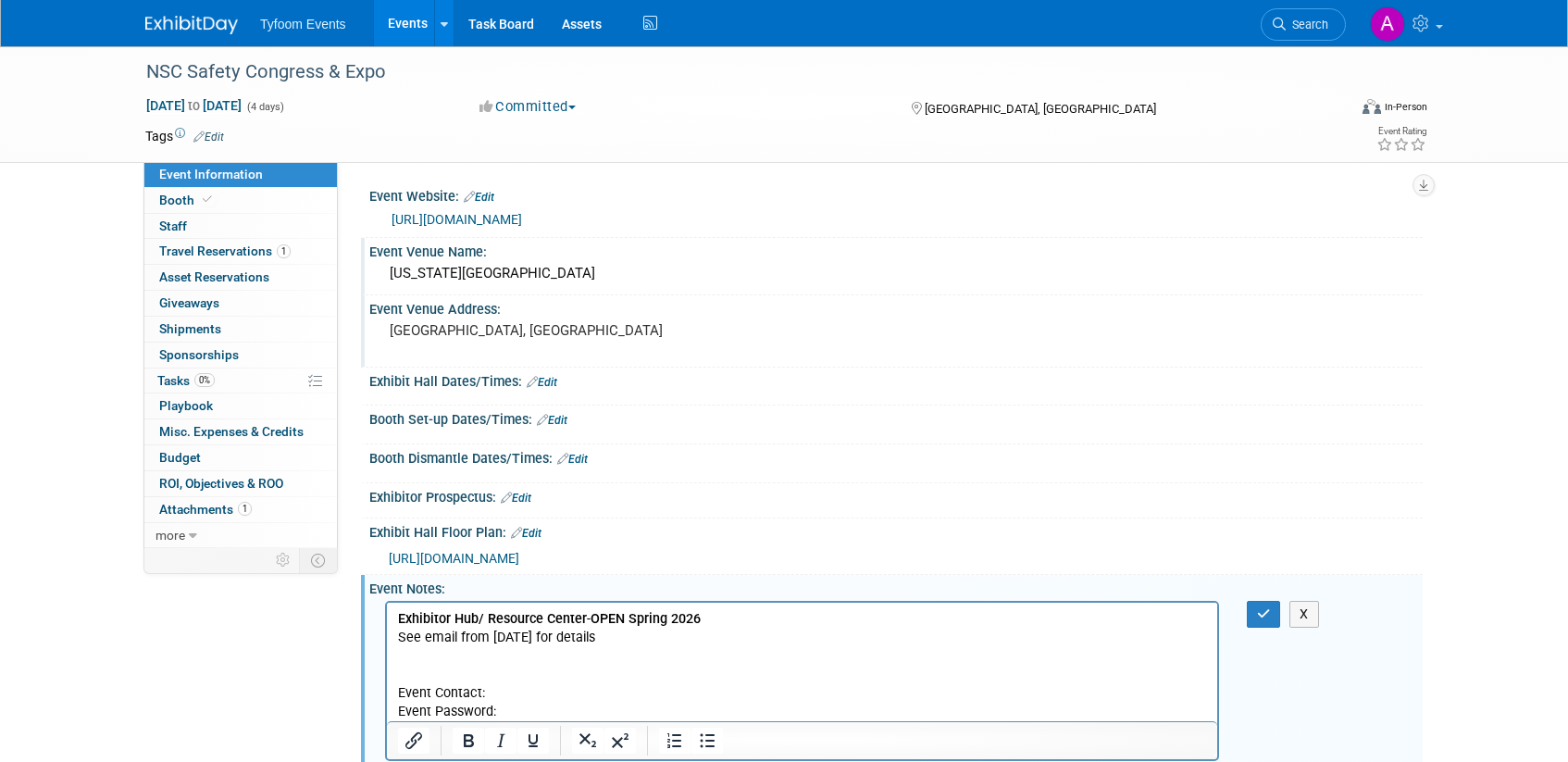
click at [490, 219] on link "https://congress.nsc.org/" at bounding box center [457, 220] width 130 height 15
click at [484, 194] on link "Edit" at bounding box center [479, 197] width 31 height 13
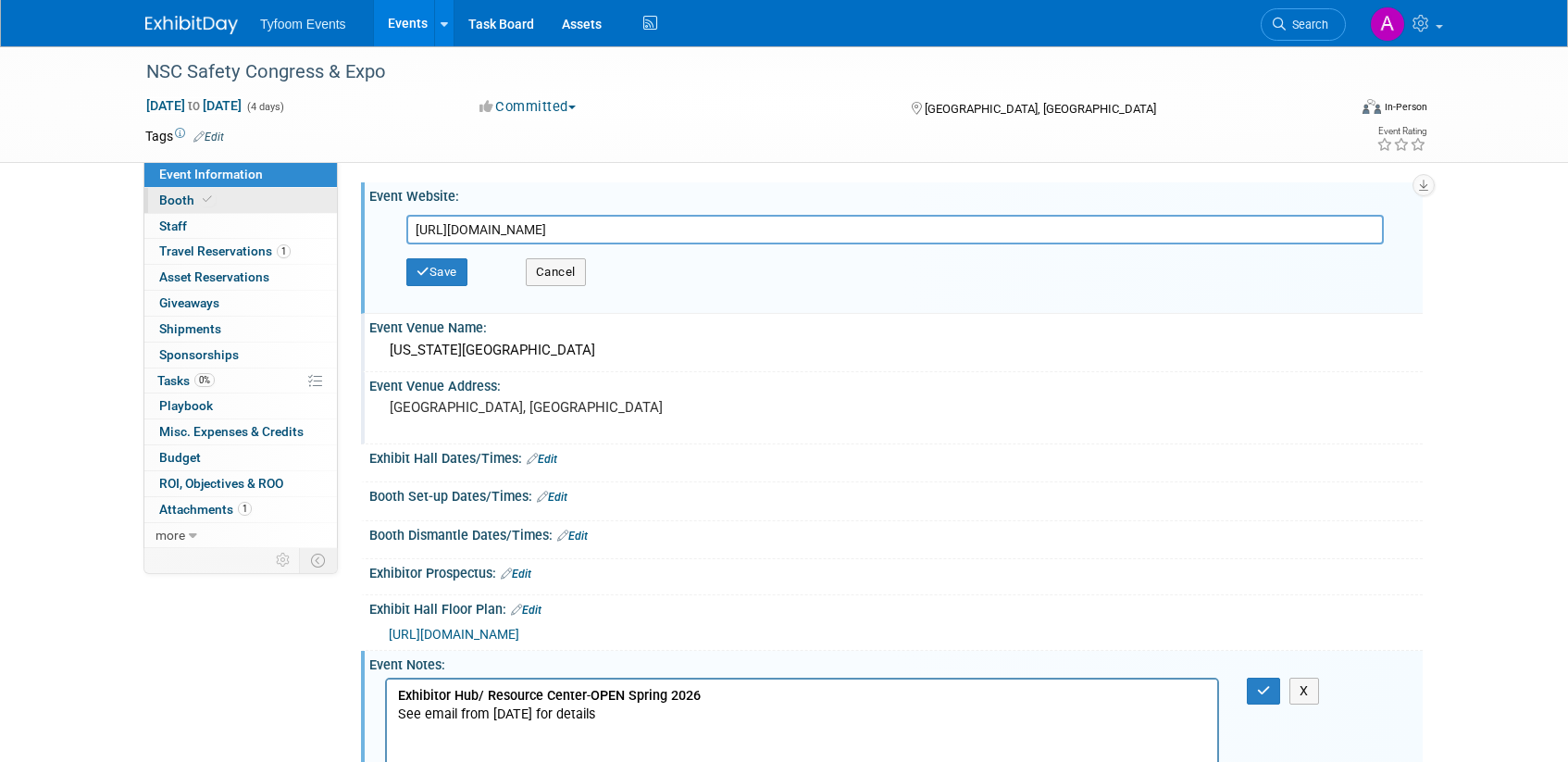
drag, startPoint x: 629, startPoint y: 234, endPoint x: 199, endPoint y: 207, distance: 430.8
click at [199, 207] on div "Event Information Event Info Booth Booth 0 Staff 0 Staff 1 Travel Reservations …" at bounding box center [784, 445] width 1305 height 798
type input "[URL][DOMAIN_NAME]"
click at [426, 275] on icon "button" at bounding box center [423, 271] width 13 height 12
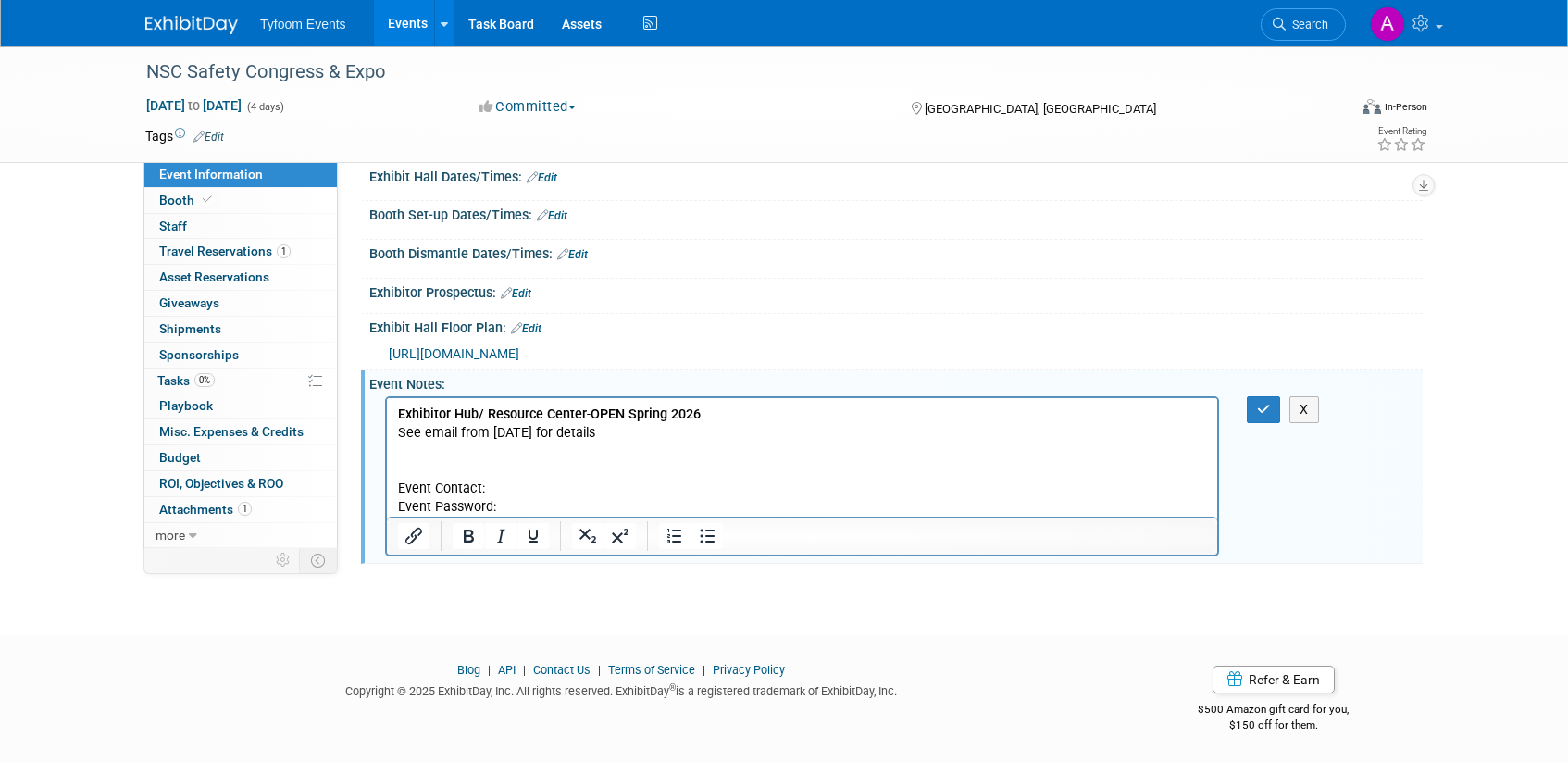
scroll to position [207, 0]
click at [722, 413] on p "Exhibitor Hub/ Resource Center - OPEN Spring 2026" at bounding box center [802, 413] width 809 height 19
click at [711, 411] on b "Exhibitor Manual Link - Available May 2026" at bounding box center [827, 412] width 246 height 16
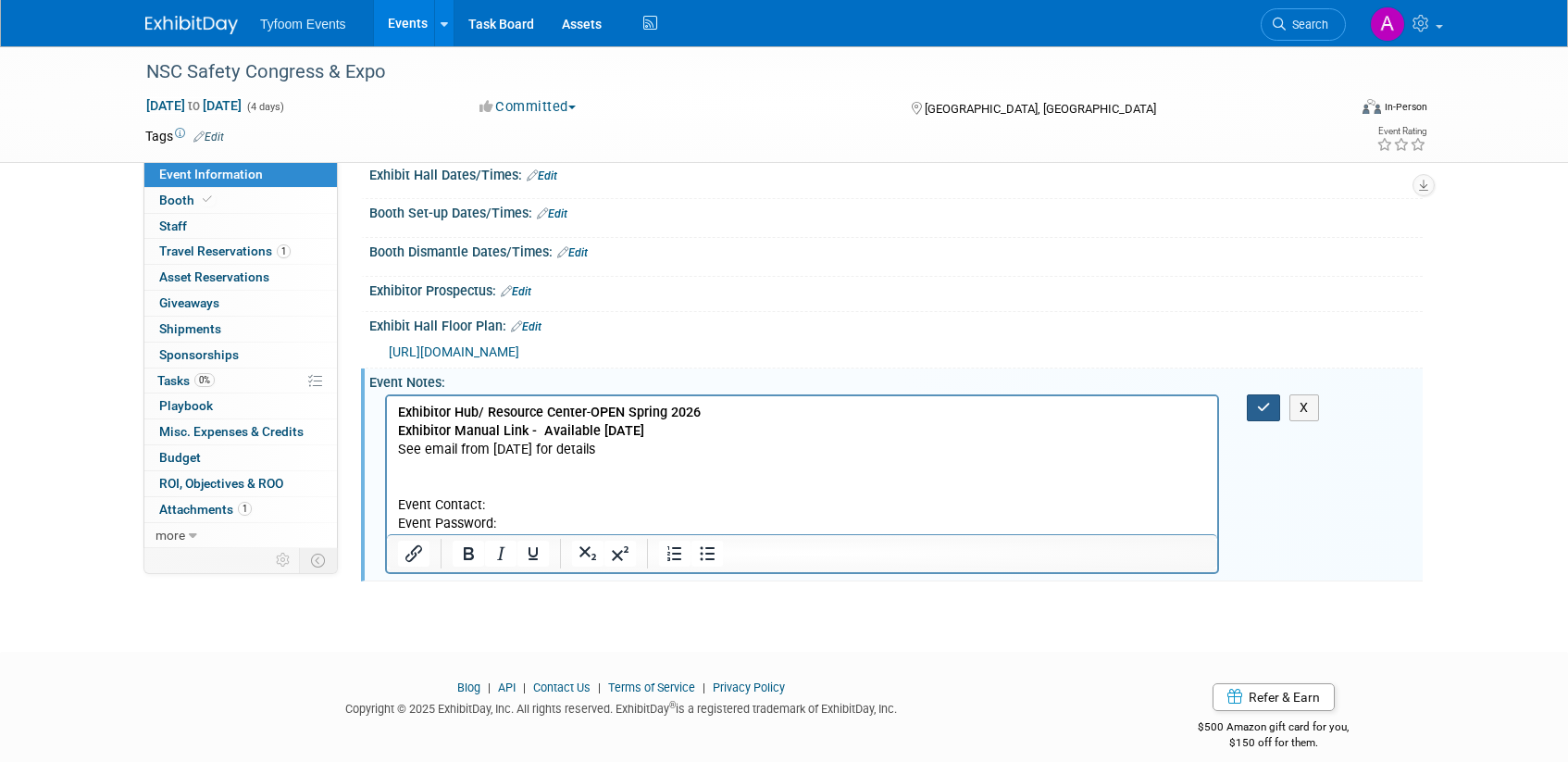
click at [1273, 404] on button "button" at bounding box center [1263, 407] width 34 height 27
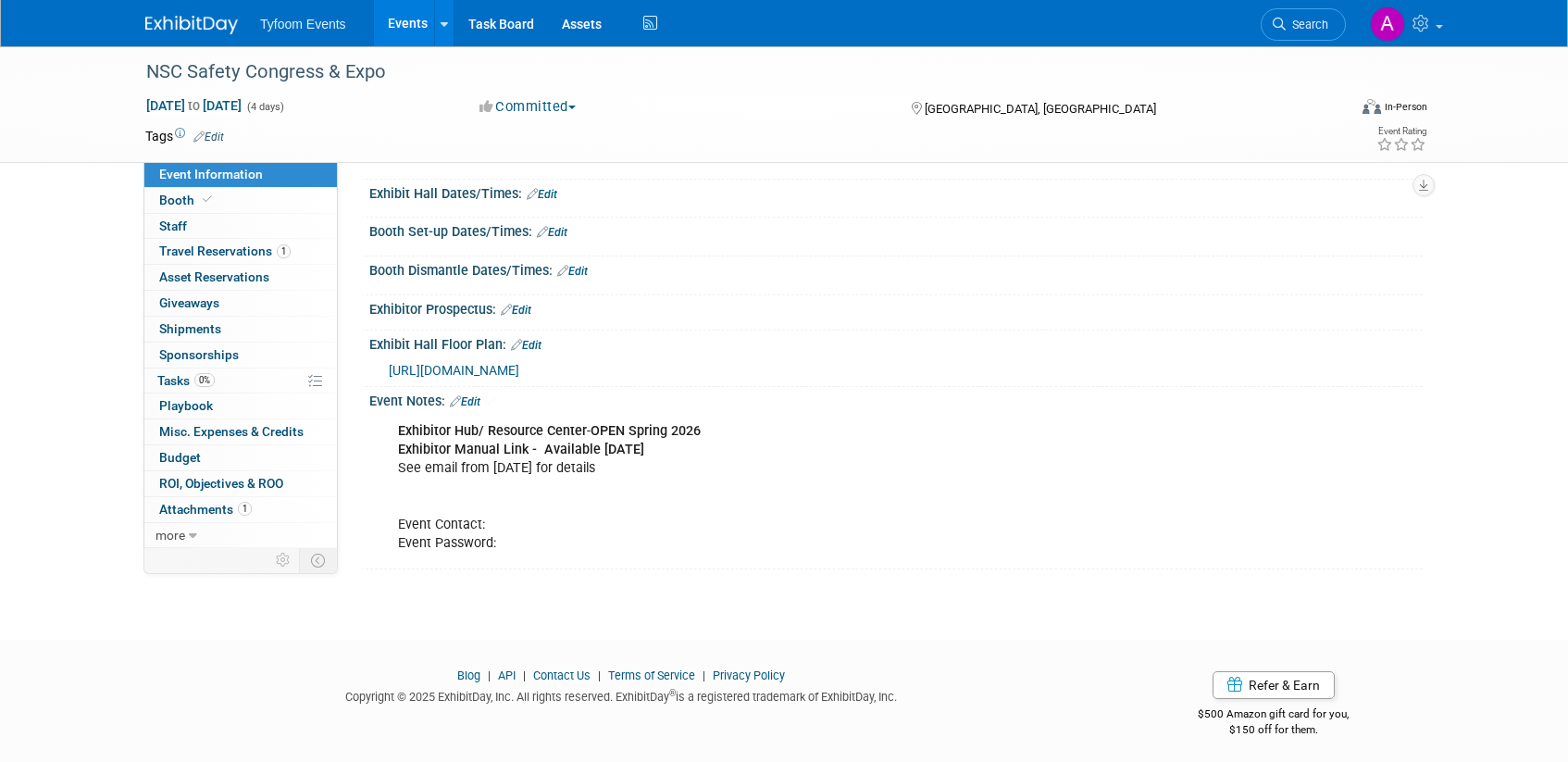
scroll to position [196, 0]
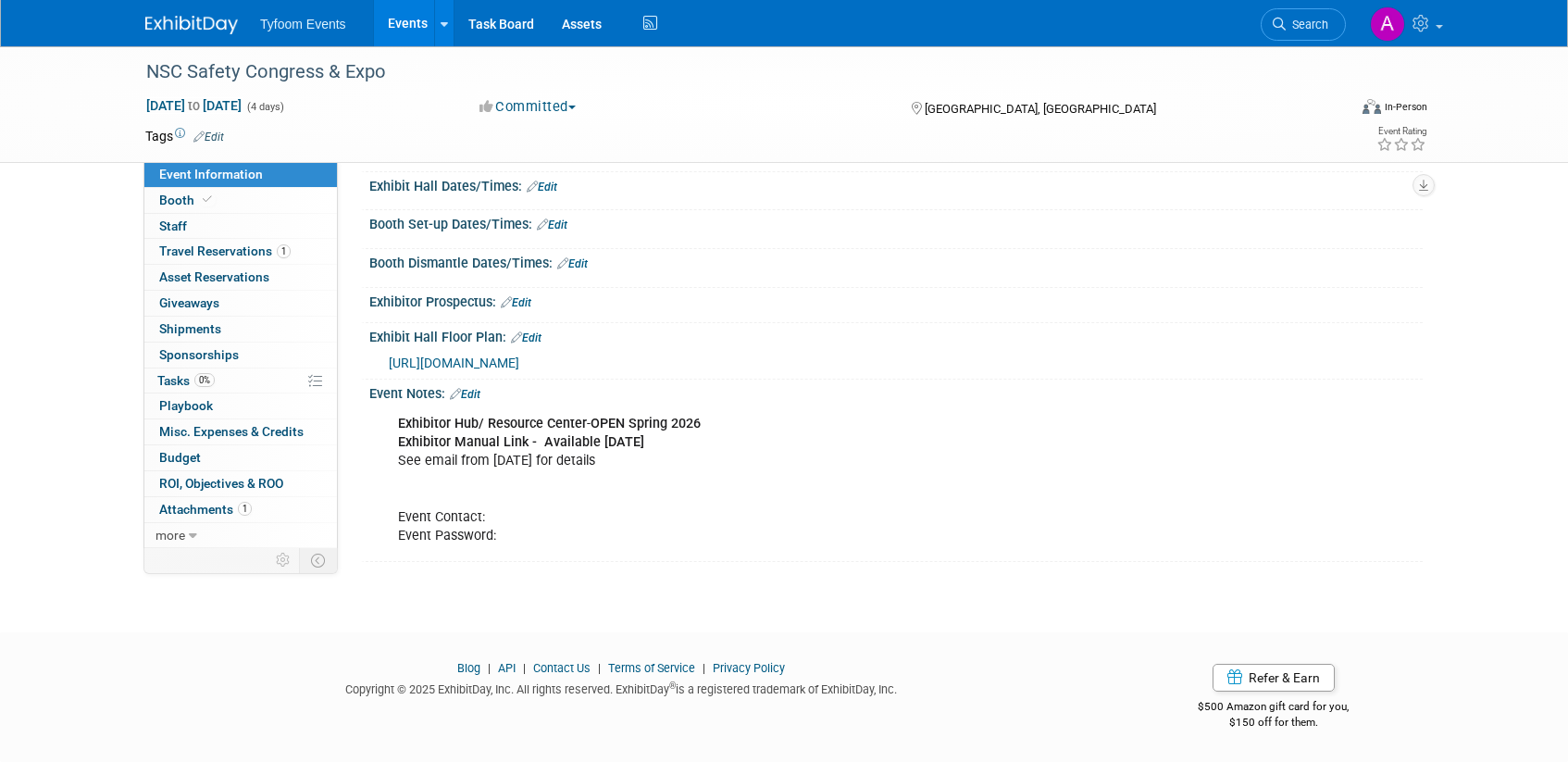
click at [478, 398] on link "Edit" at bounding box center [465, 394] width 31 height 13
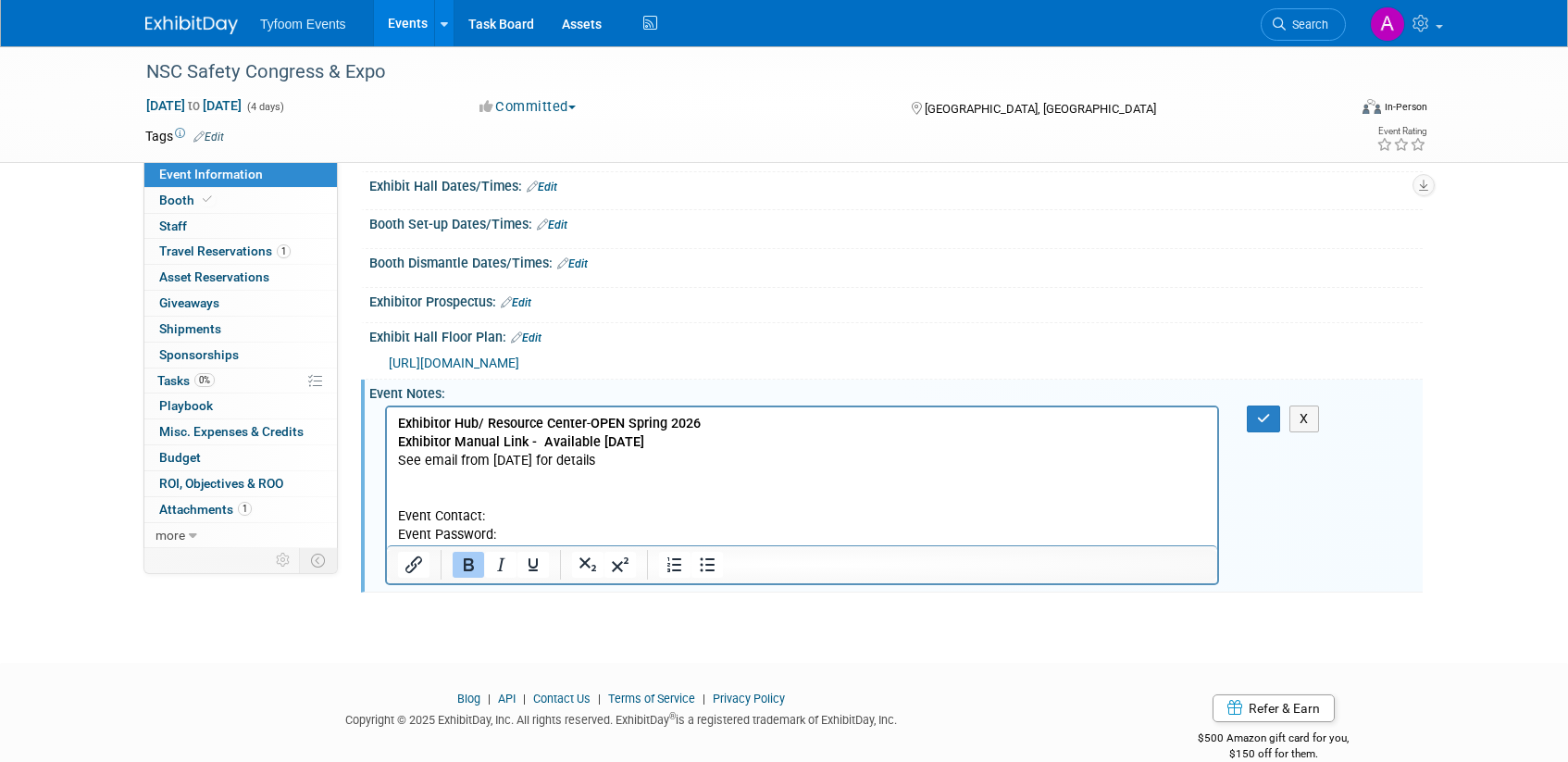
scroll to position [0, 0]
click at [399, 487] on p "Exhibitor Hub/ Resource Center - OPEN Spring 2026 Exhibitor Manual Link - Avail…" at bounding box center [802, 480] width 809 height 130
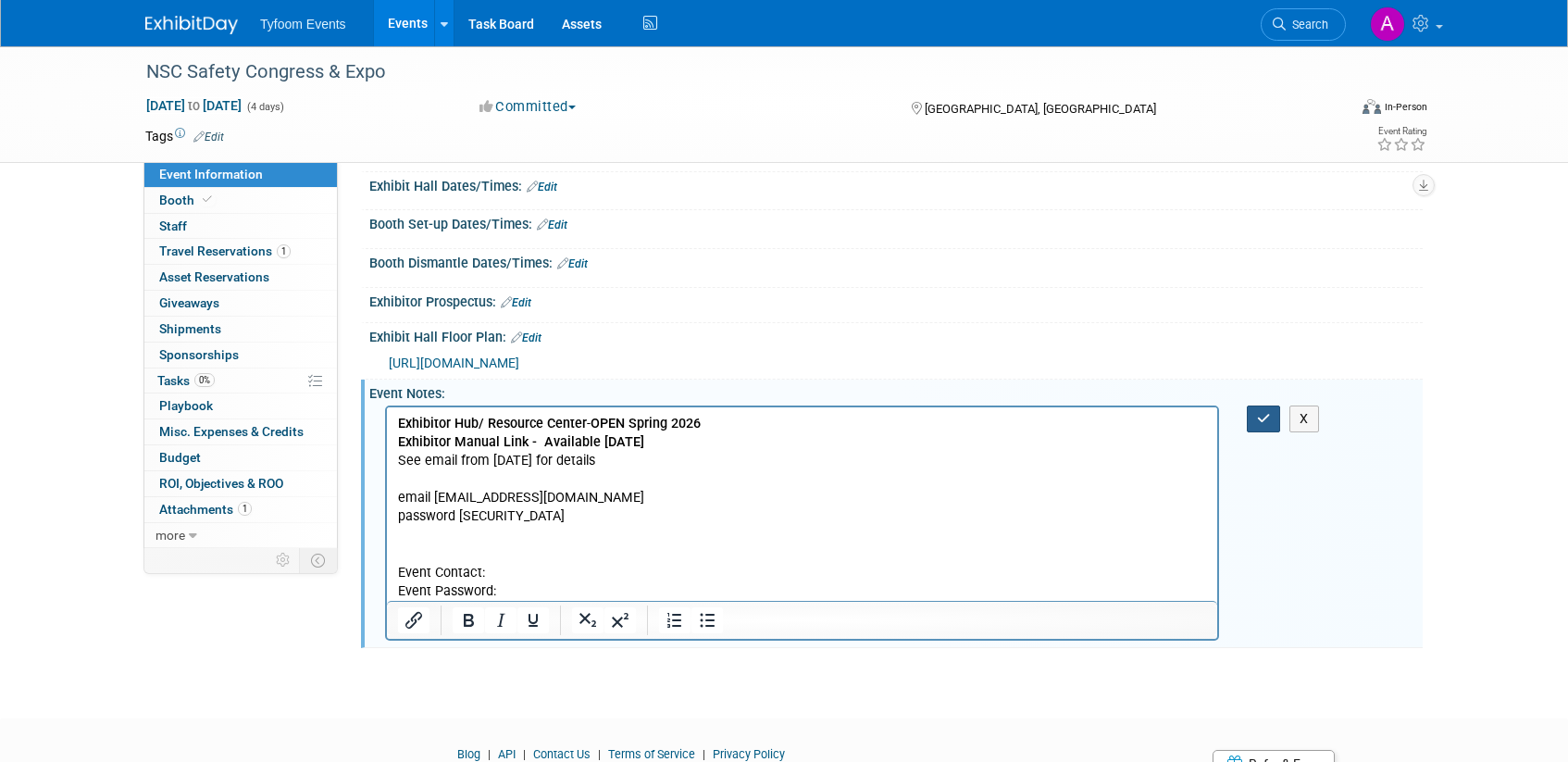
click at [1263, 422] on icon "button" at bounding box center [1263, 418] width 14 height 13
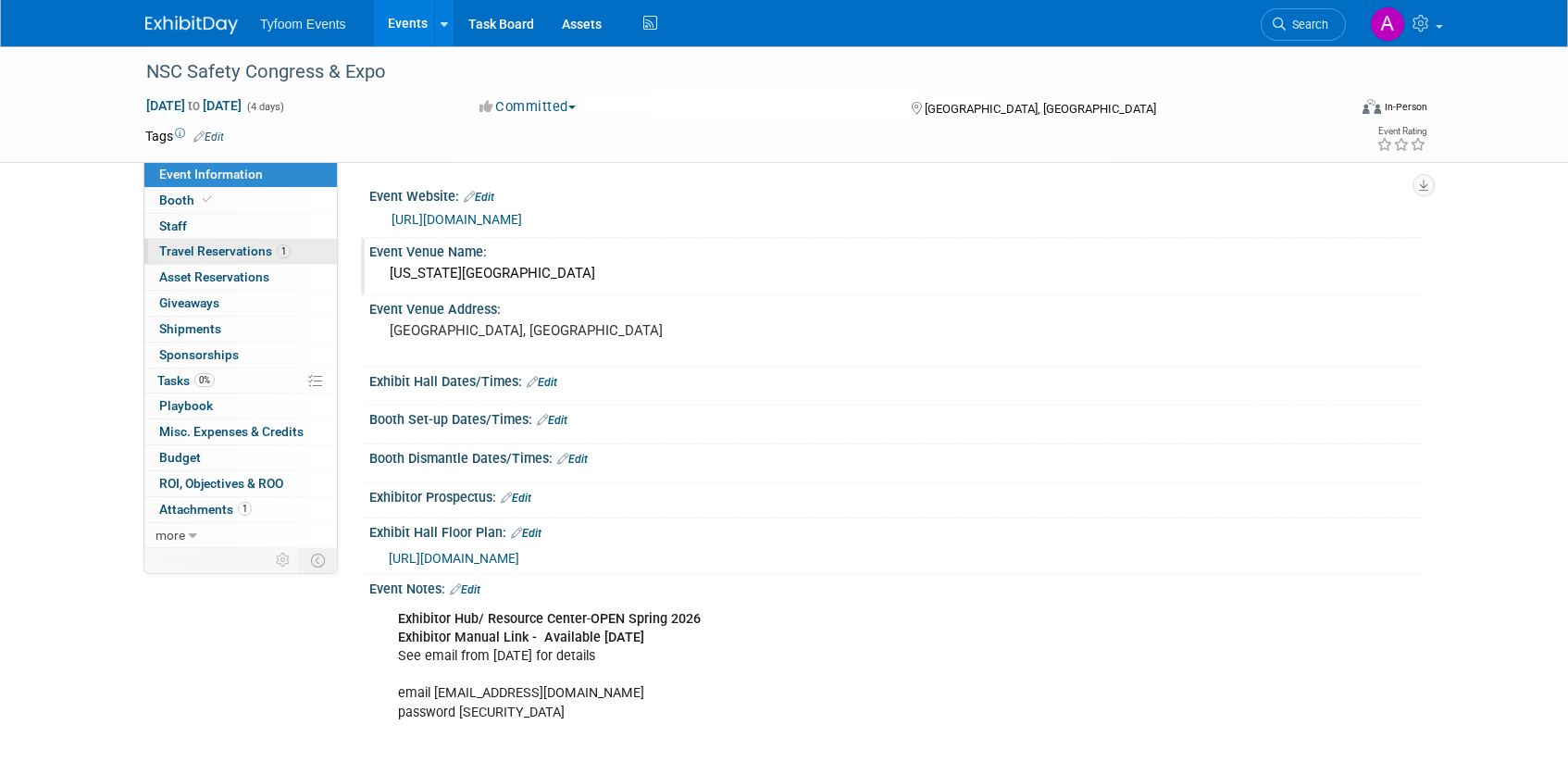
click at [211, 246] on span "Travel Reservations 1" at bounding box center [225, 251] width 131 height 15
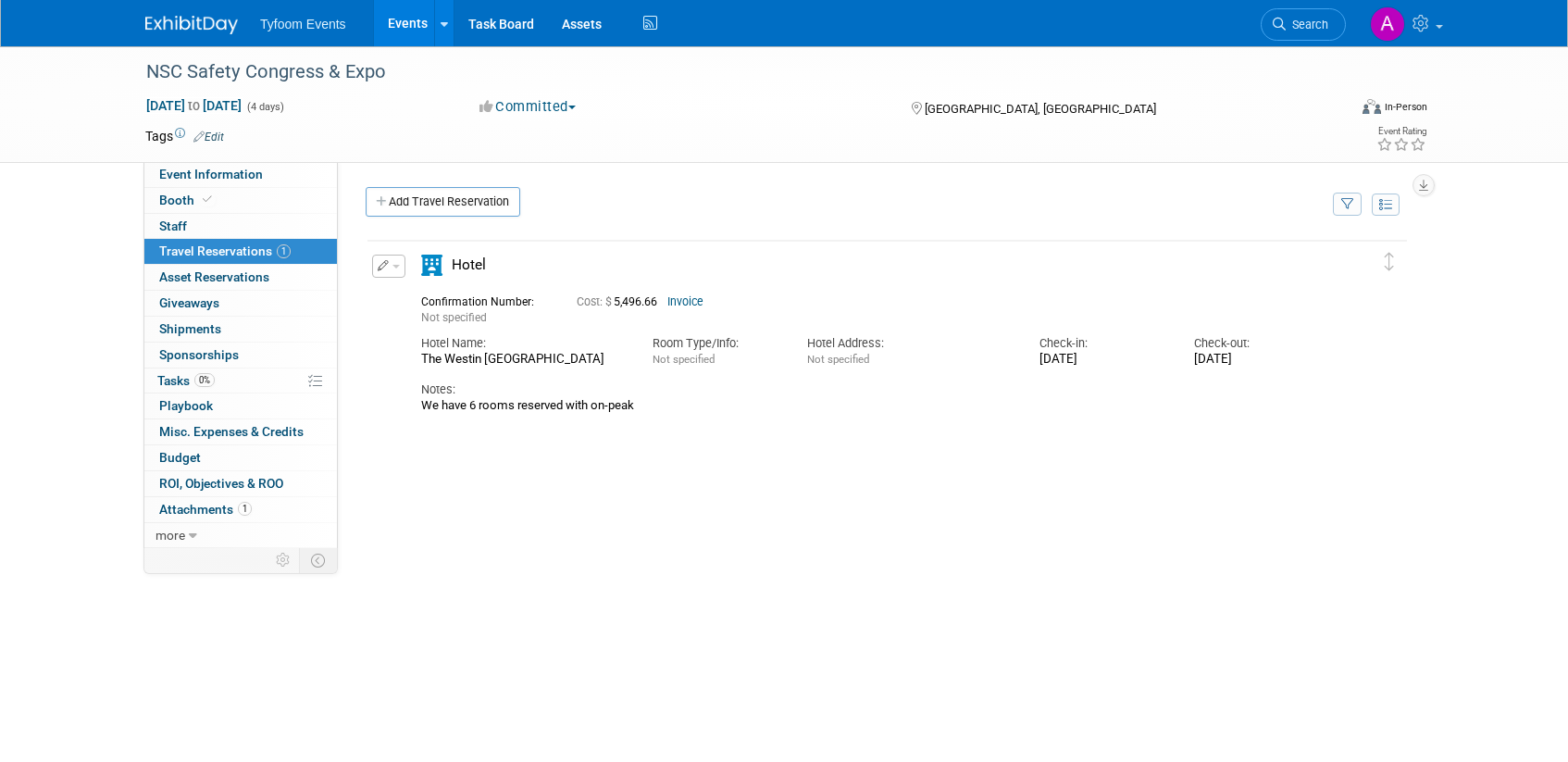
click at [397, 270] on button "button" at bounding box center [389, 265] width 34 height 23
click at [405, 292] on button "Edit Reservation" at bounding box center [451, 298] width 157 height 27
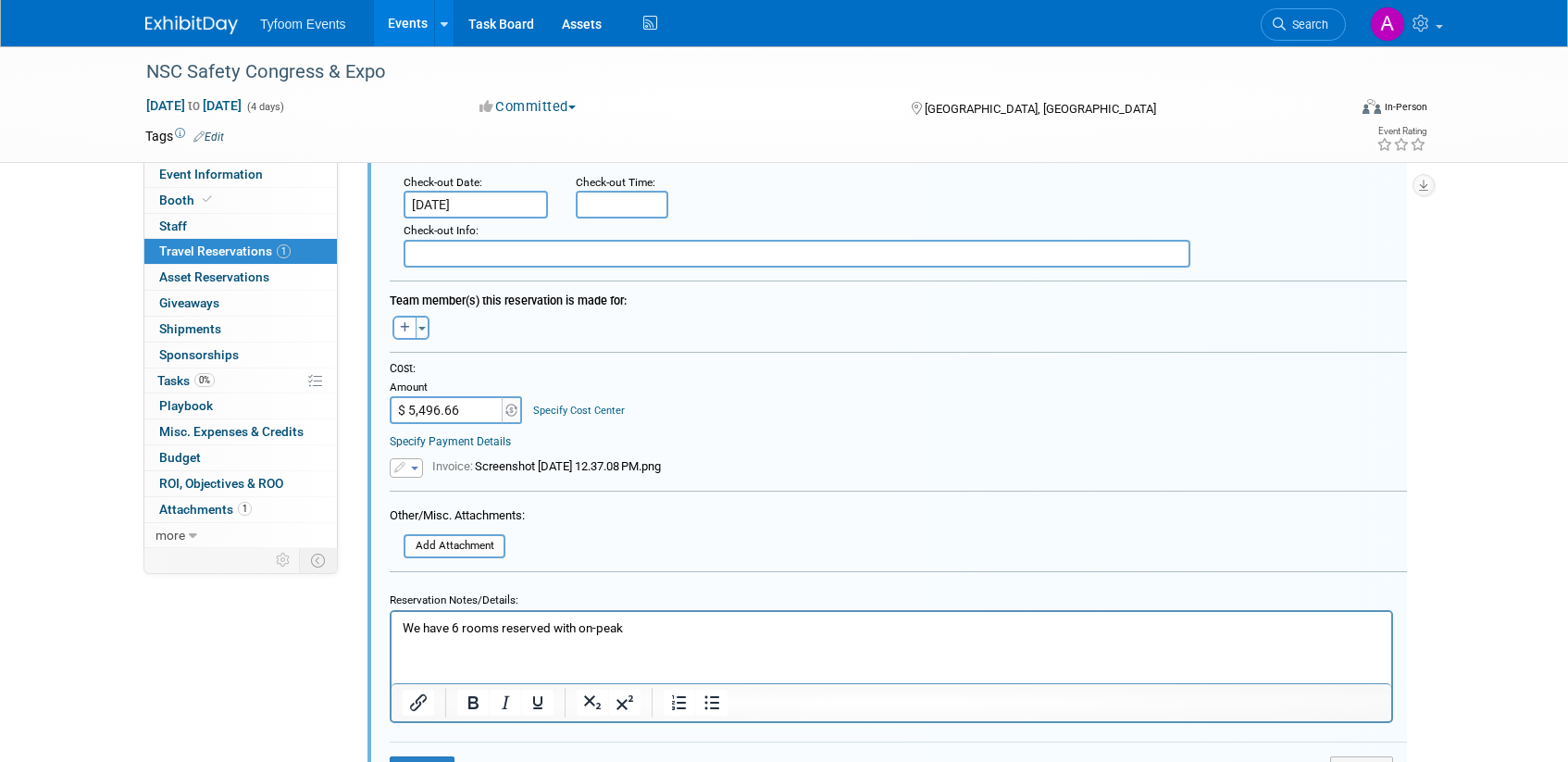
scroll to position [750, 0]
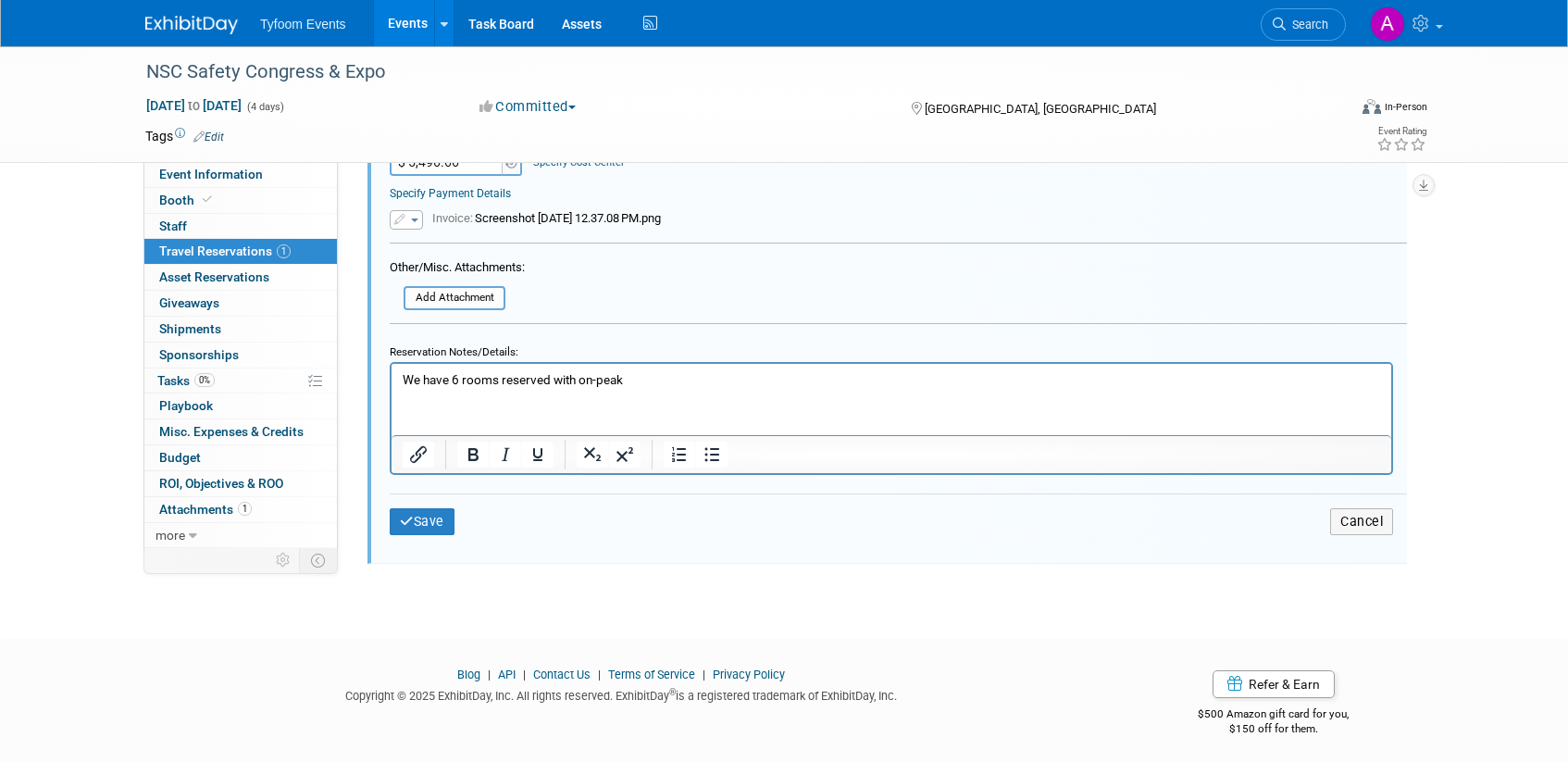
click at [637, 386] on p "We have 6 rooms reserved with on-peak" at bounding box center [892, 378] width 978 height 18
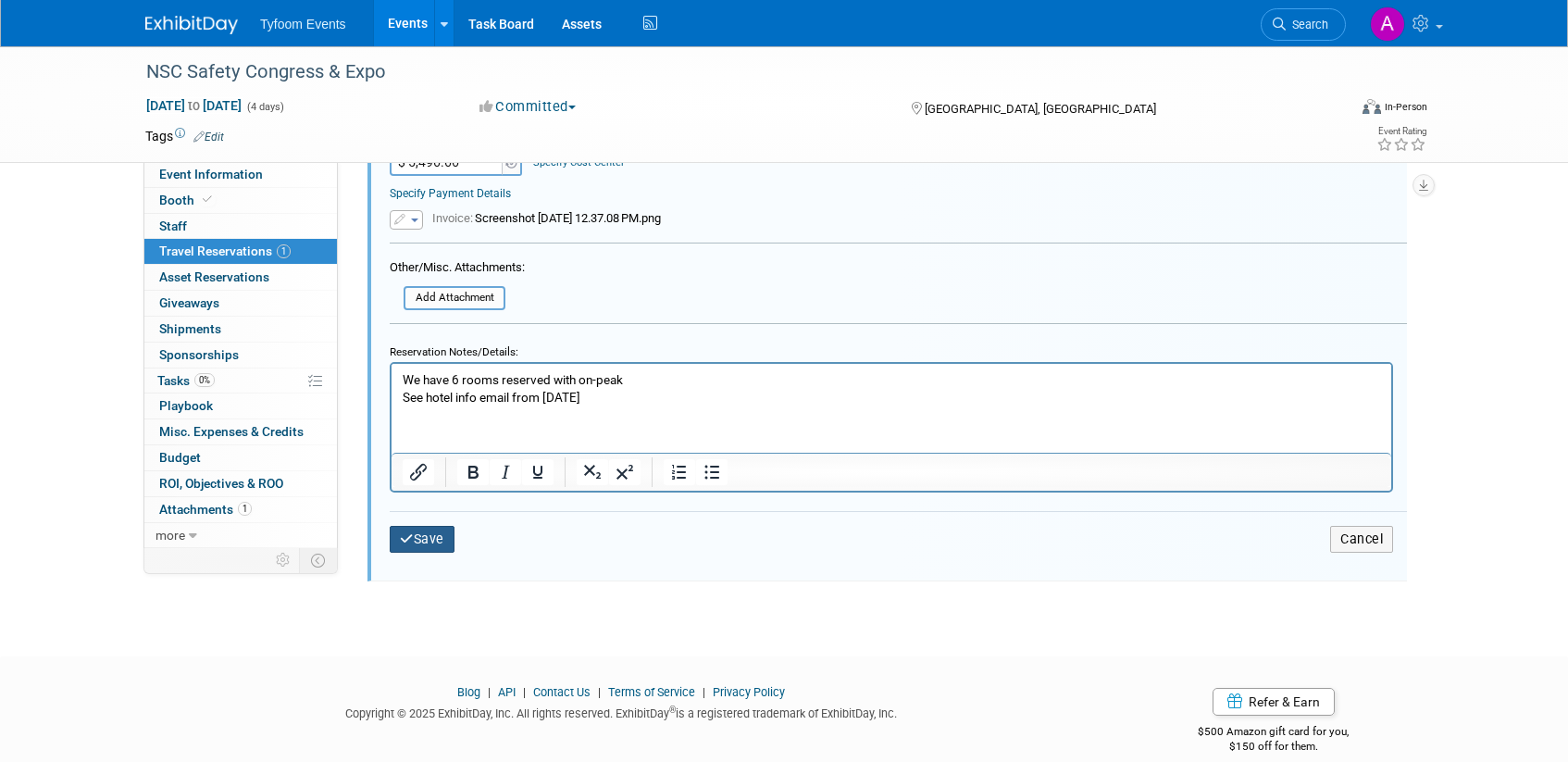
click at [432, 534] on button "Save" at bounding box center [422, 538] width 65 height 27
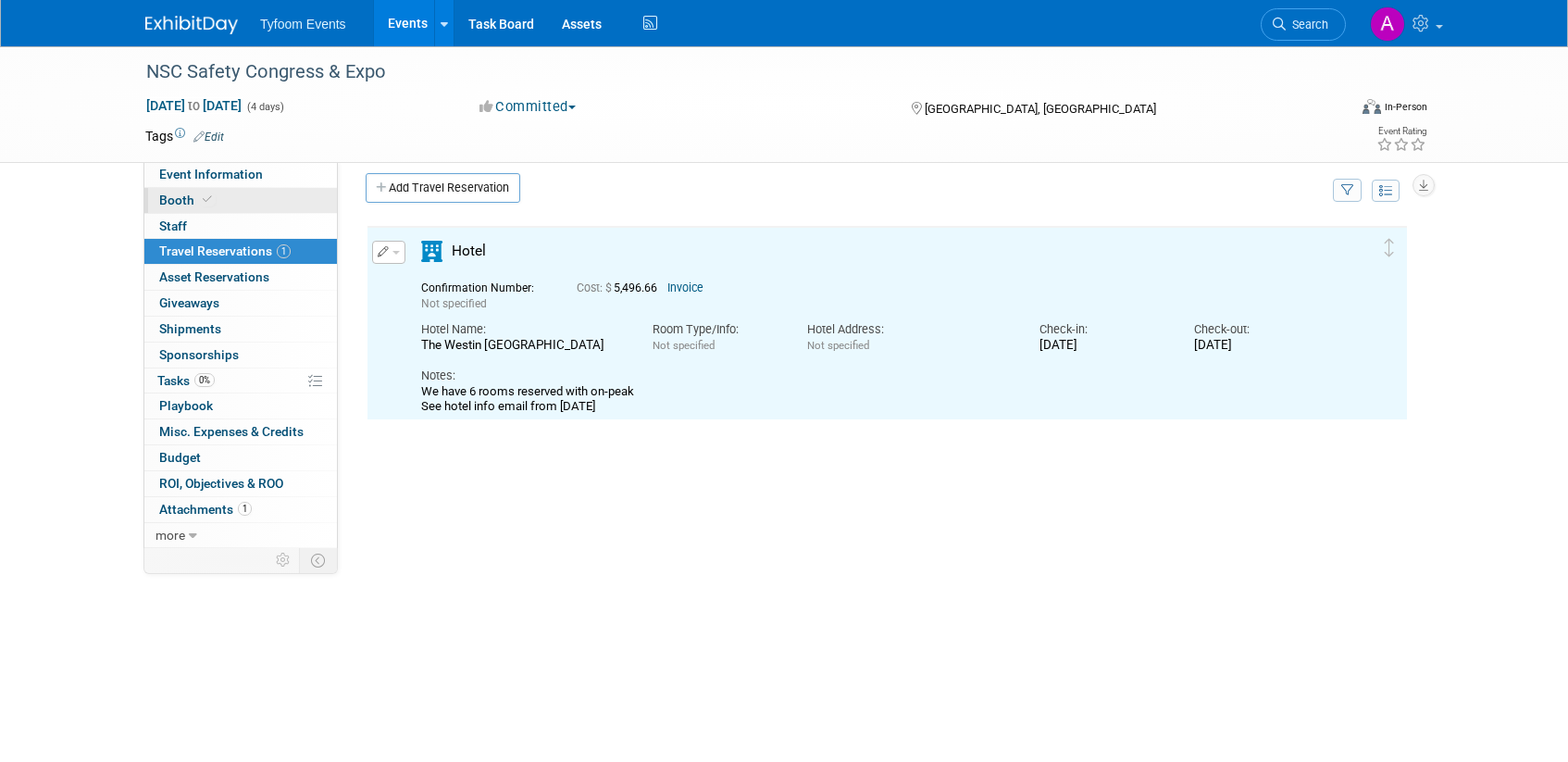
scroll to position [0, 0]
click at [175, 170] on span "Event Information" at bounding box center [211, 174] width 103 height 15
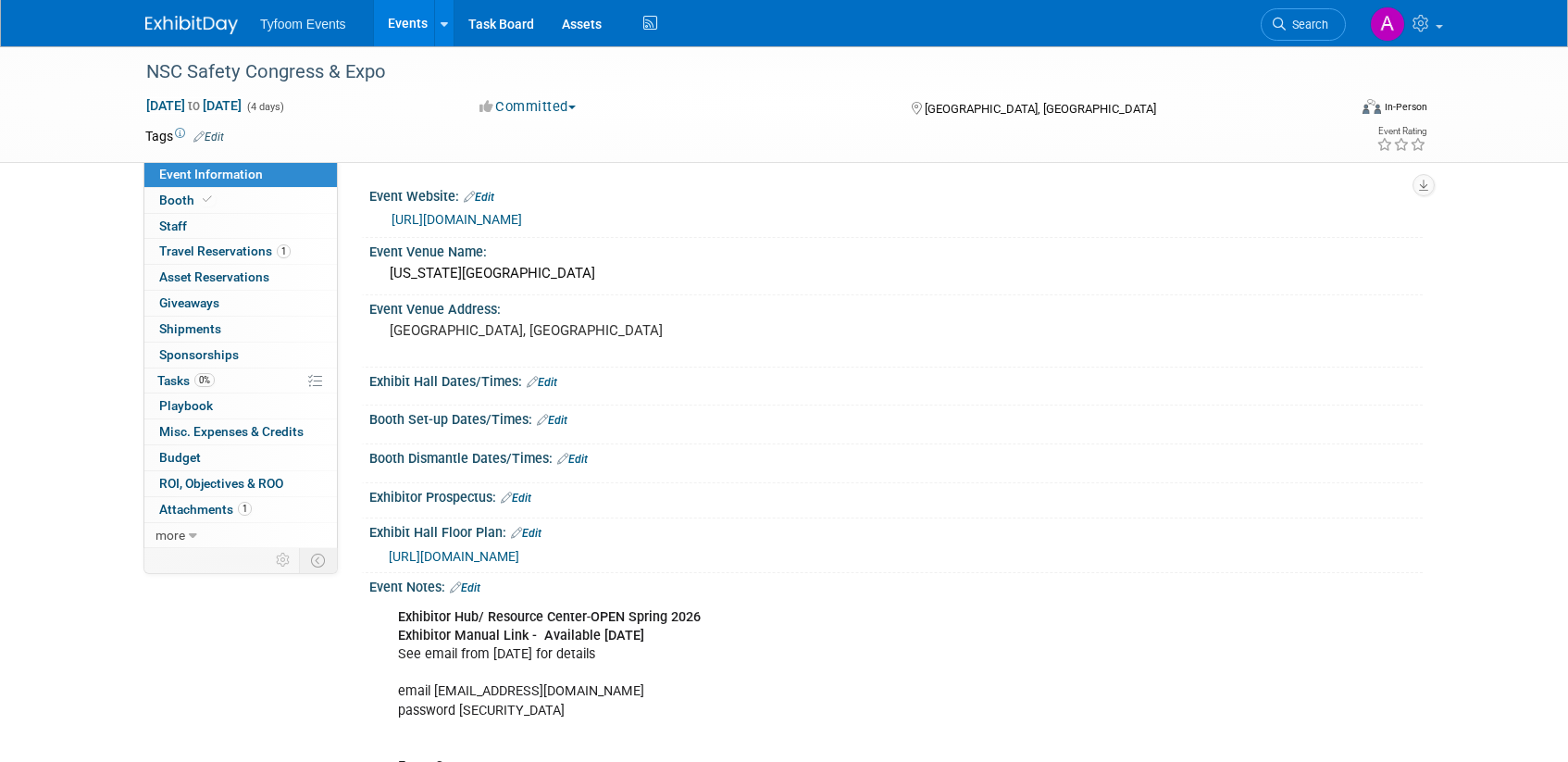
click at [396, 24] on link "Events" at bounding box center [407, 23] width 68 height 47
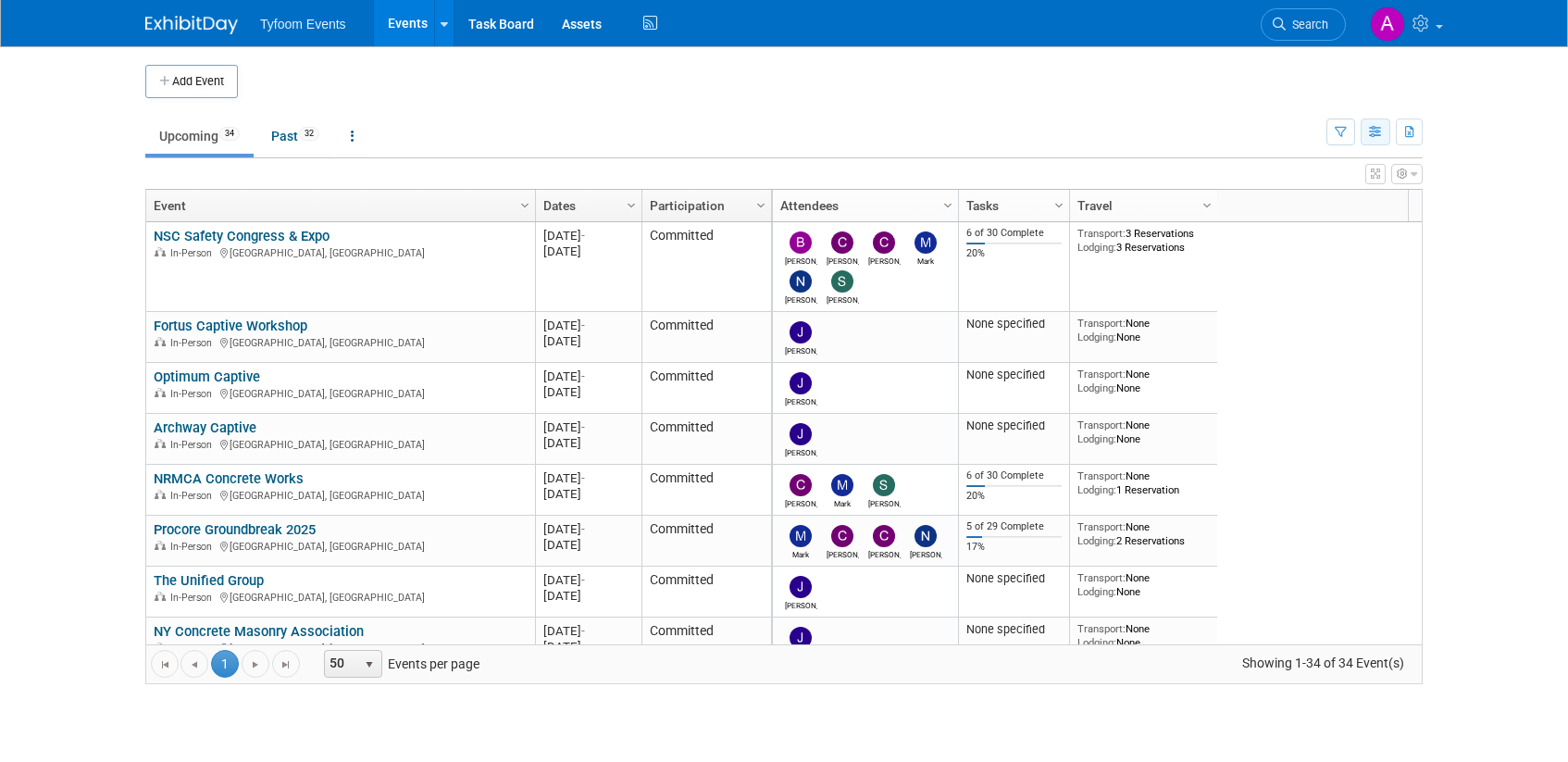
click at [1381, 138] on icon "button" at bounding box center [1375, 132] width 14 height 12
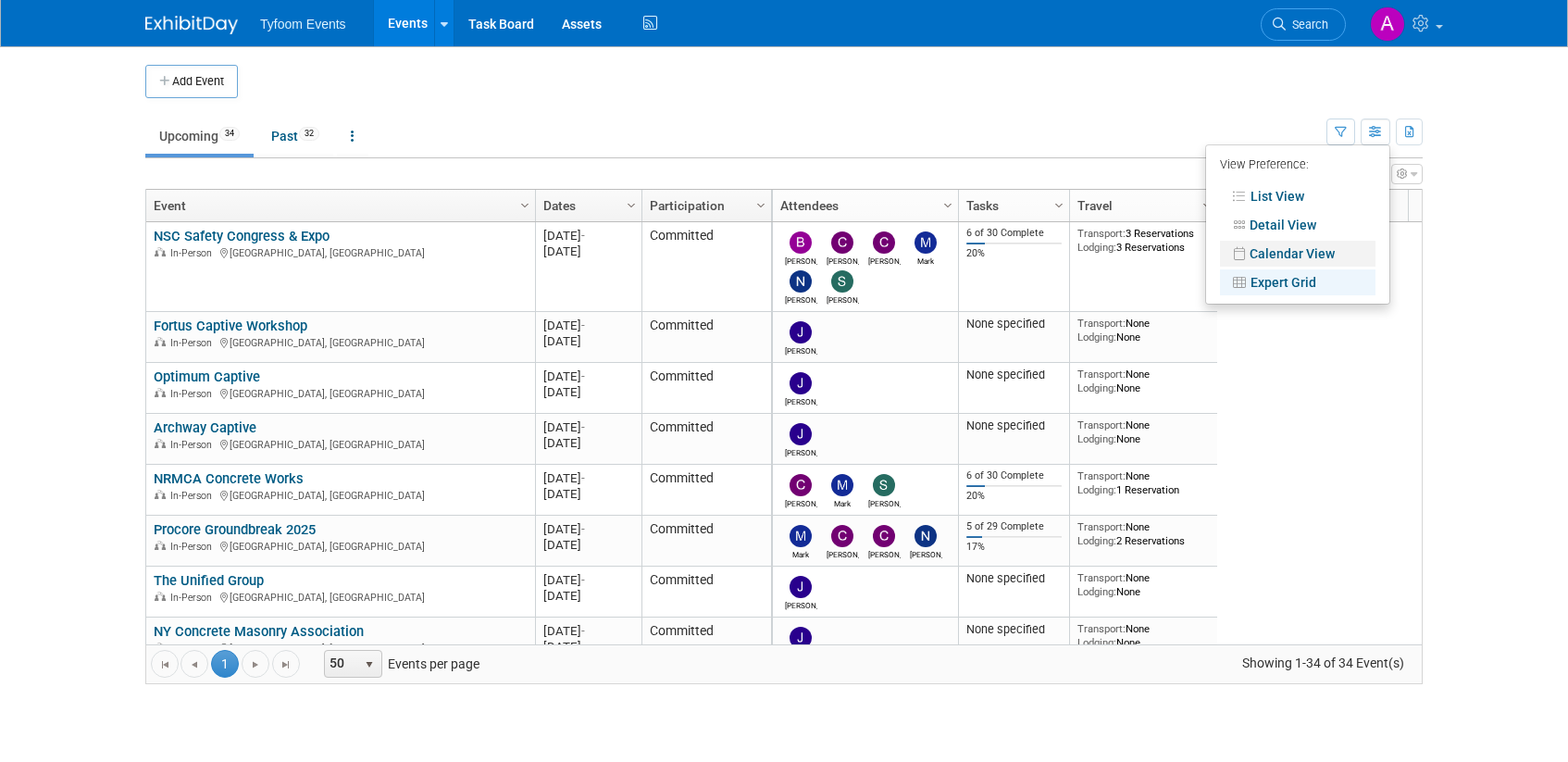
click at [1284, 249] on link "Calendar View" at bounding box center [1297, 253] width 156 height 26
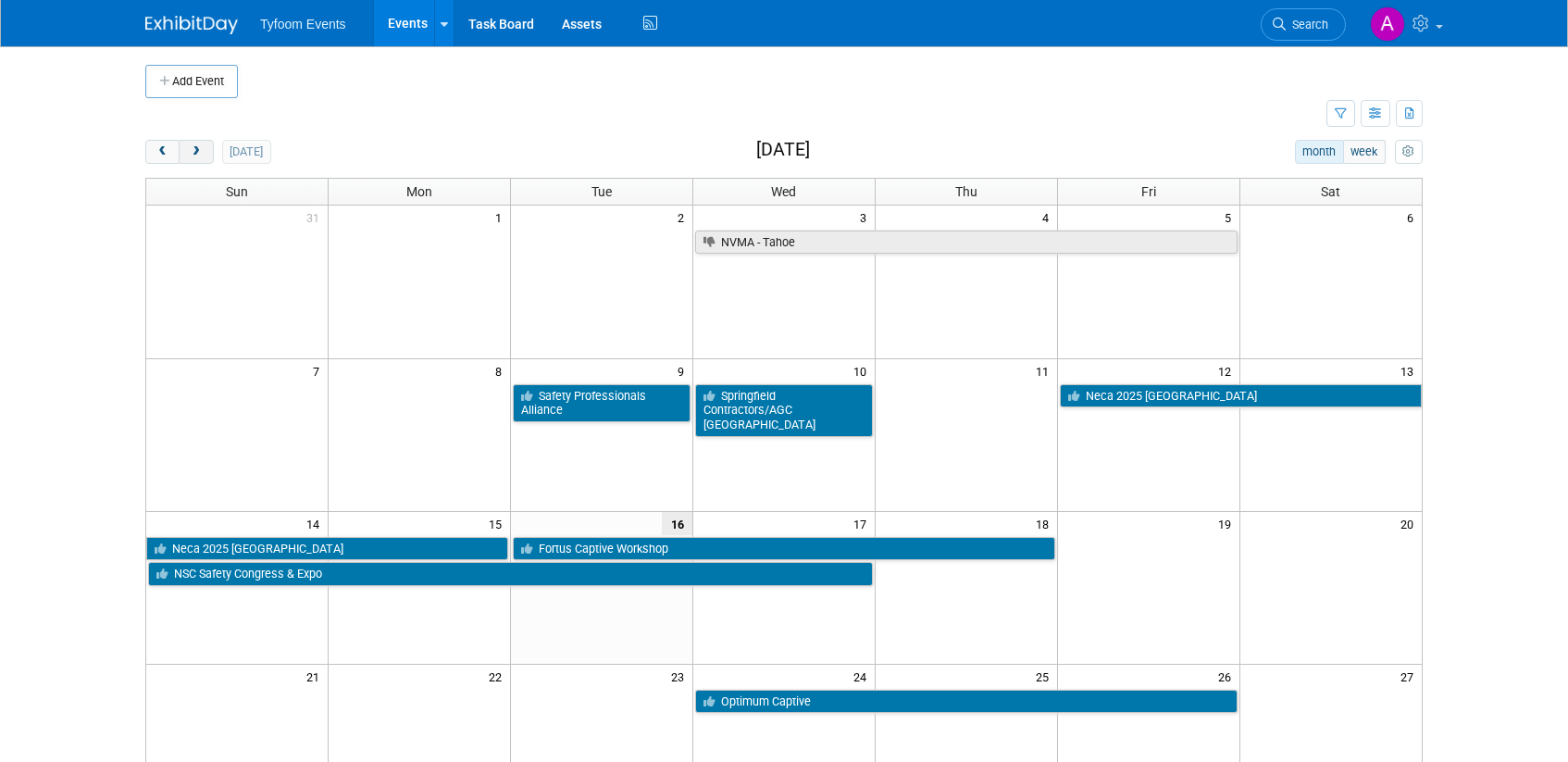
click at [201, 153] on span "next" at bounding box center [196, 152] width 14 height 12
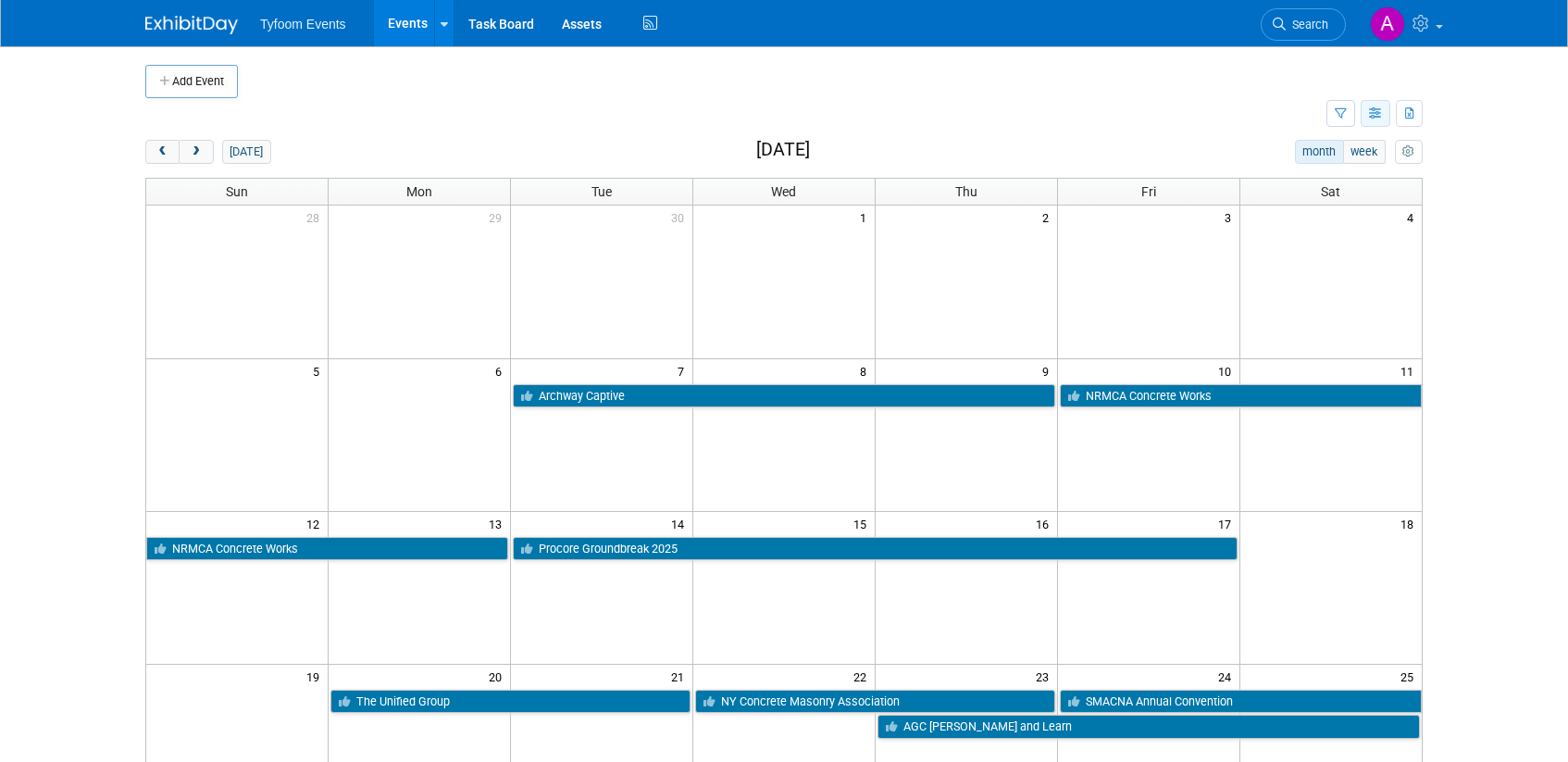
click at [1383, 114] on button "button" at bounding box center [1375, 113] width 30 height 27
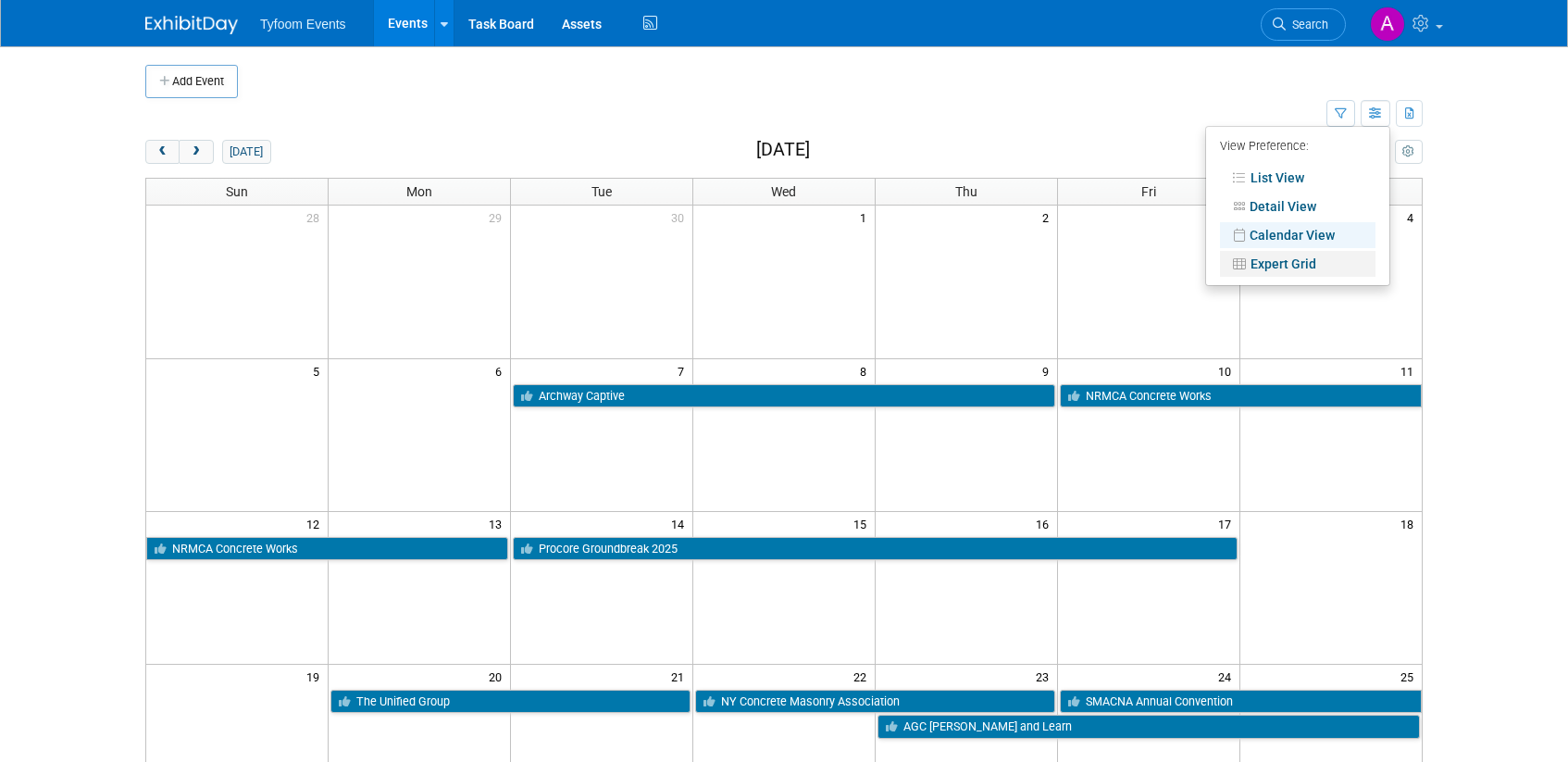
click at [1295, 257] on link "Expert Grid" at bounding box center [1297, 264] width 156 height 26
